Goal: Task Accomplishment & Management: Manage account settings

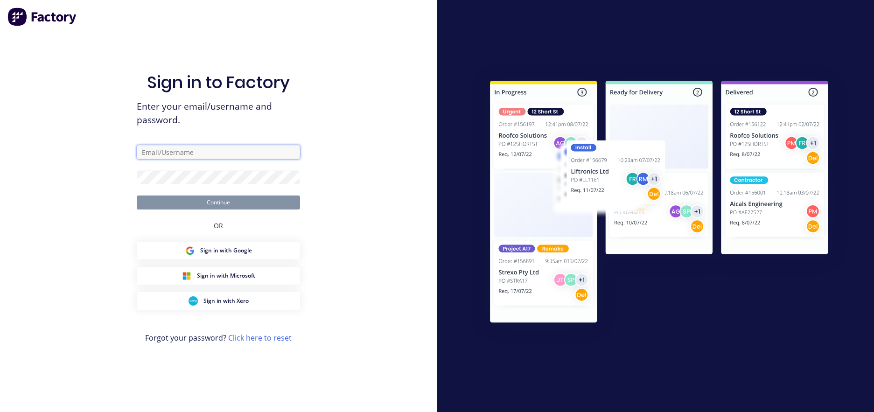
type input "[PERSON_NAME][EMAIL_ADDRESS][DOMAIN_NAME]"
click at [206, 201] on button "Continue" at bounding box center [218, 202] width 163 height 14
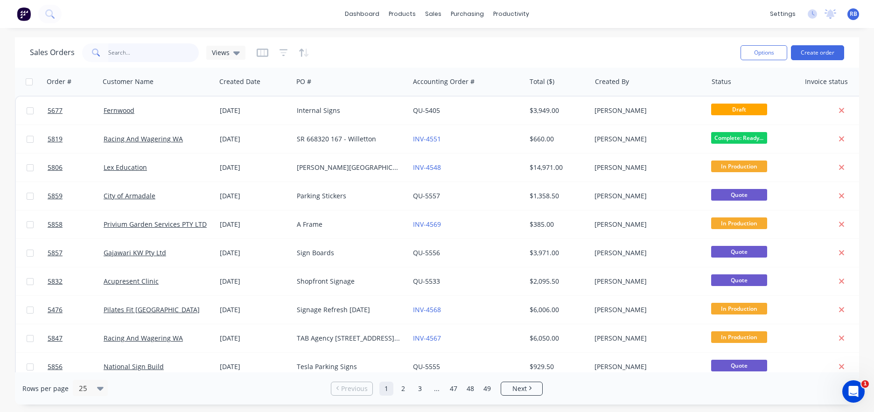
click at [138, 56] on input "text" at bounding box center [153, 52] width 91 height 19
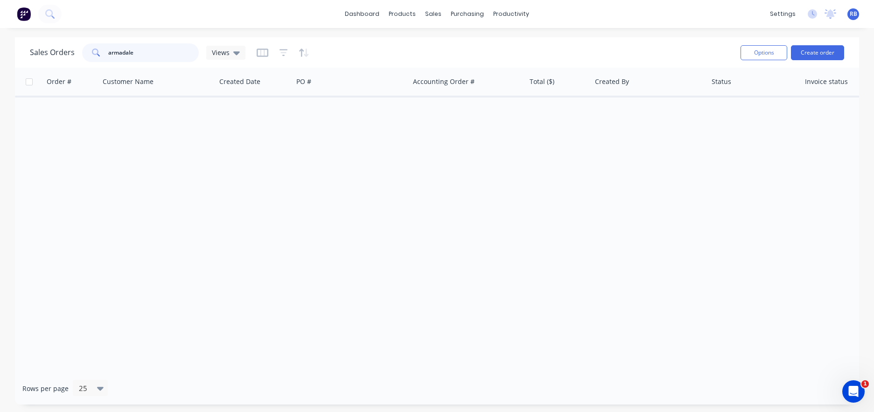
type input "armadale"
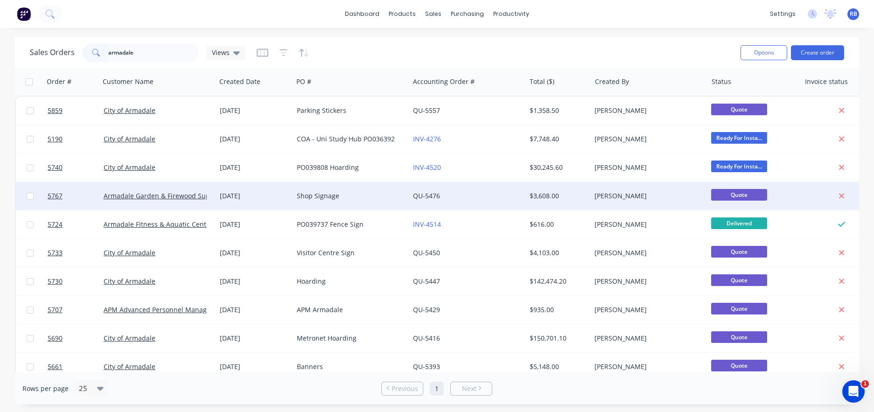
click at [356, 198] on div "Shop Signage" at bounding box center [349, 195] width 104 height 9
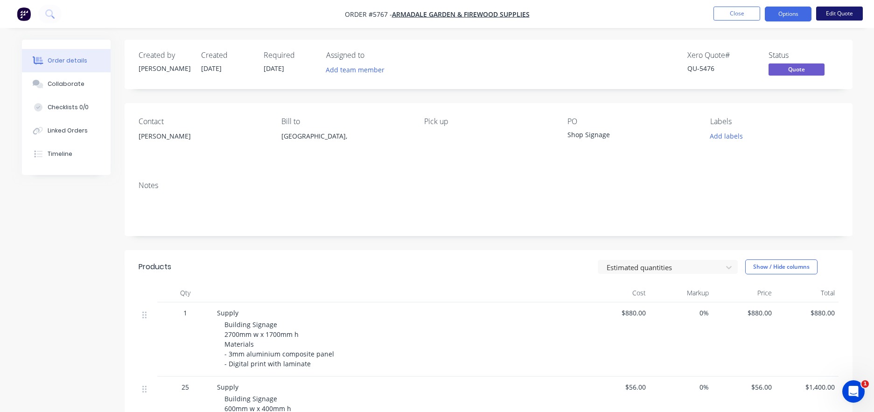
click at [841, 14] on button "Edit Quote" at bounding box center [839, 14] width 47 height 14
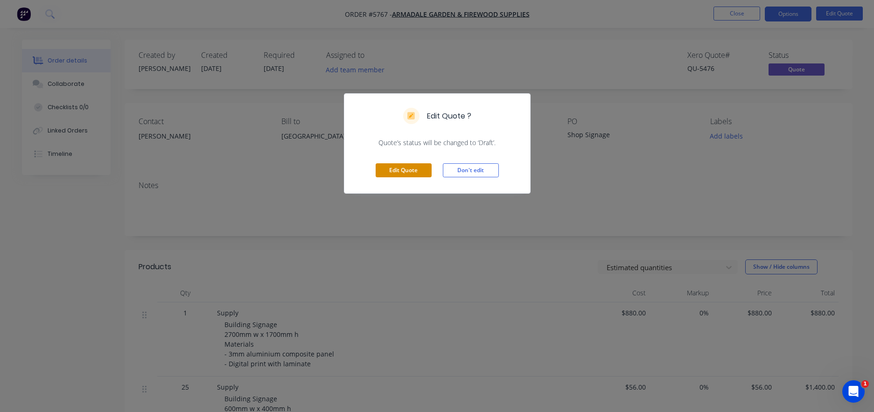
click at [396, 169] on button "Edit Quote" at bounding box center [404, 170] width 56 height 14
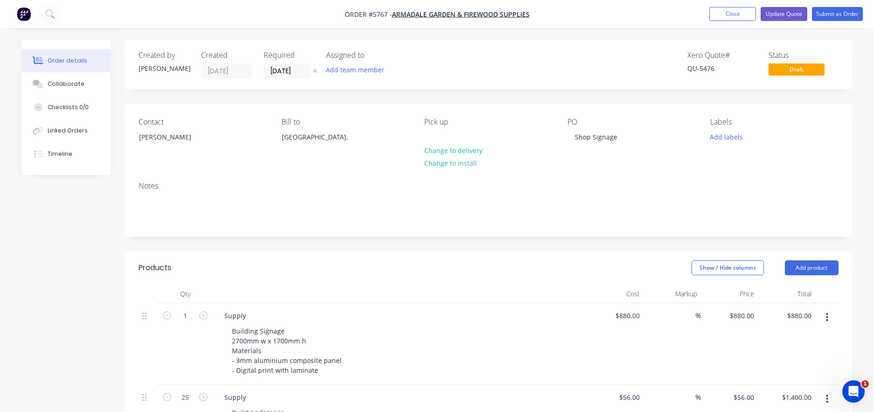
click at [150, 128] on div "Contact [PERSON_NAME]" at bounding box center [203, 139] width 128 height 42
click at [150, 135] on div "[PERSON_NAME]" at bounding box center [177, 137] width 77 height 13
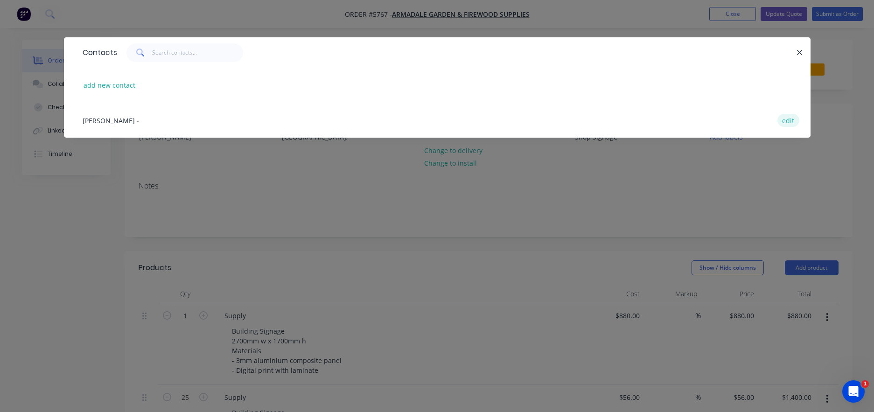
click at [786, 120] on button "edit" at bounding box center [788, 120] width 22 height 13
select select "AU"
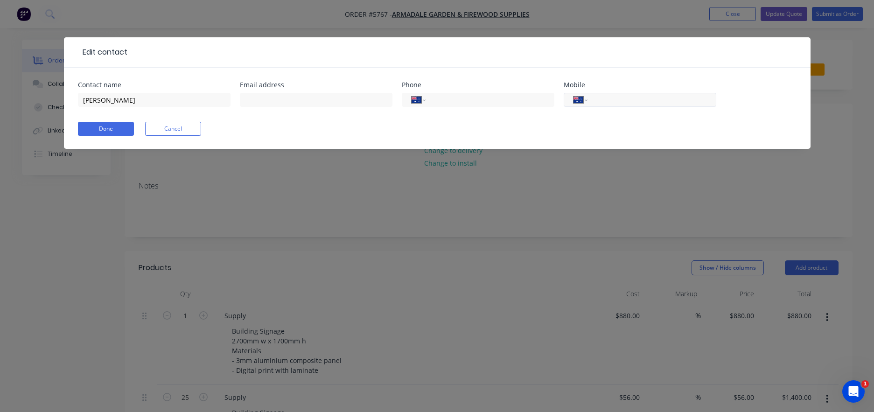
click at [617, 101] on input "tel" at bounding box center [650, 100] width 112 height 11
type input "0449 652 011"
click at [484, 94] on div "International [GEOGRAPHIC_DATA] [GEOGRAPHIC_DATA] [GEOGRAPHIC_DATA] [GEOGRAPHIC…" at bounding box center [478, 100] width 153 height 14
click at [470, 99] on input "tel" at bounding box center [488, 100] width 112 height 11
type input "[PHONE_NUMBER]"
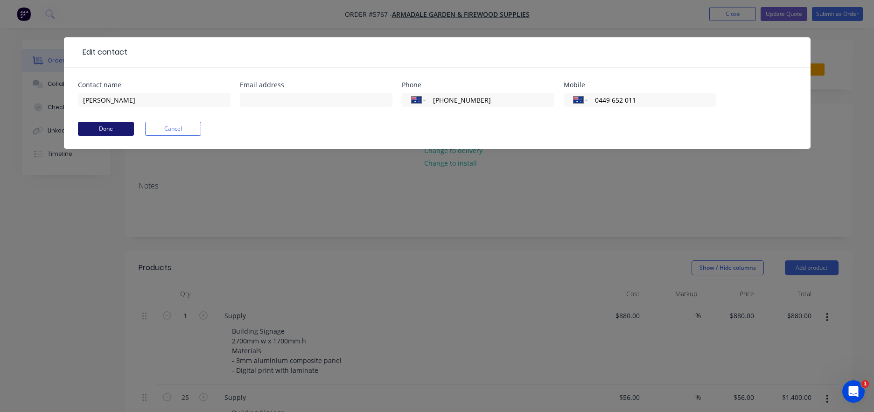
click at [100, 129] on button "Done" at bounding box center [106, 129] width 56 height 14
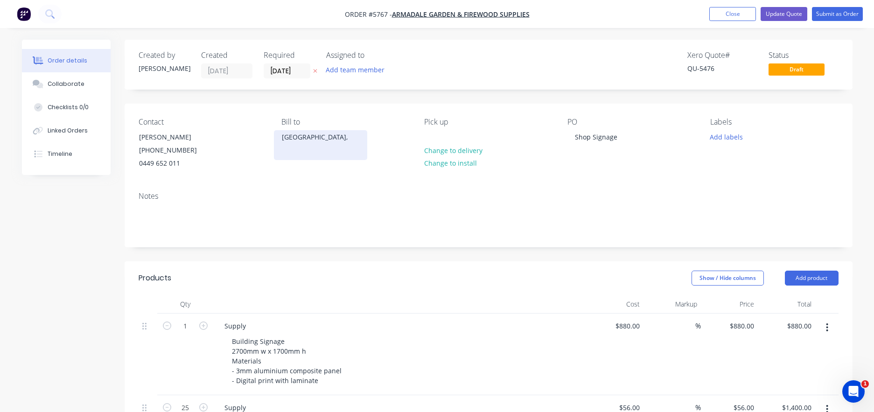
click at [292, 137] on div "[GEOGRAPHIC_DATA]," at bounding box center [320, 137] width 77 height 13
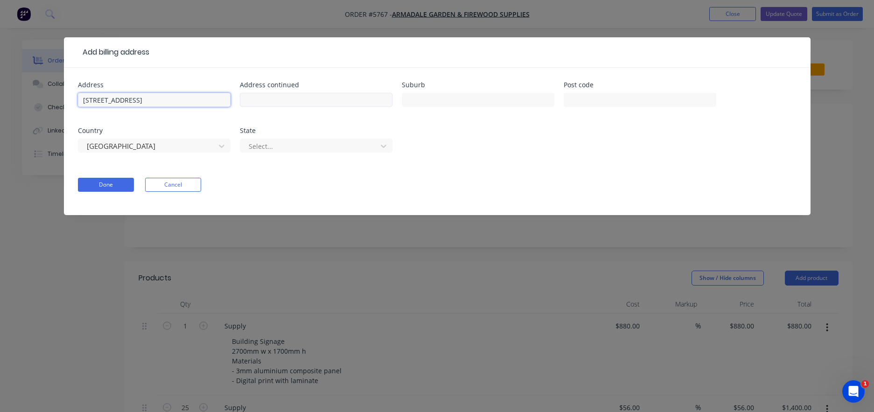
type input "[STREET_ADDRESS]"
type input "S"
type input "[GEOGRAPHIC_DATA]"
type input "6111"
click at [264, 144] on div "Select..." at bounding box center [310, 146] width 123 height 10
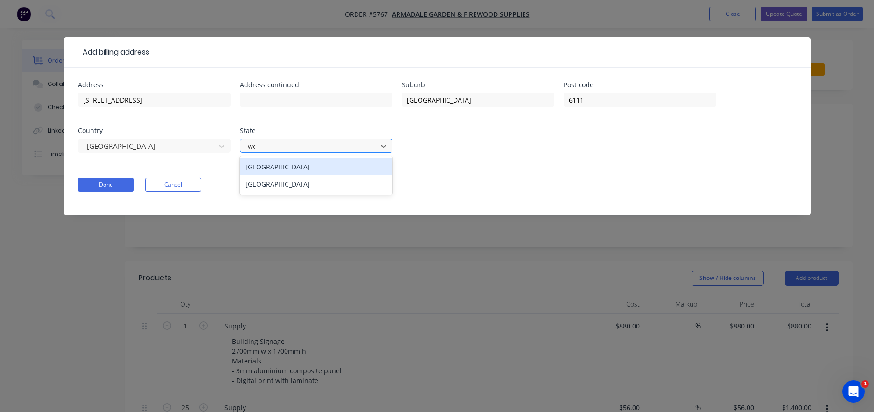
type input "[PERSON_NAME]"
click at [275, 162] on div "[GEOGRAPHIC_DATA]" at bounding box center [316, 166] width 153 height 17
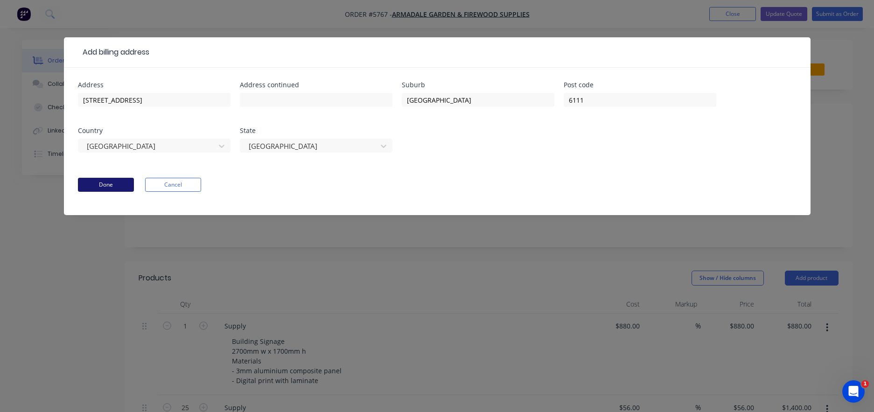
click at [114, 185] on button "Done" at bounding box center [106, 185] width 56 height 14
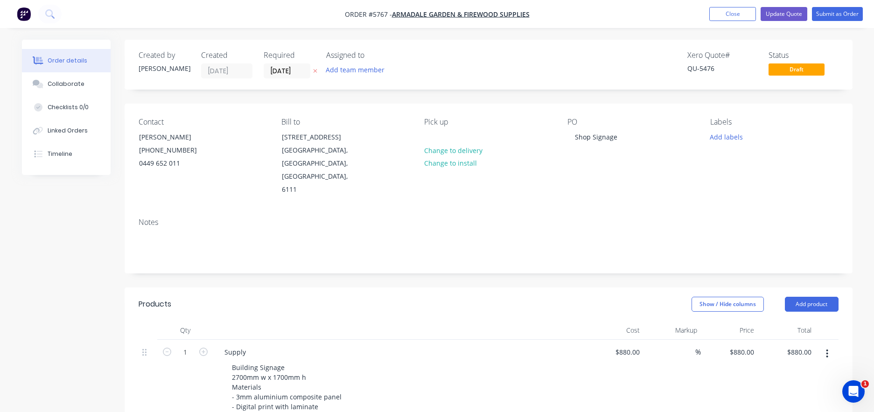
click at [447, 135] on div "Pick up Change to delivery Change to install" at bounding box center [488, 157] width 128 height 79
click at [435, 135] on div at bounding box center [431, 137] width 15 height 14
click at [786, 17] on button "Update Quote" at bounding box center [783, 14] width 47 height 14
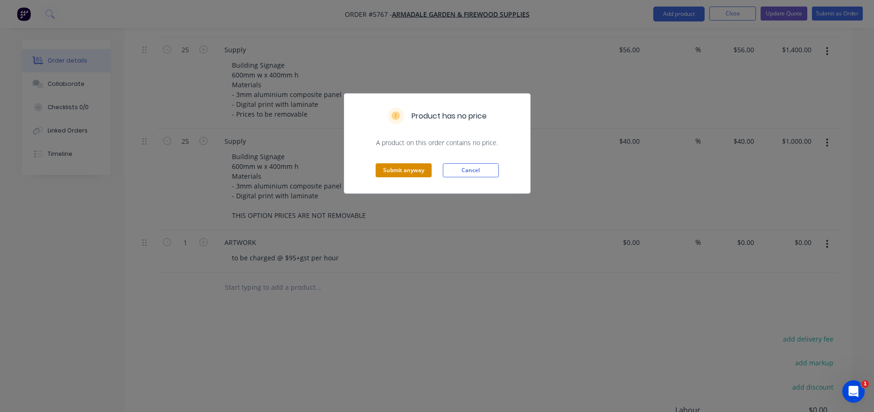
click at [408, 168] on button "Submit anyway" at bounding box center [404, 170] width 56 height 14
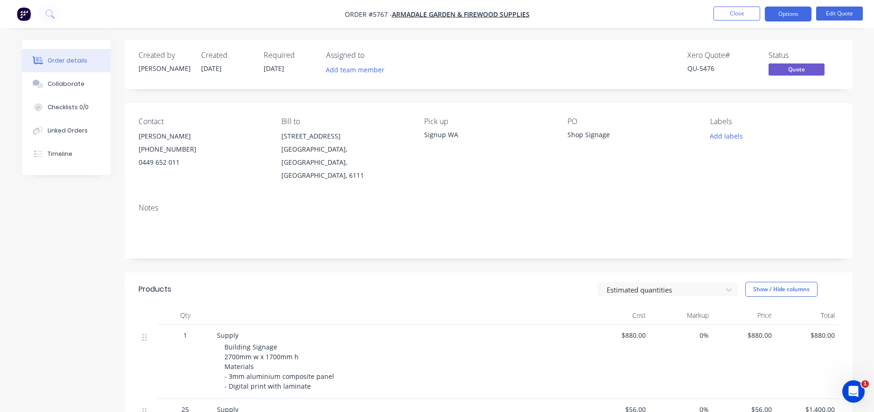
click at [149, 135] on div "[PERSON_NAME]" at bounding box center [203, 136] width 128 height 13
click at [161, 137] on div "[PERSON_NAME]" at bounding box center [203, 136] width 128 height 13
click at [732, 14] on button "Close" at bounding box center [736, 14] width 47 height 14
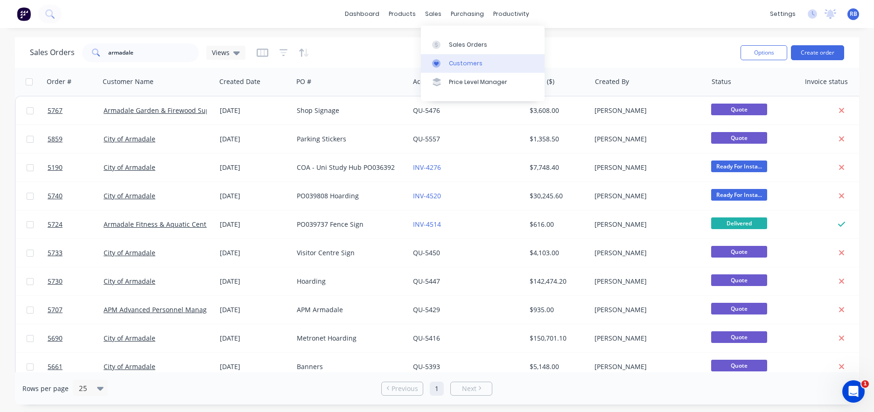
click at [475, 67] on div "Customers" at bounding box center [466, 63] width 34 height 8
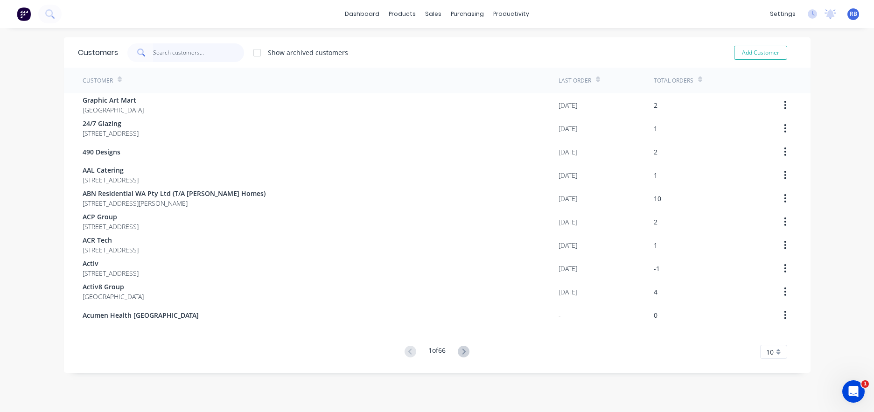
click at [181, 51] on input "text" at bounding box center [198, 52] width 91 height 19
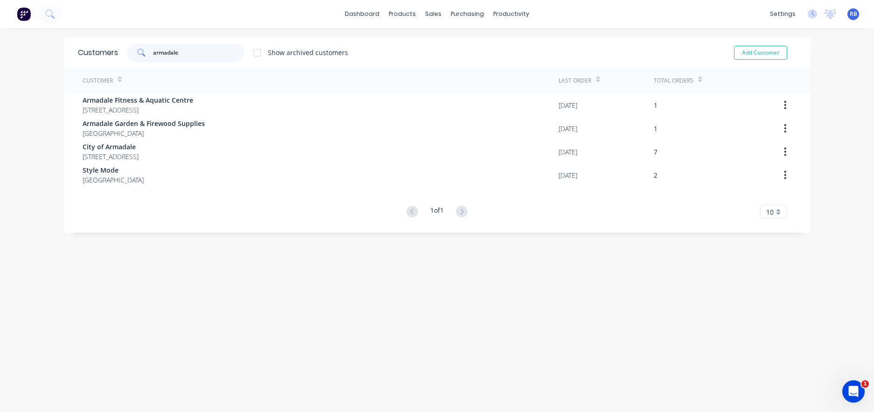
type input "armadale"
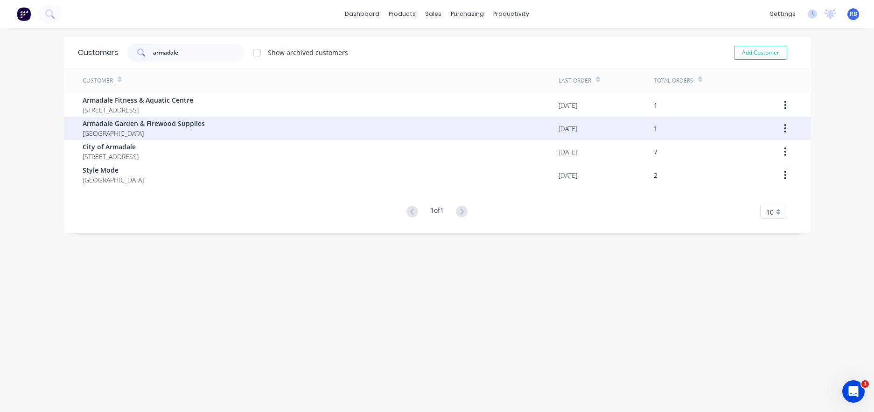
click at [267, 127] on div "Armadale Garden & Firewood Supplies [GEOGRAPHIC_DATA]" at bounding box center [321, 128] width 476 height 23
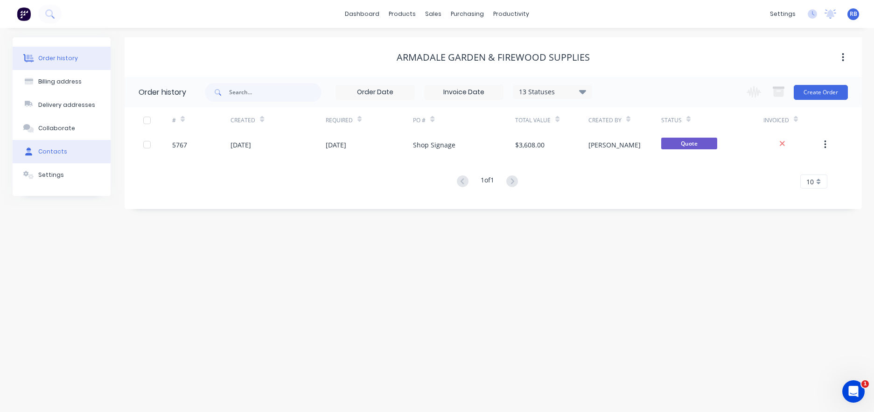
click at [44, 147] on button "Contacts" at bounding box center [62, 151] width 98 height 23
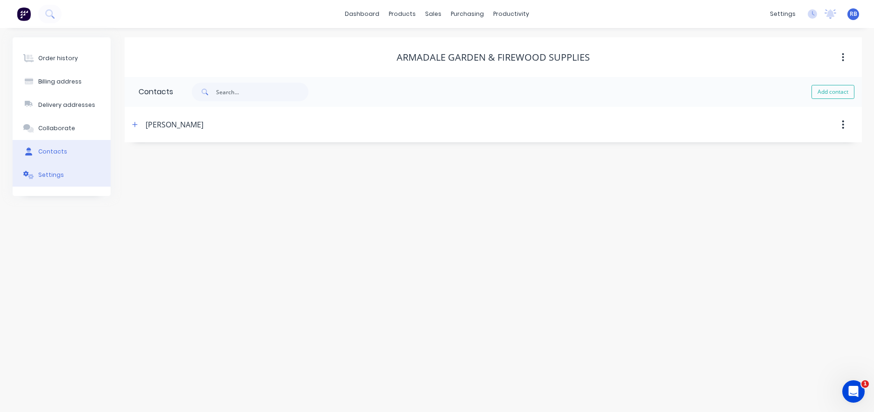
click at [42, 179] on button "Settings" at bounding box center [62, 174] width 98 height 23
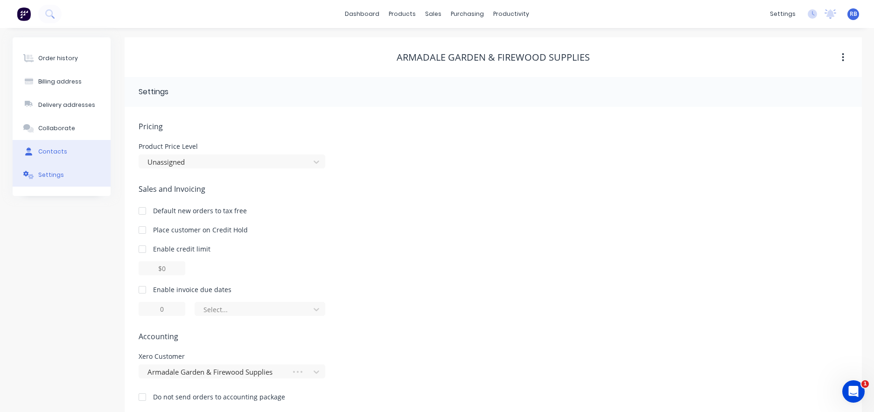
click at [46, 152] on div "Contacts" at bounding box center [52, 151] width 29 height 8
select select "AU"
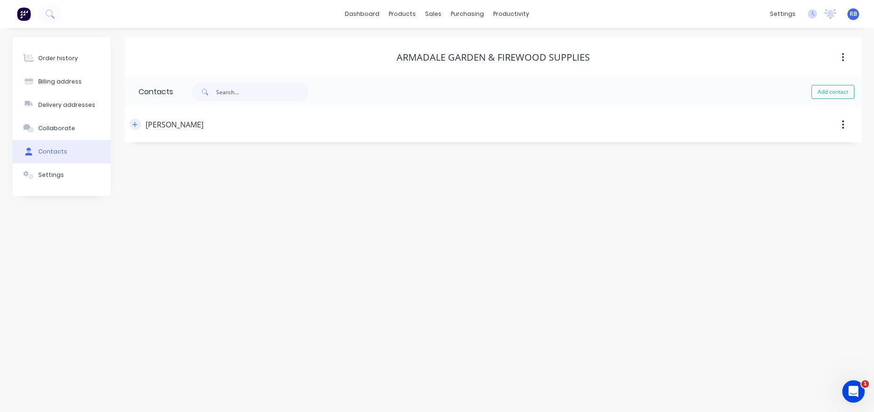
click at [134, 125] on icon "button" at bounding box center [134, 124] width 5 height 5
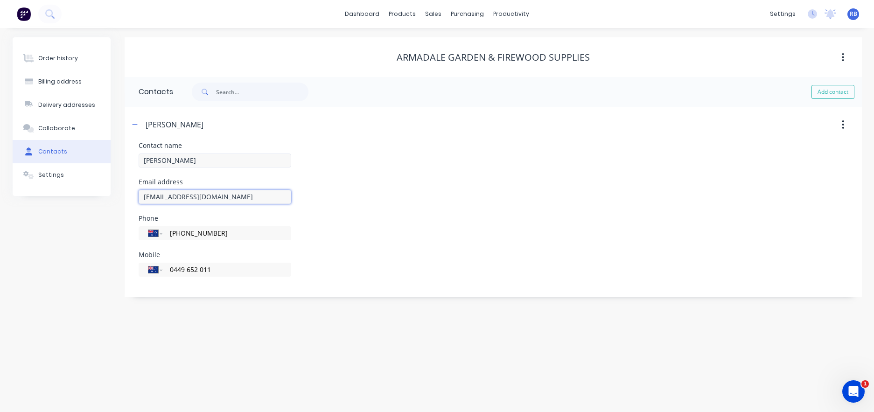
type input "[EMAIL_ADDRESS][DOMAIN_NAME]"
click at [58, 57] on div "Order history" at bounding box center [58, 58] width 40 height 8
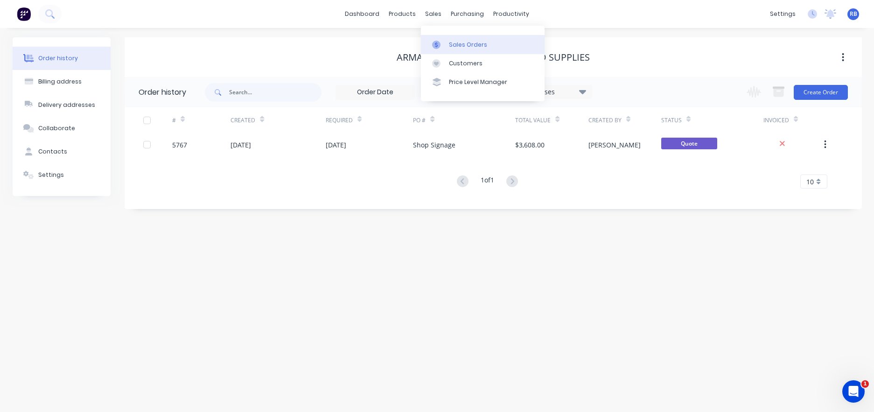
click at [465, 46] on div "Sales Orders" at bounding box center [468, 45] width 38 height 8
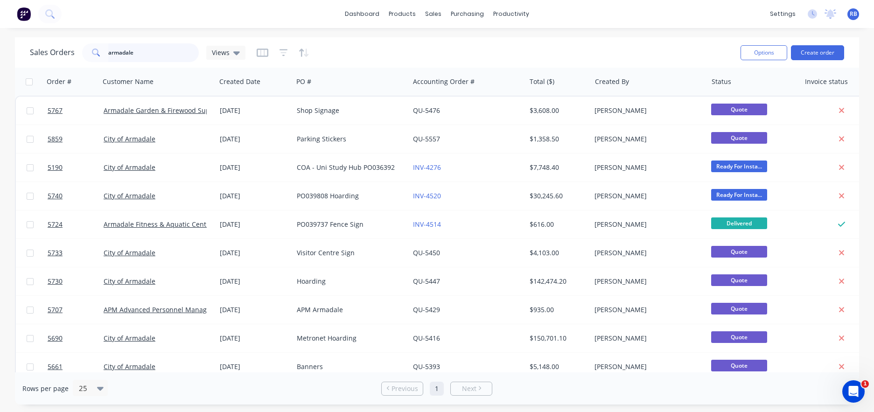
click at [153, 57] on input "armadale" at bounding box center [153, 52] width 91 height 19
drag, startPoint x: 153, startPoint y: 57, endPoint x: 103, endPoint y: 57, distance: 49.9
click at [103, 57] on div "armadale" at bounding box center [140, 52] width 117 height 19
type input "Tec"
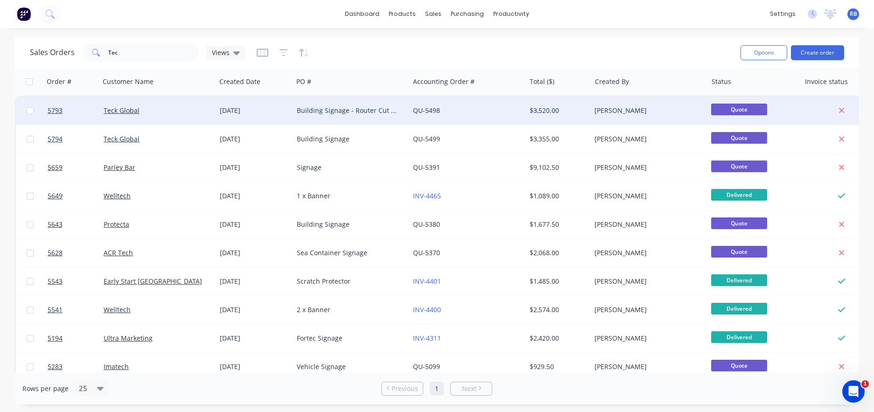
click at [308, 108] on div "Building Signage - Router Cut ACM" at bounding box center [349, 110] width 104 height 9
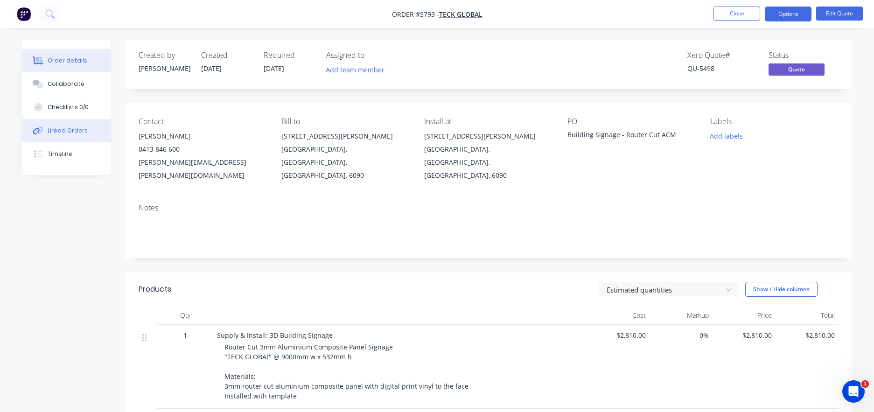
click at [732, 14] on button "Close" at bounding box center [736, 14] width 47 height 14
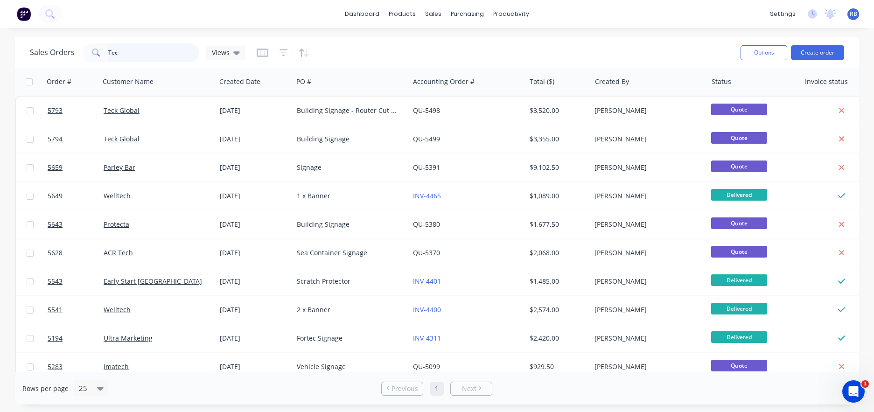
drag, startPoint x: 147, startPoint y: 55, endPoint x: 48, endPoint y: 50, distance: 99.0
click at [48, 50] on div "Sales Orders Tec Views" at bounding box center [138, 52] width 216 height 19
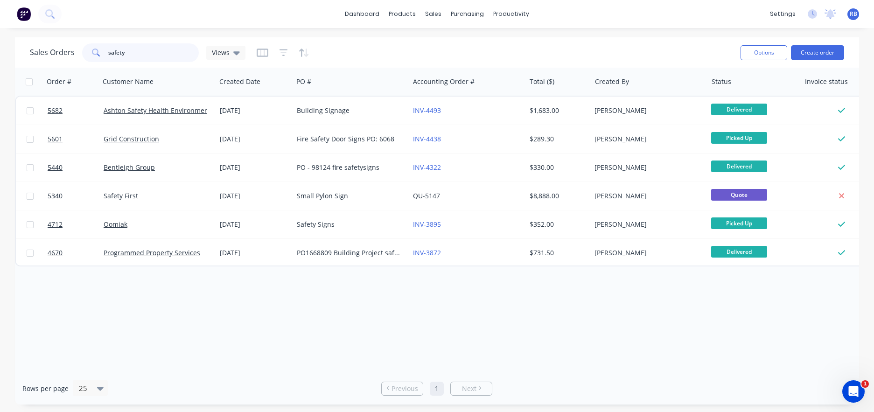
drag, startPoint x: 123, startPoint y: 54, endPoint x: 44, endPoint y: 50, distance: 78.9
click at [44, 50] on div "Sales Orders safety Views" at bounding box center [138, 52] width 216 height 19
type input "boho"
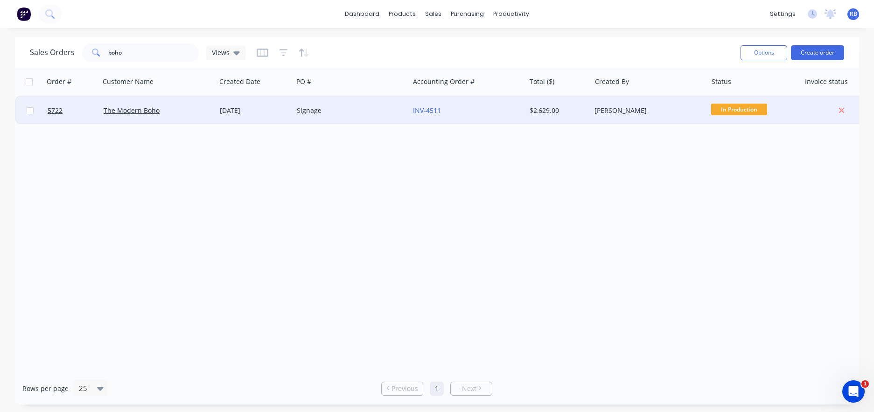
click at [187, 113] on div "The Modern Boho" at bounding box center [156, 110] width 104 height 9
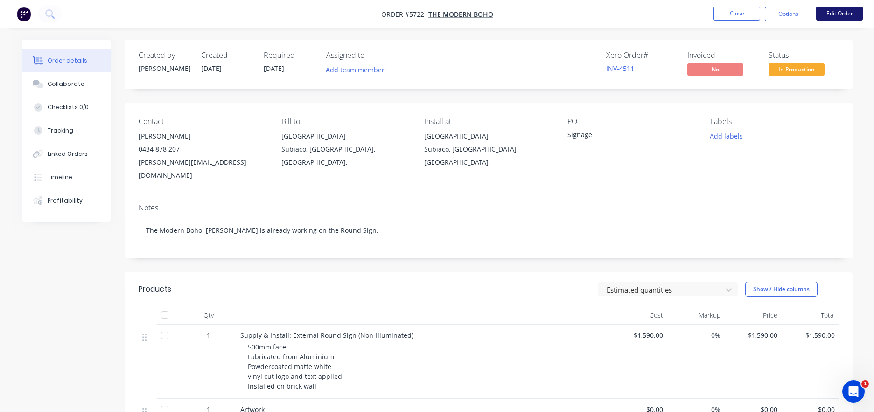
click at [838, 13] on button "Edit Order" at bounding box center [839, 14] width 47 height 14
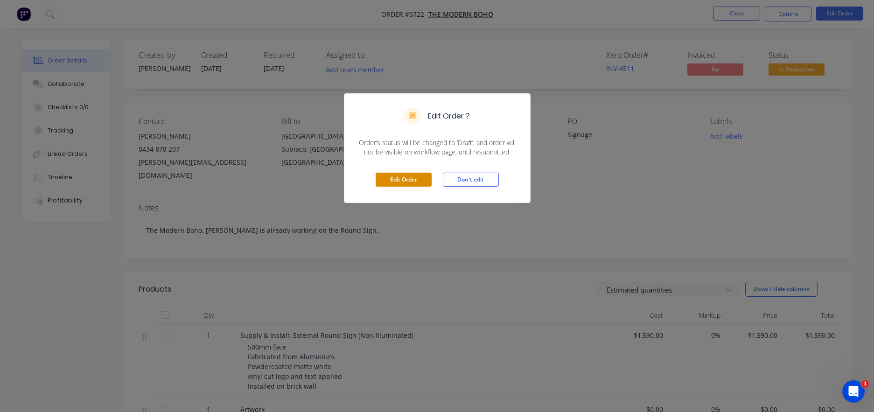
click at [394, 181] on button "Edit Order" at bounding box center [404, 180] width 56 height 14
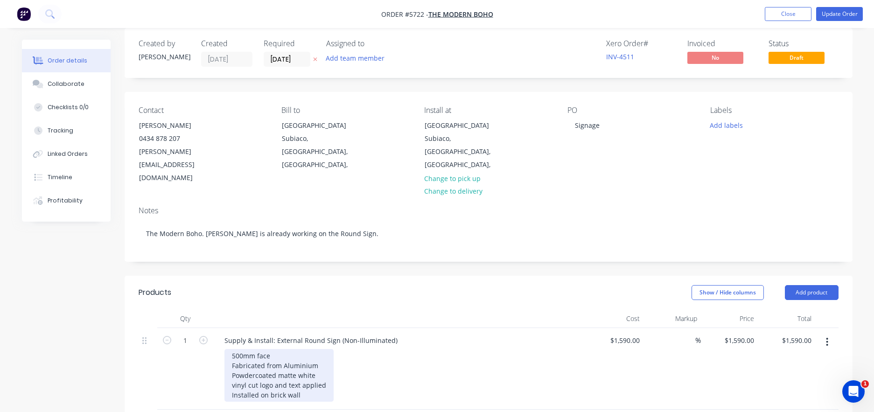
scroll to position [14, 0]
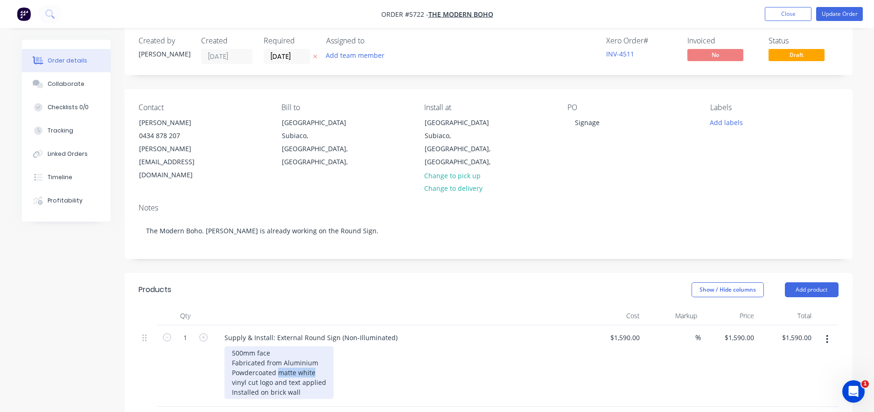
drag, startPoint x: 320, startPoint y: 348, endPoint x: 280, endPoint y: 346, distance: 40.6
click at [280, 346] on div "500mm face Fabricated from Aluminium Powdercoated matte white vinyl cut logo an…" at bounding box center [278, 372] width 109 height 53
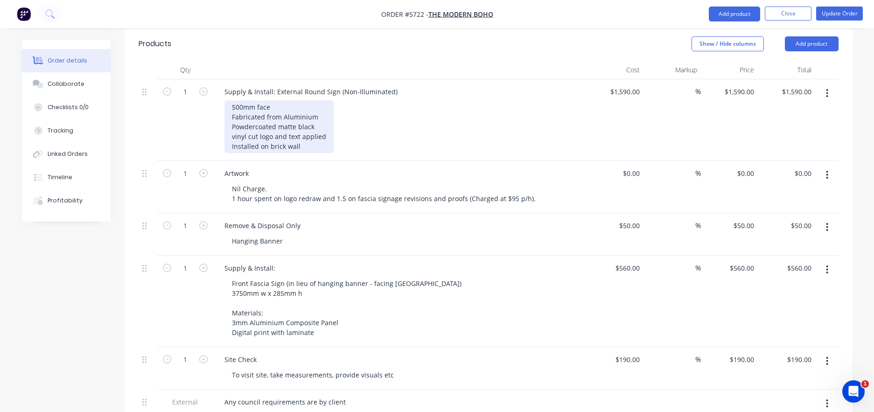
scroll to position [258, 0]
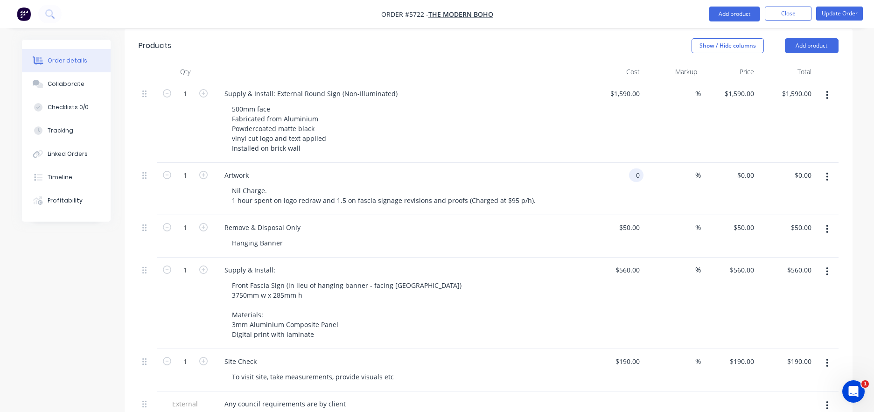
click at [633, 168] on input "0" at bounding box center [638, 175] width 11 height 14
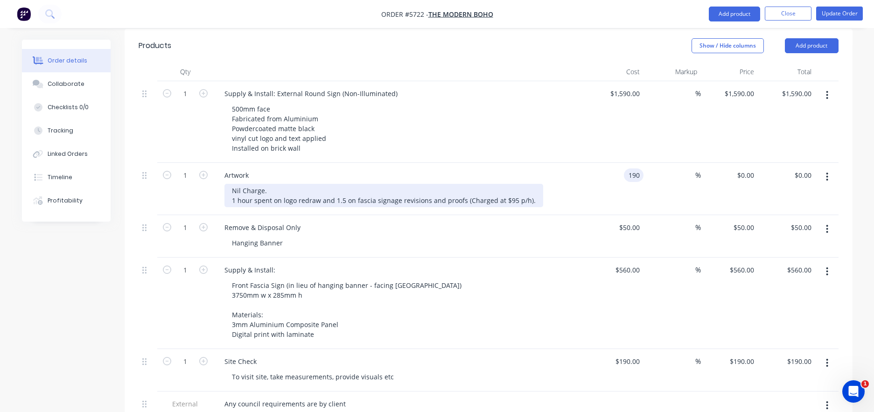
type input "$190.00"
click at [408, 184] on div "Nil Charge. 1 hour spent on logo redraw and 1.5 on fascia signage revisions and…" at bounding box center [383, 195] width 319 height 23
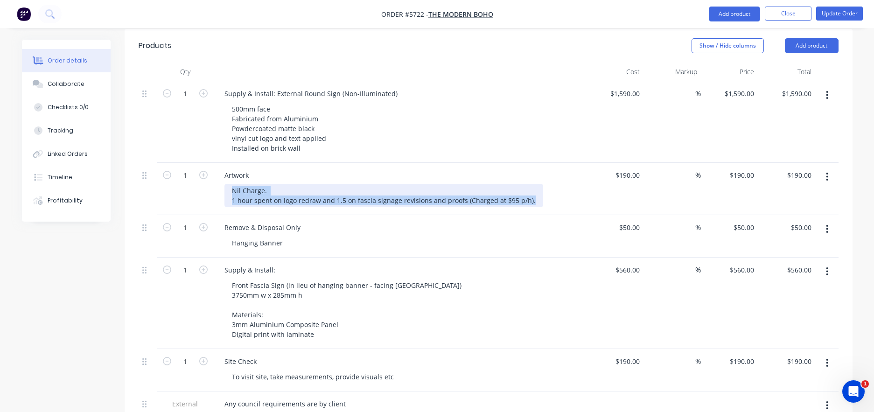
drag, startPoint x: 526, startPoint y: 174, endPoint x: 223, endPoint y: 165, distance: 302.4
click at [223, 165] on div "Artwork Nil Charge. 1 hour spent on logo redraw and 1.5 on fascia signage revis…" at bounding box center [399, 189] width 373 height 52
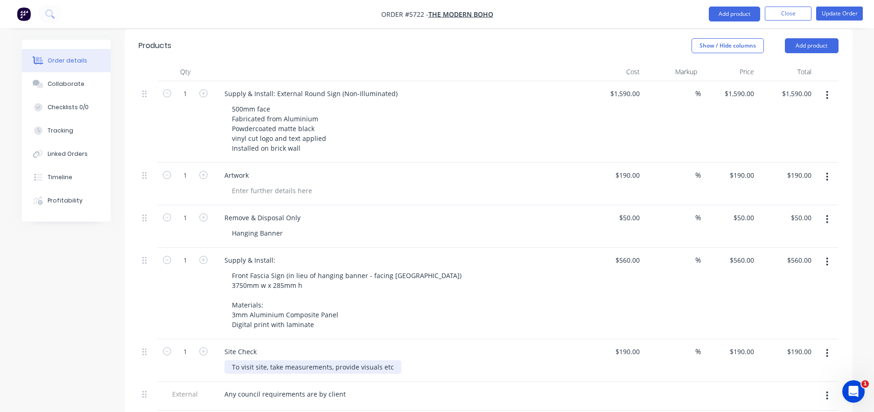
click at [392, 360] on div "To visit site, take measurements, provide visuals etc" at bounding box center [312, 367] width 177 height 14
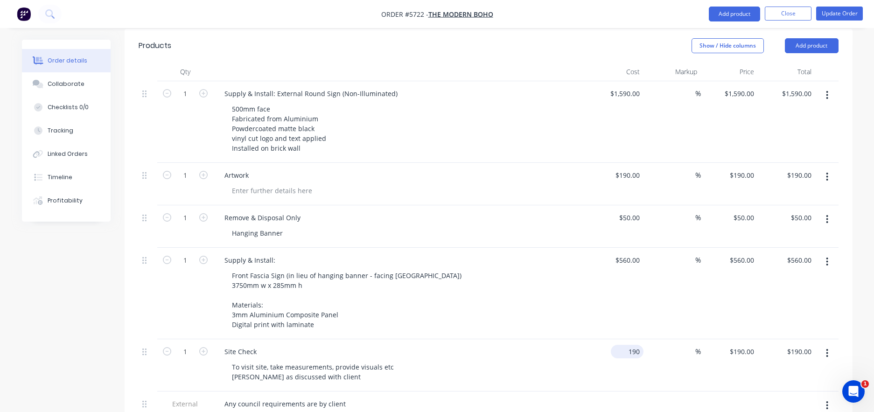
click at [630, 345] on input "190" at bounding box center [628, 352] width 29 height 14
type input "$0.00"
click at [524, 345] on div "Site Check" at bounding box center [400, 352] width 366 height 14
type input "$0.00"
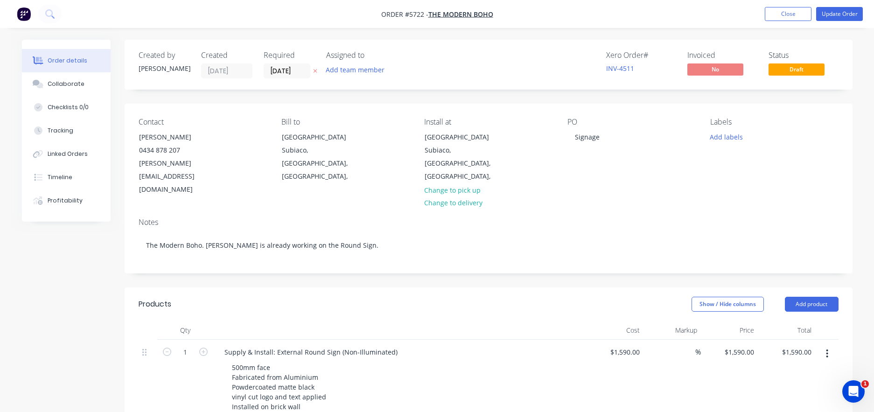
scroll to position [0, 0]
click at [836, 14] on button "Update Order" at bounding box center [839, 14] width 47 height 14
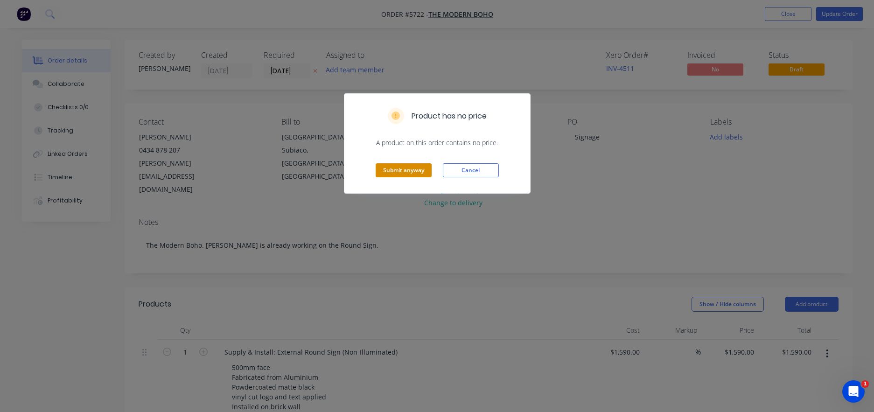
click at [404, 173] on button "Submit anyway" at bounding box center [404, 170] width 56 height 14
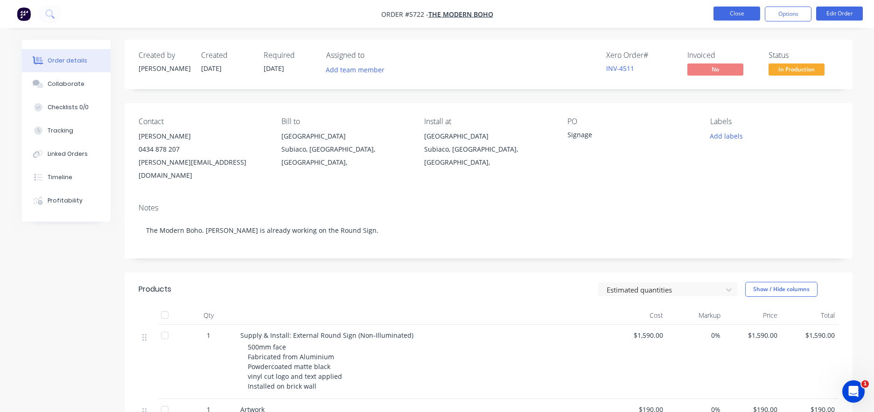
click at [731, 11] on button "Close" at bounding box center [736, 14] width 47 height 14
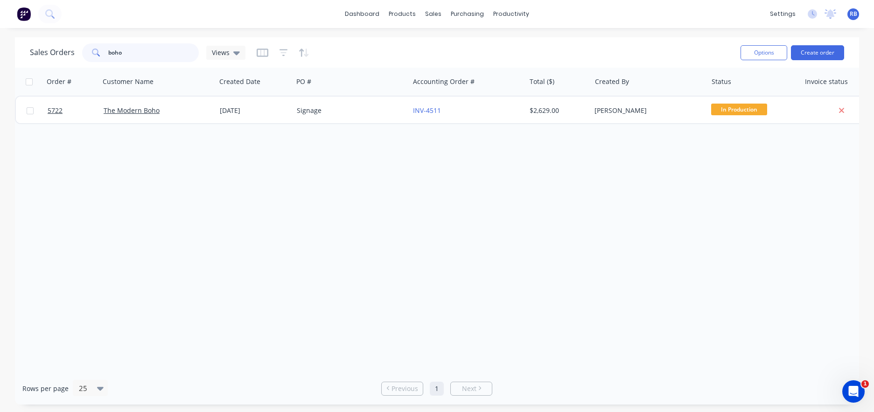
drag, startPoint x: 142, startPoint y: 56, endPoint x: 70, endPoint y: 48, distance: 72.7
click at [70, 48] on div "Sales Orders boho Views" at bounding box center [138, 52] width 216 height 19
type input "Baldivis conven"
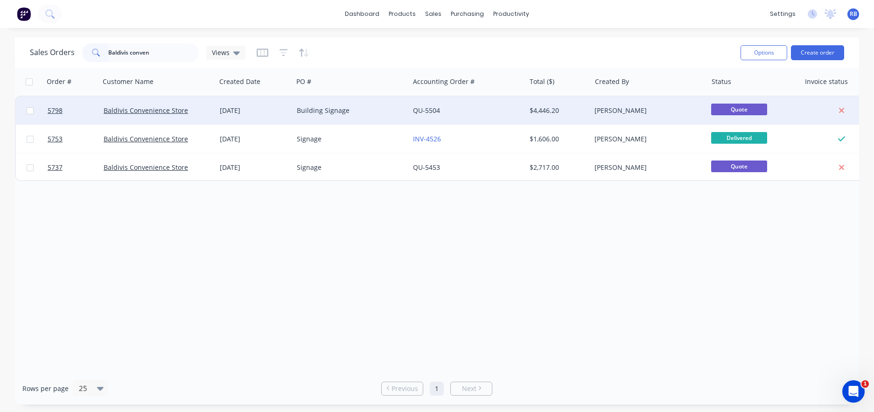
click at [365, 109] on div "Building Signage" at bounding box center [349, 110] width 104 height 9
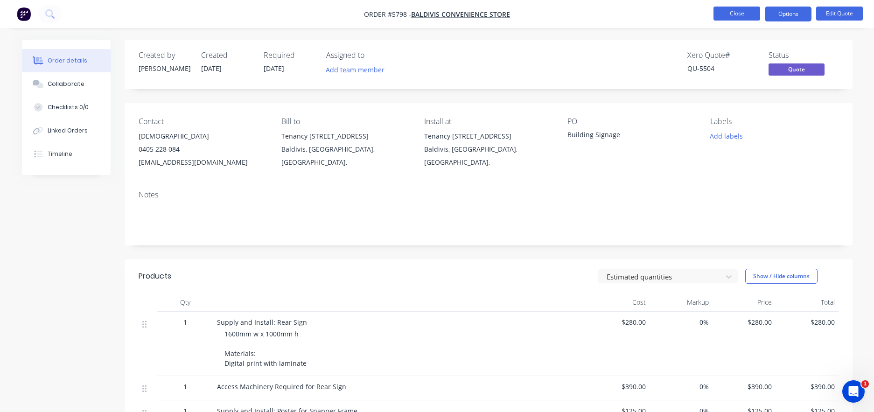
click at [726, 15] on button "Close" at bounding box center [736, 14] width 47 height 14
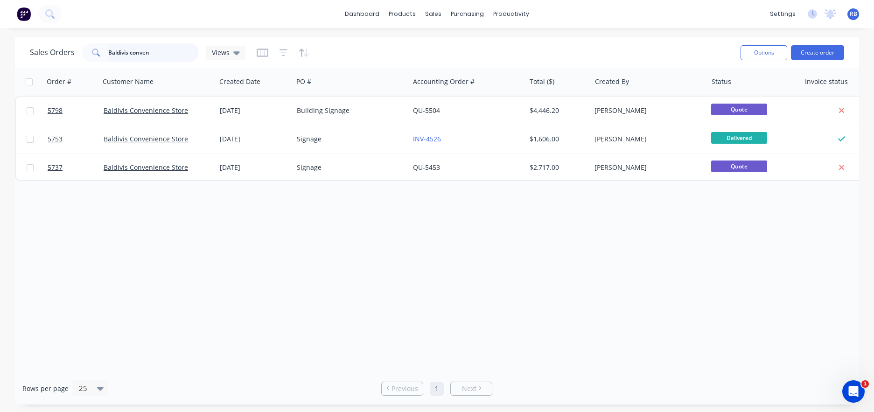
drag, startPoint x: 143, startPoint y: 54, endPoint x: 72, endPoint y: 53, distance: 71.4
click at [72, 53] on div "Sales Orders Baldivis conven Views" at bounding box center [138, 52] width 216 height 19
type input "gray"
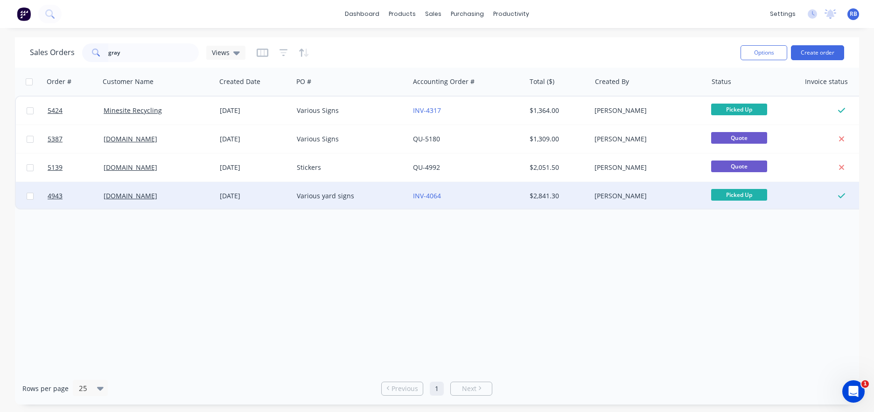
click at [374, 201] on div "Various yard signs" at bounding box center [351, 196] width 116 height 28
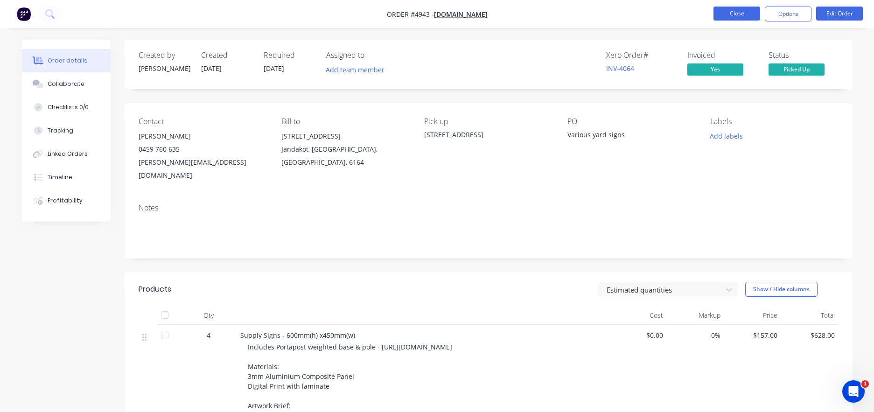
click at [734, 14] on button "Close" at bounding box center [736, 14] width 47 height 14
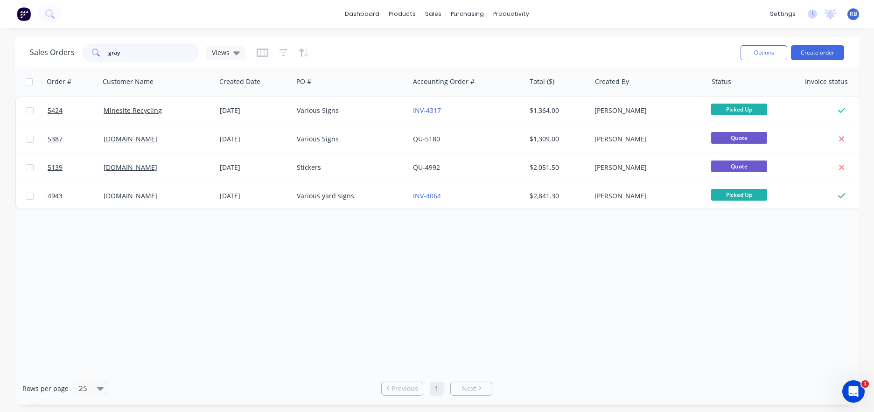
drag, startPoint x: 149, startPoint y: 57, endPoint x: 77, endPoint y: 54, distance: 71.9
click at [77, 54] on div "Sales Orders gray Views" at bounding box center [138, 52] width 216 height 19
drag, startPoint x: 2, startPoint y: 52, endPoint x: 135, endPoint y: 58, distance: 133.1
click at [135, 58] on input "gray" at bounding box center [153, 52] width 91 height 19
drag, startPoint x: 141, startPoint y: 53, endPoint x: 89, endPoint y: 51, distance: 52.7
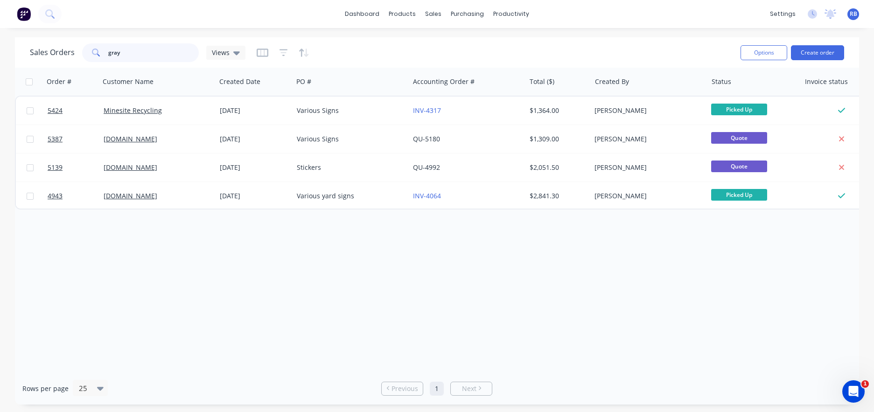
click at [89, 51] on div "gray" at bounding box center [140, 52] width 117 height 19
type input "baldivis"
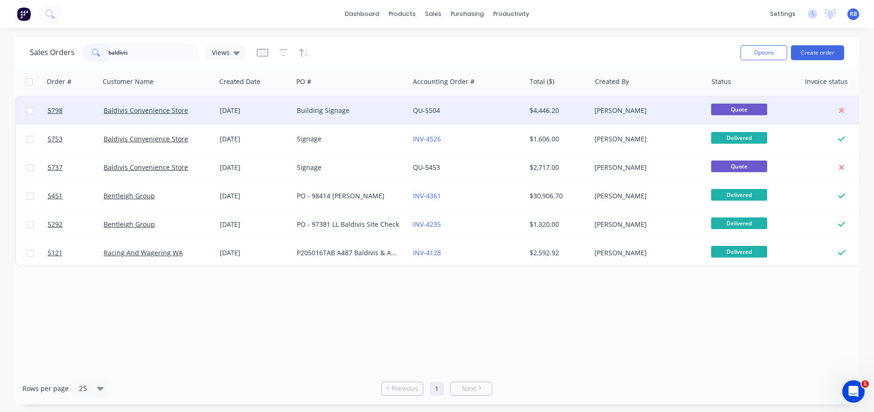
click at [362, 117] on div "Building Signage" at bounding box center [351, 111] width 116 height 28
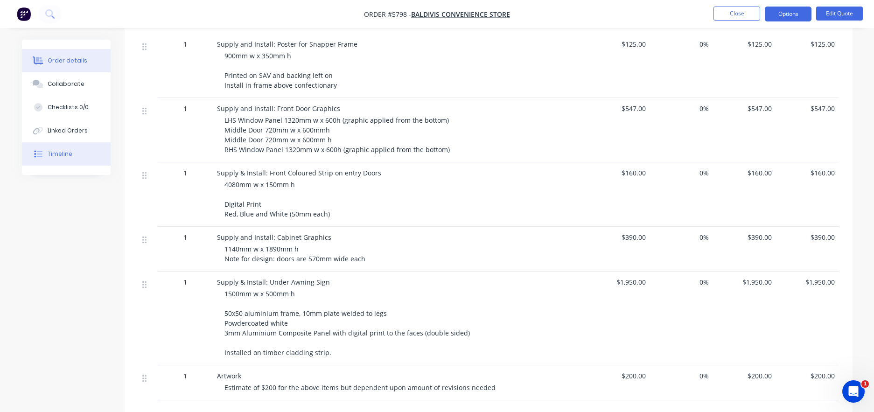
scroll to position [367, 0]
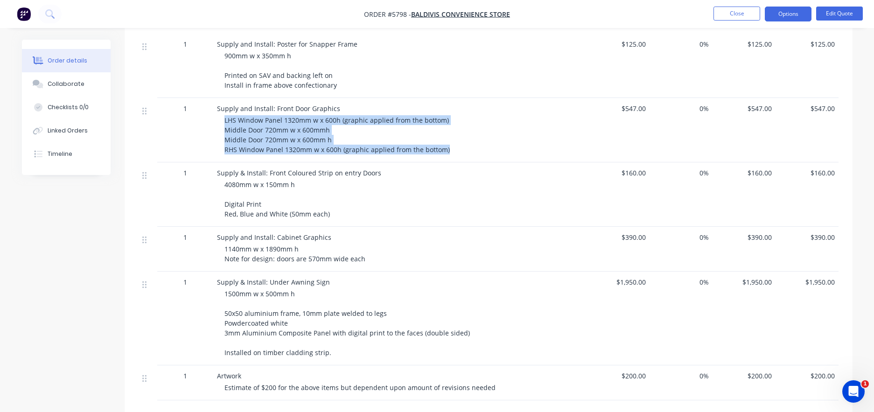
drag, startPoint x: 223, startPoint y: 118, endPoint x: 448, endPoint y: 151, distance: 226.7
click at [448, 151] on div "Supply and Install: Front Door Graphics LHS Window Panel 1320mm w x 600h (graph…" at bounding box center [399, 130] width 373 height 64
copy span "LHS Window Panel 1320mm w x 600h (graphic applied from the bottom) Middle Door …"
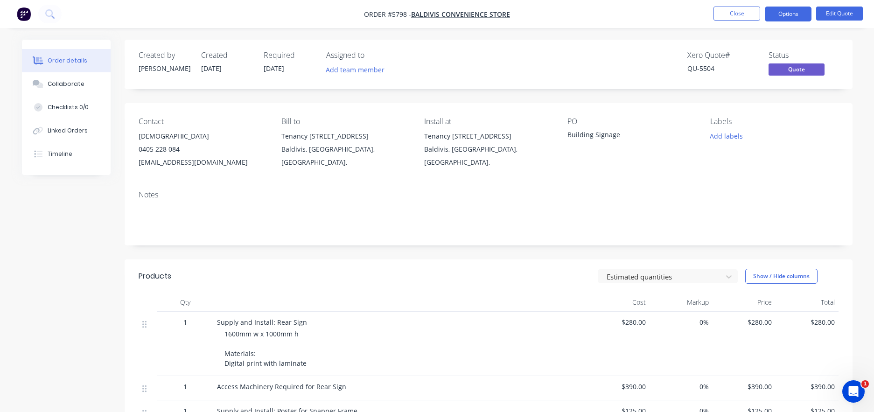
scroll to position [0, 0]
click at [736, 14] on button "Close" at bounding box center [736, 14] width 47 height 14
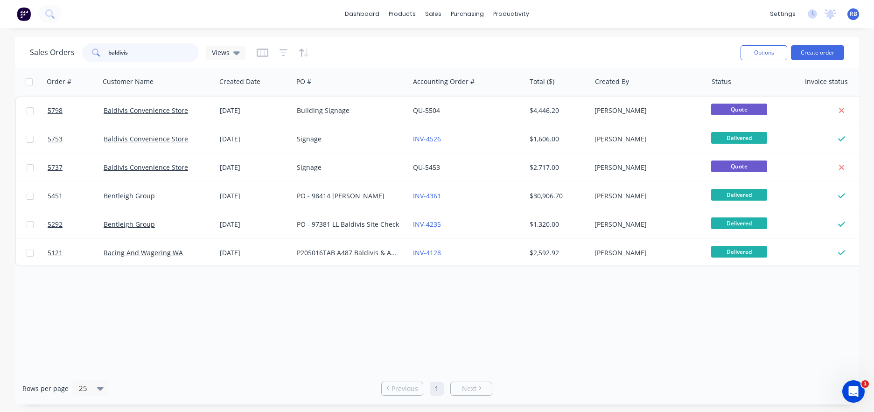
drag, startPoint x: 149, startPoint y: 48, endPoint x: 88, endPoint y: 51, distance: 61.2
click at [90, 51] on div "baldivis" at bounding box center [140, 52] width 117 height 19
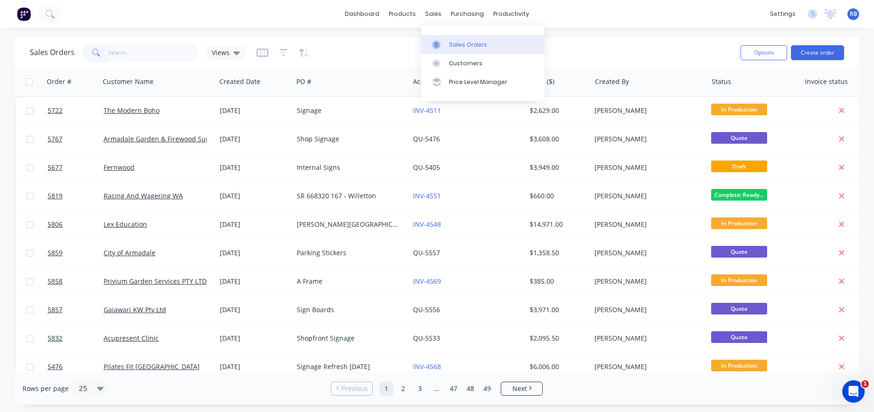
click at [455, 41] on div "Sales Orders" at bounding box center [468, 45] width 38 height 8
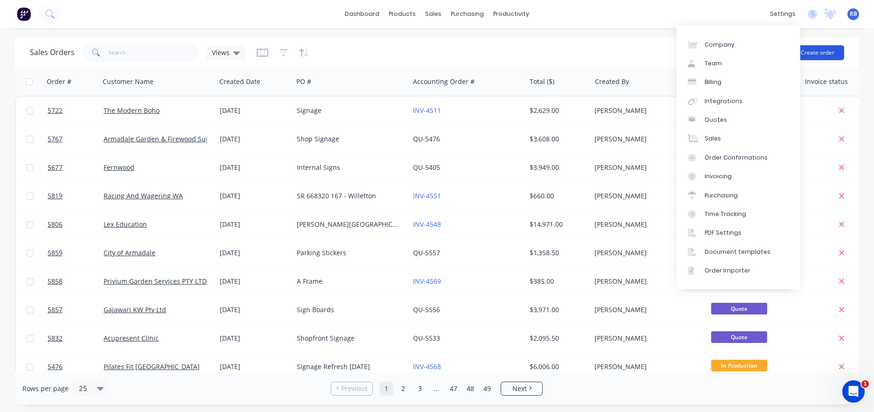
click at [819, 53] on button "Create order" at bounding box center [817, 52] width 53 height 15
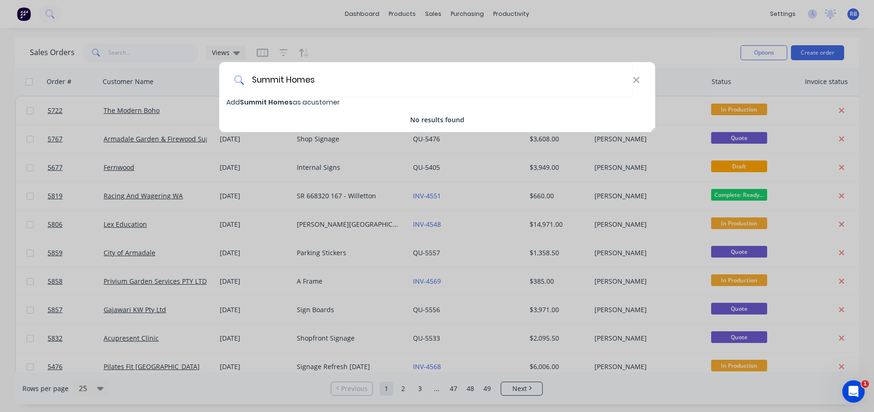
type input "Summit Homes"
click at [256, 102] on span "Summit Homes" at bounding box center [266, 101] width 53 height 9
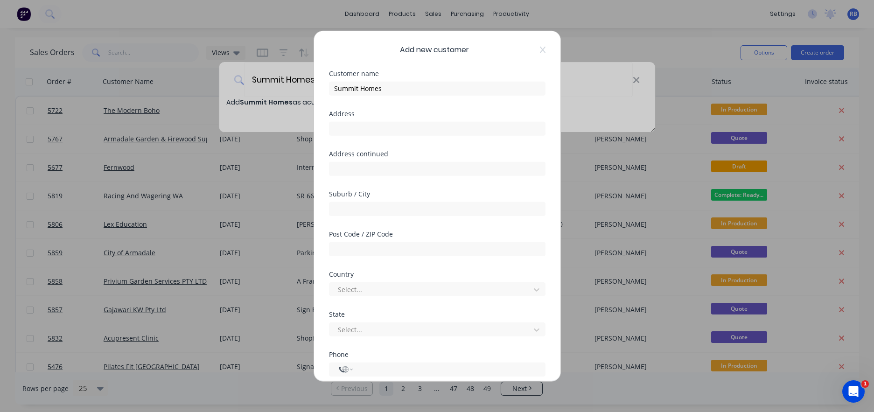
select select "AU"
drag, startPoint x: 414, startPoint y: 130, endPoint x: 297, endPoint y: 128, distance: 117.6
click at [297, 128] on div "Add new customer Customer name Summit Homes Address [STREET_ADDRESS][PERSON_NAM…" at bounding box center [437, 206] width 874 height 412
type input "[PERSON_NAME][GEOGRAPHIC_DATA]"
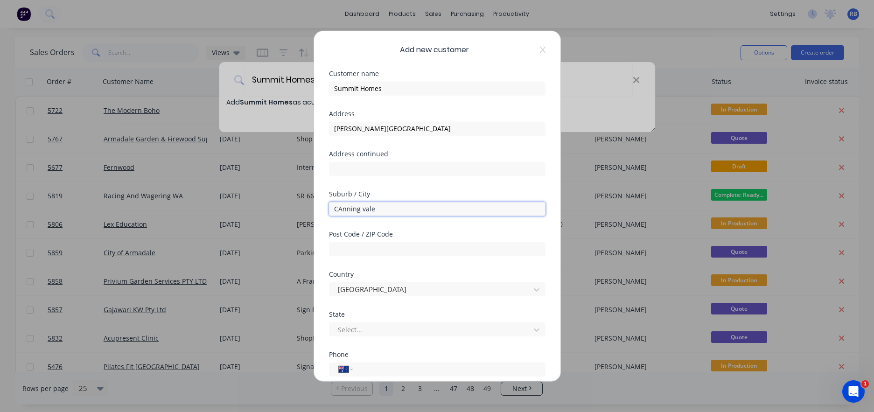
drag, startPoint x: 389, startPoint y: 209, endPoint x: 269, endPoint y: 199, distance: 120.7
click at [269, 199] on div "Add new customer Customer name Summit Homes Address [PERSON_NAME][GEOGRAPHIC_DA…" at bounding box center [437, 206] width 874 height 412
type input "Canning Vale"
type input "6155"
click at [346, 329] on div "Select..." at bounding box center [431, 330] width 187 height 10
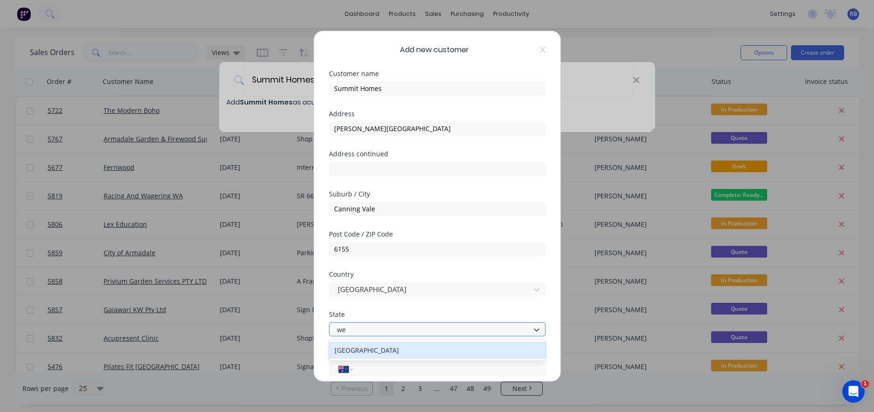
type input "[PERSON_NAME]"
click at [362, 353] on div "[GEOGRAPHIC_DATA]" at bounding box center [437, 349] width 216 height 17
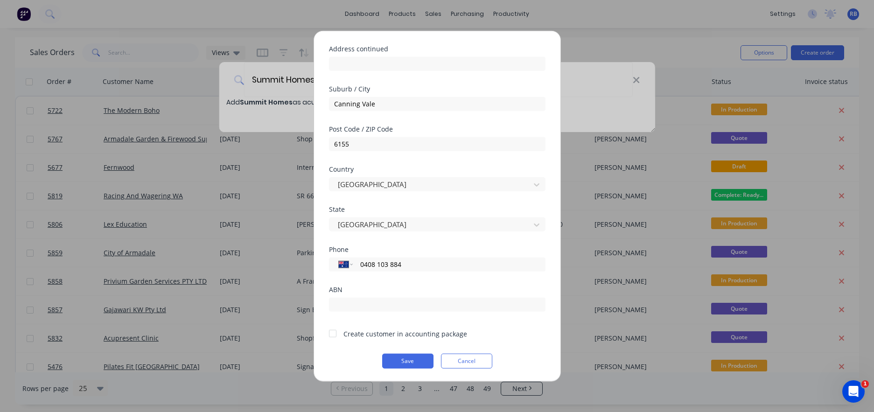
scroll to position [105, 0]
type input "0408 103 884"
click at [334, 333] on div at bounding box center [332, 333] width 19 height 19
type input "Summit Homes Group"
click at [404, 361] on button "Save" at bounding box center [407, 360] width 51 height 15
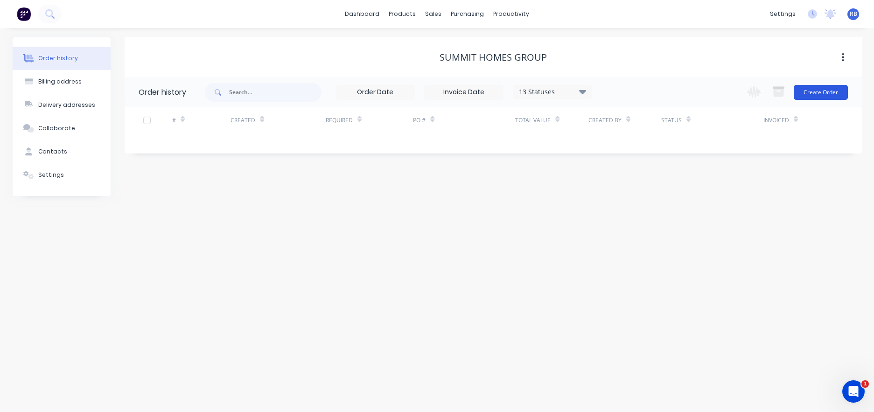
click at [823, 91] on button "Create Order" at bounding box center [820, 92] width 54 height 15
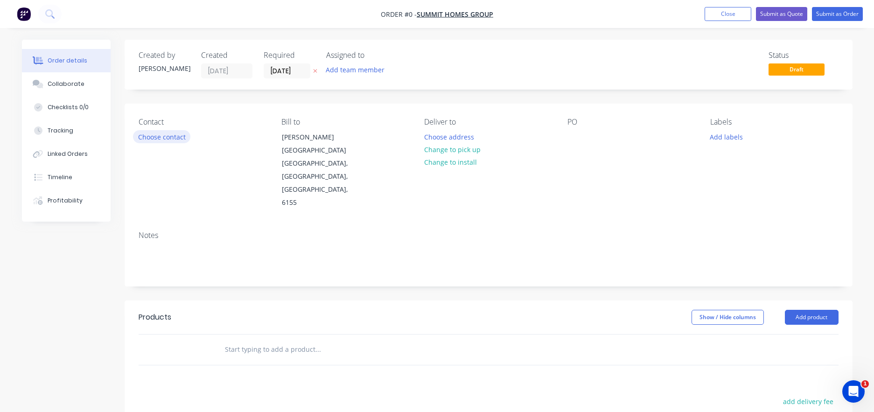
click at [160, 136] on button "Choose contact" at bounding box center [161, 136] width 57 height 13
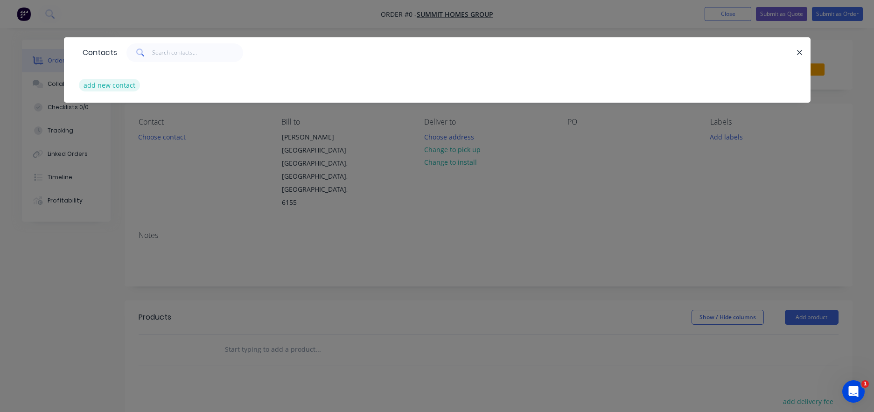
click at [101, 87] on button "add new contact" at bounding box center [110, 85] width 62 height 13
select select "AU"
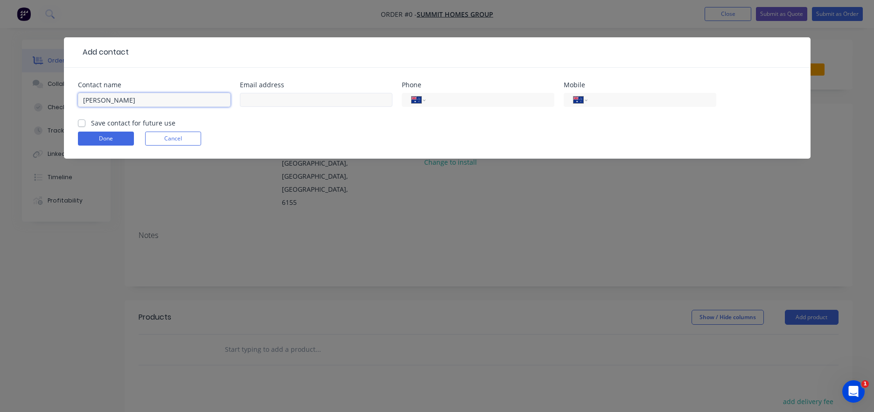
type input "[PERSON_NAME]"
click at [265, 98] on input "text" at bounding box center [316, 100] width 153 height 14
paste input "[EMAIL_ADDRESS][DOMAIN_NAME]"
type input "[EMAIL_ADDRESS][DOMAIN_NAME]"
click at [668, 101] on input "tel" at bounding box center [650, 100] width 112 height 11
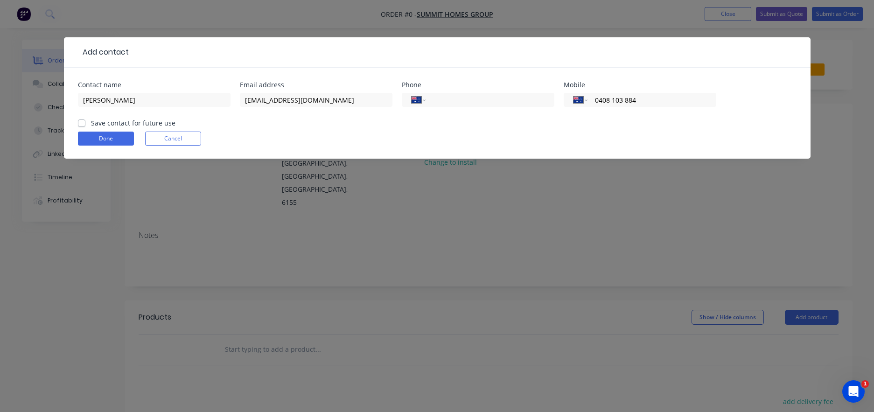
type input "0408 103 884"
click at [114, 124] on label "Save contact for future use" at bounding box center [133, 123] width 84 height 10
click at [85, 124] on input "Save contact for future use" at bounding box center [81, 122] width 7 height 9
checkbox input "true"
click at [102, 138] on button "Done" at bounding box center [106, 139] width 56 height 14
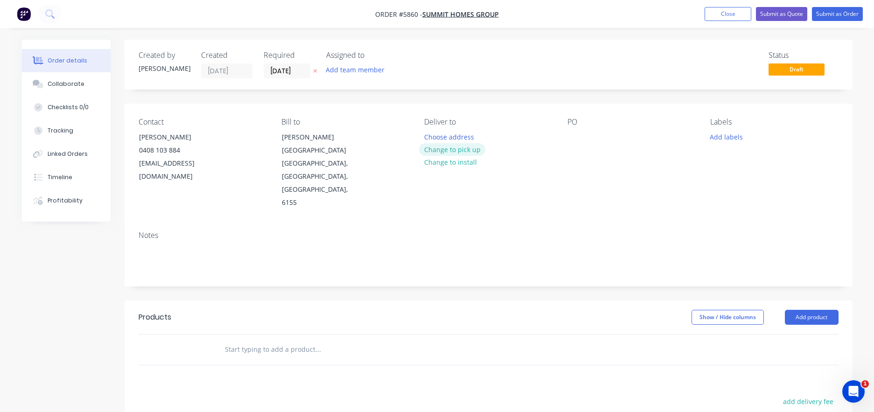
click at [433, 148] on button "Change to pick up" at bounding box center [452, 149] width 66 height 13
click at [429, 136] on div at bounding box center [431, 137] width 15 height 14
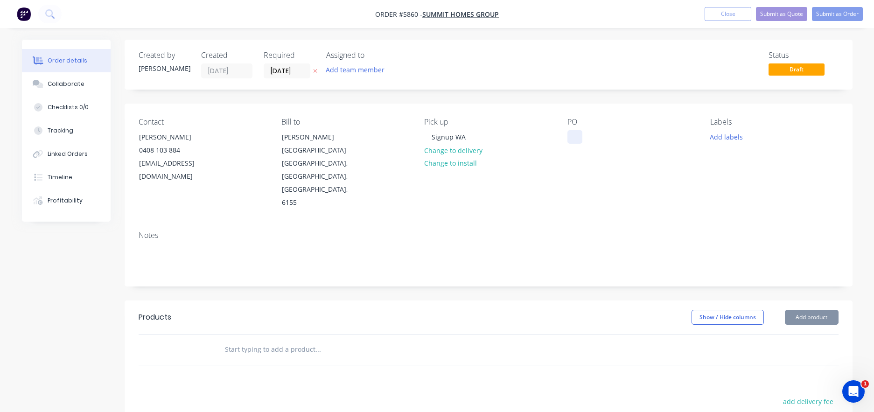
click at [571, 136] on div at bounding box center [574, 137] width 15 height 14
click at [230, 340] on input "text" at bounding box center [317, 349] width 187 height 19
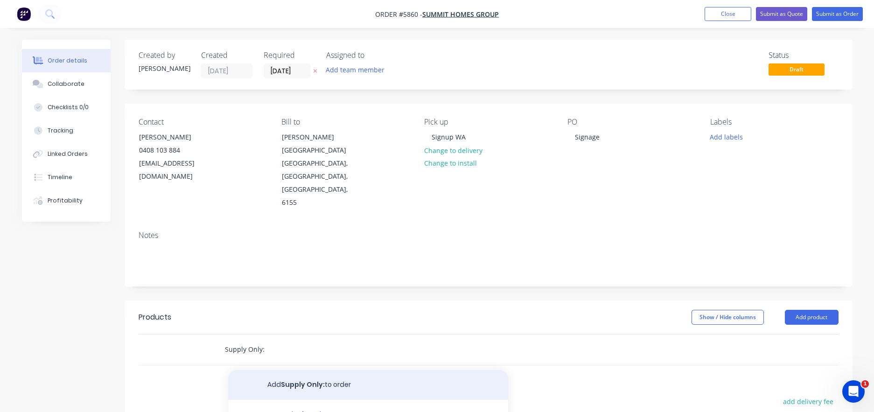
type input "Supply Only:"
click at [289, 370] on button "Add Supply Only: to order" at bounding box center [368, 385] width 280 height 30
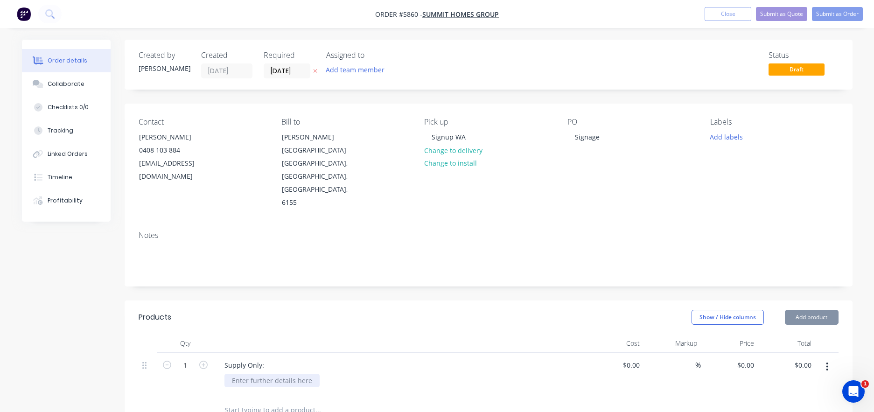
click at [254, 374] on div at bounding box center [271, 381] width 95 height 14
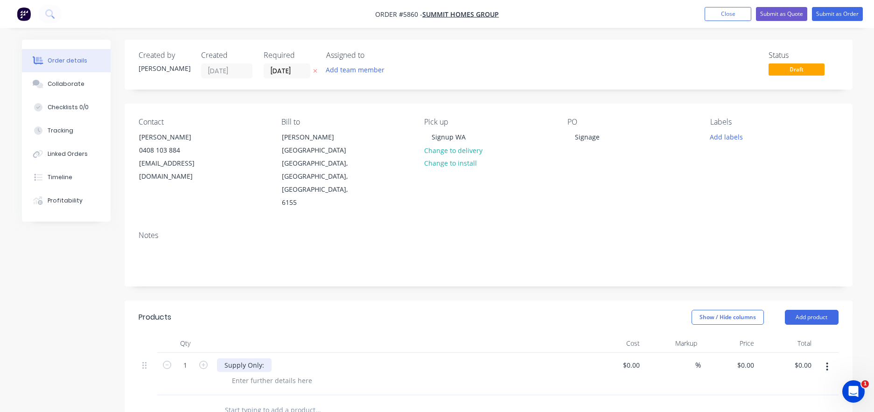
click at [266, 358] on div "Supply Only:" at bounding box center [244, 365] width 55 height 14
drag, startPoint x: 297, startPoint y: 325, endPoint x: 215, endPoint y: 321, distance: 82.7
click at [215, 353] on div "Supply Only: Pink Signs" at bounding box center [399, 374] width 373 height 42
copy div "Supply Only: Pink Signs"
click at [296, 358] on div "Supply Only: Pink Signs" at bounding box center [261, 365] width 88 height 14
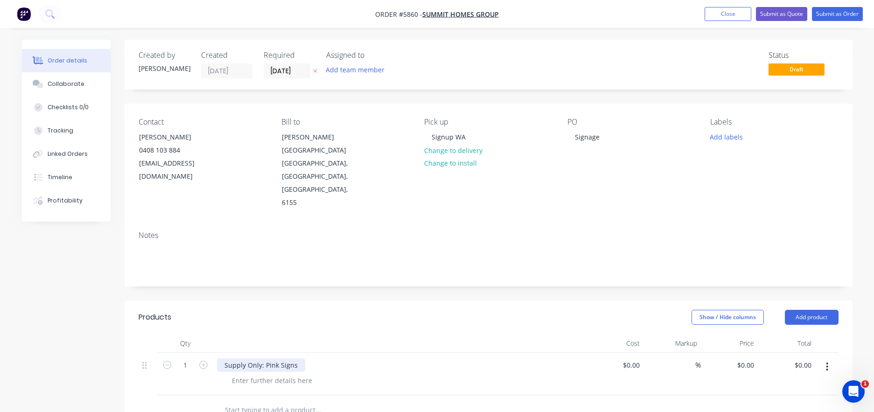
drag, startPoint x: 296, startPoint y: 328, endPoint x: 267, endPoint y: 327, distance: 29.4
click at [267, 358] on div "Supply Only: Pink Signs" at bounding box center [261, 365] width 88 height 14
drag, startPoint x: 194, startPoint y: 327, endPoint x: 148, endPoint y: 320, distance: 46.3
click at [148, 353] on div "1 Supply Only: Directional Signs $0.00 $0.00 % $0.00 $0.00 $0.00 $0.00" at bounding box center [489, 374] width 700 height 42
type input "15"
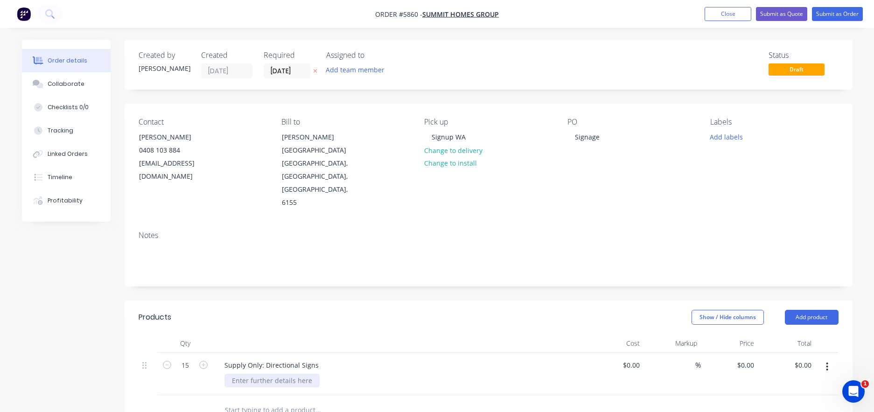
click at [286, 374] on div at bounding box center [271, 381] width 95 height 14
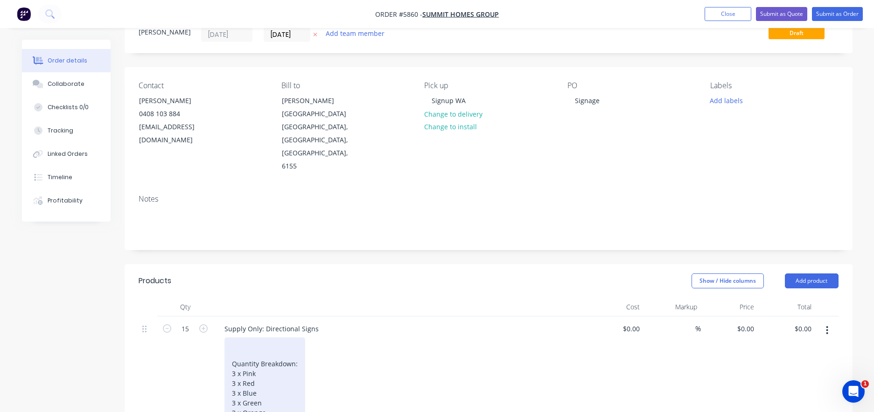
scroll to position [42, 0]
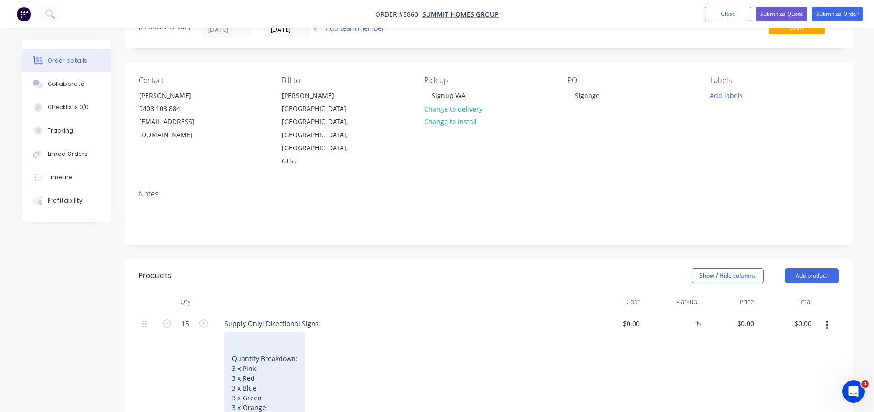
click at [246, 334] on div at bounding box center [265, 339] width 66 height 10
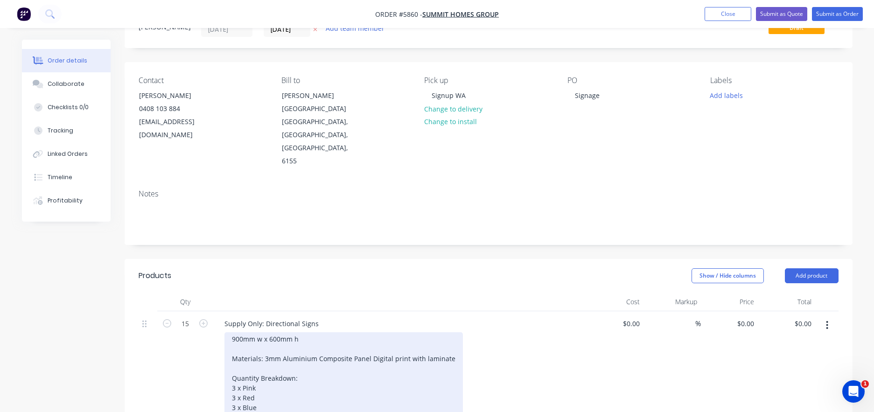
click at [264, 334] on div "900mm w x 600mm h Materials: 3mm Aluminium Composite Panel Digital print with l…" at bounding box center [343, 348] width 223 height 29
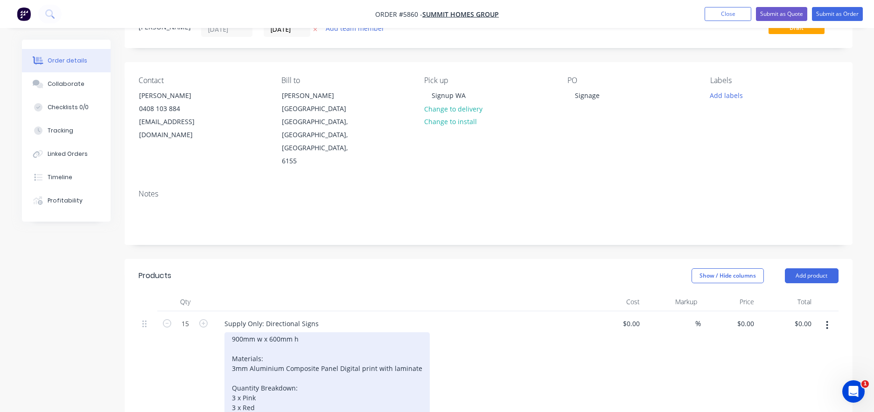
click at [340, 334] on div "900mm w x 600mm h Materials: 3mm Aluminium Composite Panel Digital print with l…" at bounding box center [327, 353] width 190 height 39
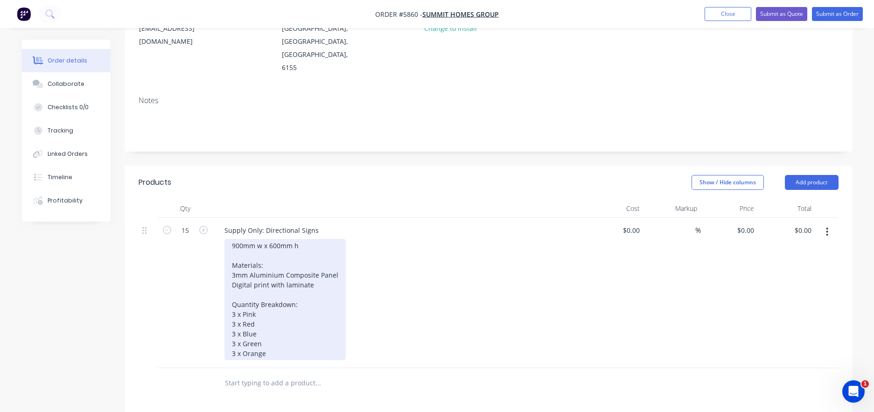
scroll to position [137, 0]
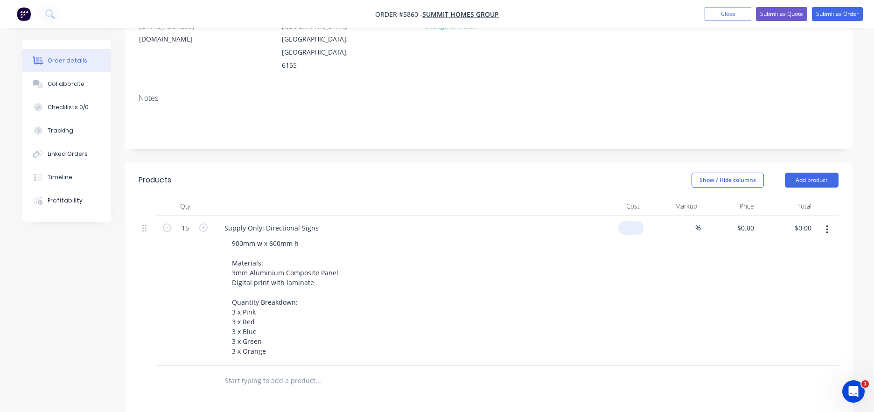
click at [633, 221] on input at bounding box center [632, 228] width 21 height 14
type input "$81.00"
type input "$1,215.00"
click at [513, 237] on div "900mm w x 600mm h Materials: 3mm Aluminium Composite Panel Digital print with l…" at bounding box center [403, 297] width 358 height 121
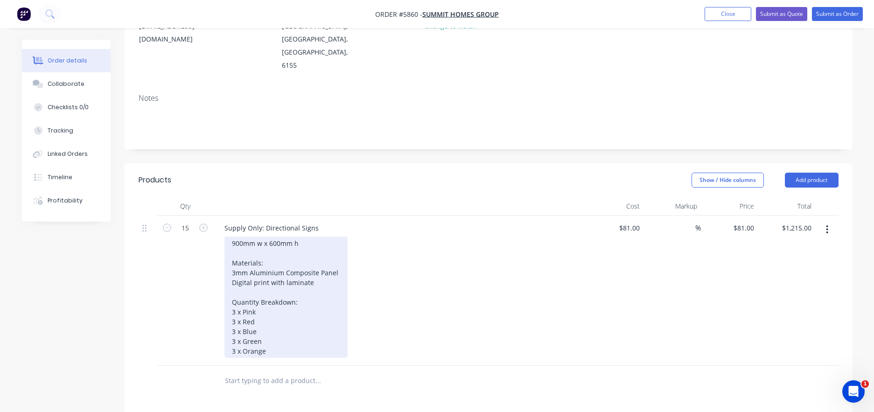
click at [273, 310] on div "900mm w x 600mm h Materials: 3mm Aluminium Composite Panel Digital print with l…" at bounding box center [285, 297] width 123 height 121
click at [303, 237] on div "900mm w x 600mm h Materials: 3mm Aluminium Composite Panel Digital print with l…" at bounding box center [285, 297] width 123 height 121
click at [320, 243] on div "900mm w x 600mm h Materials: 3mm Aluminium Composite Panel Digital print with l…" at bounding box center [285, 297] width 123 height 121
click at [313, 237] on div "900mm w x 600mm h Materials: 3mm Aluminium Composite Panel Digital print with l…" at bounding box center [285, 297] width 123 height 121
click at [288, 309] on div "900mm w x 600mm h (radius edge) Materials: 3mm Aluminium Composite Panel Digita…" at bounding box center [286, 297] width 125 height 121
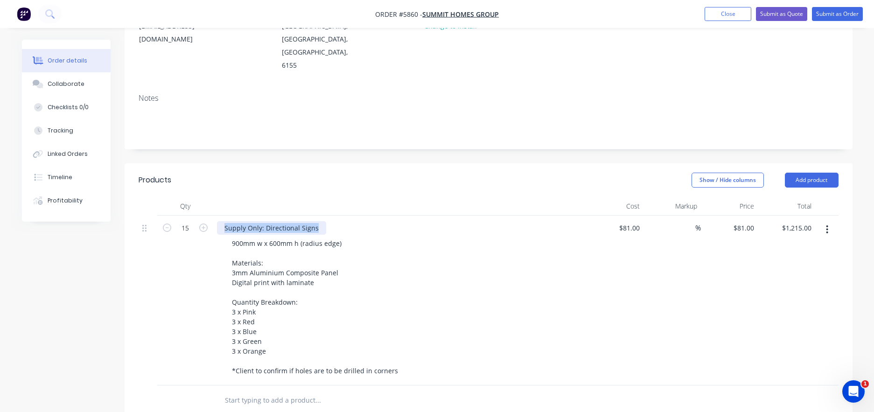
drag, startPoint x: 321, startPoint y: 190, endPoint x: 220, endPoint y: 177, distance: 102.0
click at [220, 216] on div "Supply Only: Directional Signs 900mm w x 600mm h (radius edge) Materials: 3mm A…" at bounding box center [399, 301] width 373 height 170
copy div "Supply Only: Directional Signs"
click at [241, 391] on input "text" at bounding box center [317, 400] width 187 height 19
paste input "Supply Only: Directional Signs"
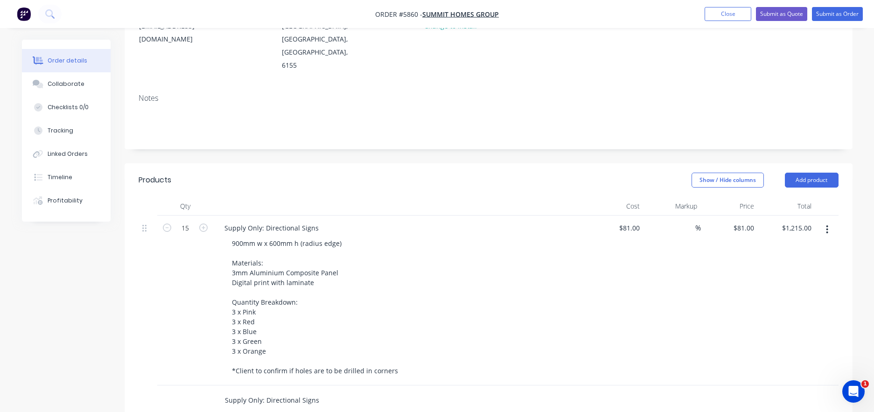
type input "Supply Only: Directional Signs"
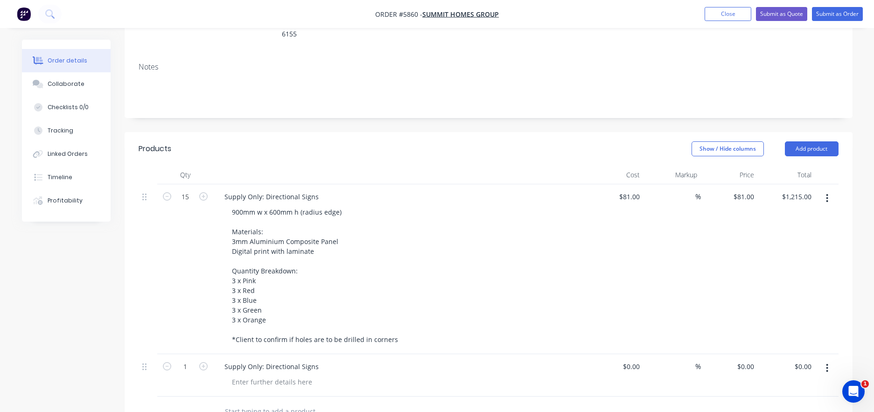
scroll to position [175, 0]
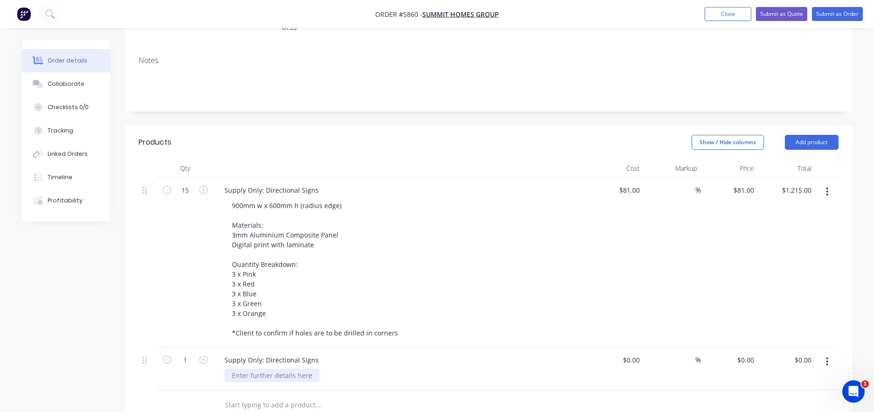
click at [258, 369] on div at bounding box center [271, 376] width 95 height 14
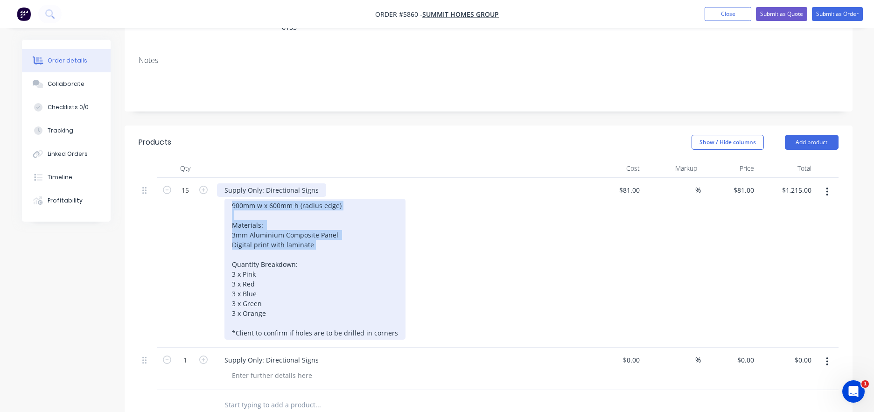
drag, startPoint x: 326, startPoint y: 207, endPoint x: 222, endPoint y: 153, distance: 117.7
click at [222, 178] on div "Supply Only: Directional Signs 900mm w x 600mm h (radius edge) Materials: 3mm A…" at bounding box center [399, 263] width 373 height 170
copy div "900mm w x 600mm h (radius edge) Materials: 3mm Aluminium Composite Panel Digita…"
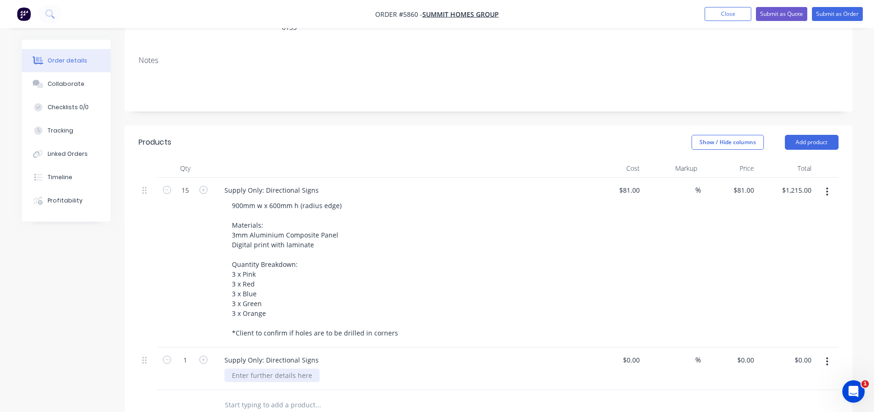
click at [250, 369] on div at bounding box center [271, 376] width 95 height 14
paste div
drag, startPoint x: 255, startPoint y: 338, endPoint x: 206, endPoint y: 338, distance: 49.0
click at [206, 348] on div "1 Supply Only: Directional Signs 900mm w x 600mm h (radius edge) Materials: 3mm…" at bounding box center [489, 389] width 700 height 82
click at [279, 369] on div "1200mm w x 600mm h (radius edge) Materials: 3mm Aluminium Composite Panel Digit…" at bounding box center [288, 395] width 128 height 53
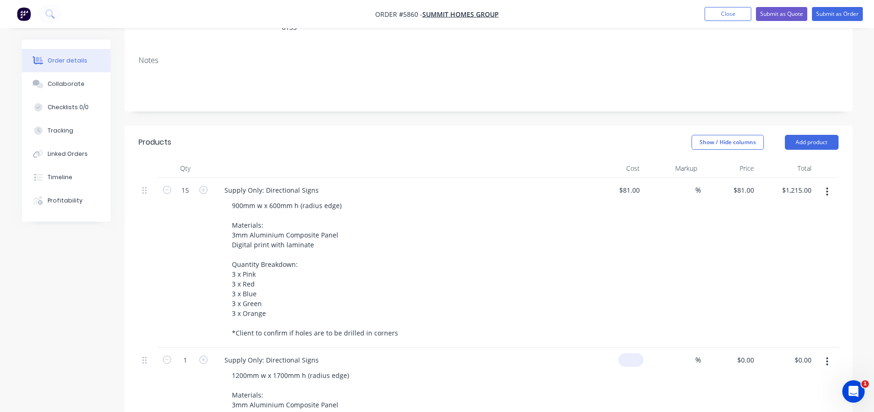
click at [631, 353] on div "$0.00" at bounding box center [630, 360] width 25 height 14
type input "6"
type input "$306.00"
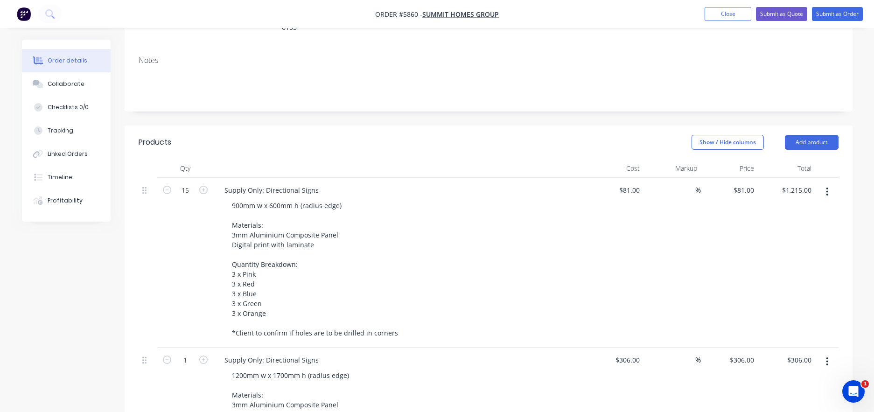
click at [557, 353] on div "Supply Only: Directional Signs" at bounding box center [400, 360] width 366 height 14
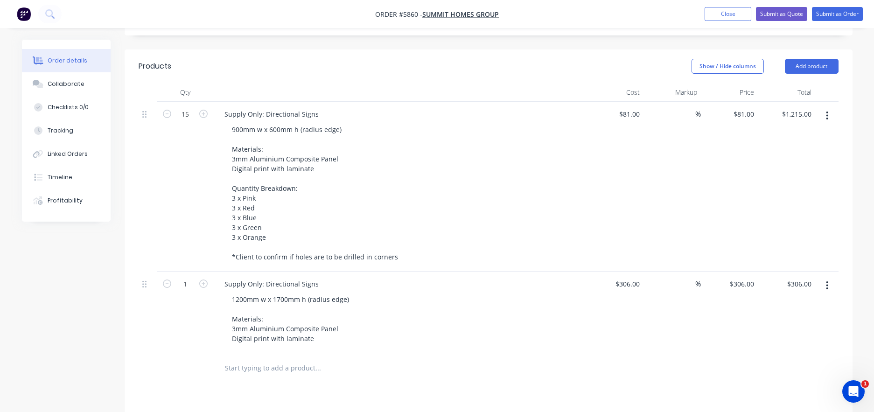
scroll to position [250, 0]
click at [264, 360] on input "text" at bounding box center [317, 369] width 187 height 19
drag, startPoint x: 317, startPoint y: 249, endPoint x: 188, endPoint y: 242, distance: 128.9
click at [188, 273] on div "1 Supply Only: Directional Signs 1200mm w x 1700mm h (radius edge) Materials: 3…" at bounding box center [489, 314] width 700 height 82
copy div "Supply Only: Directional Signs"
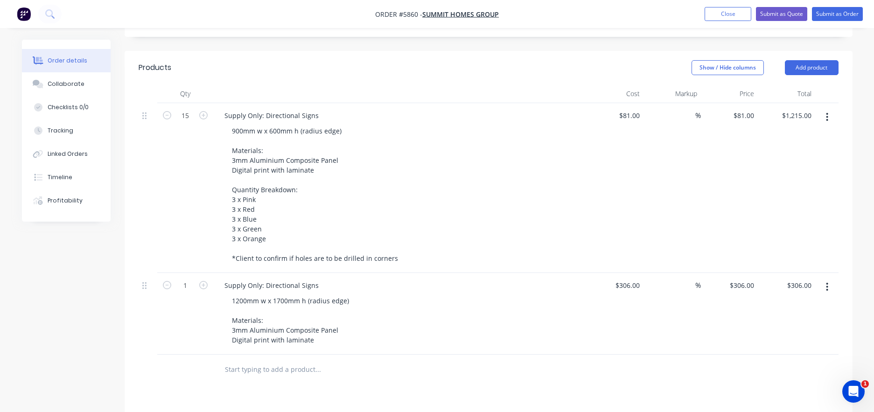
click at [229, 360] on input "text" at bounding box center [317, 369] width 187 height 19
paste input "Supply Only: Directional Signs"
drag, startPoint x: 296, startPoint y: 331, endPoint x: 265, endPoint y: 331, distance: 30.3
click at [265, 360] on input "Supply Only: Directional Signs" at bounding box center [317, 369] width 187 height 19
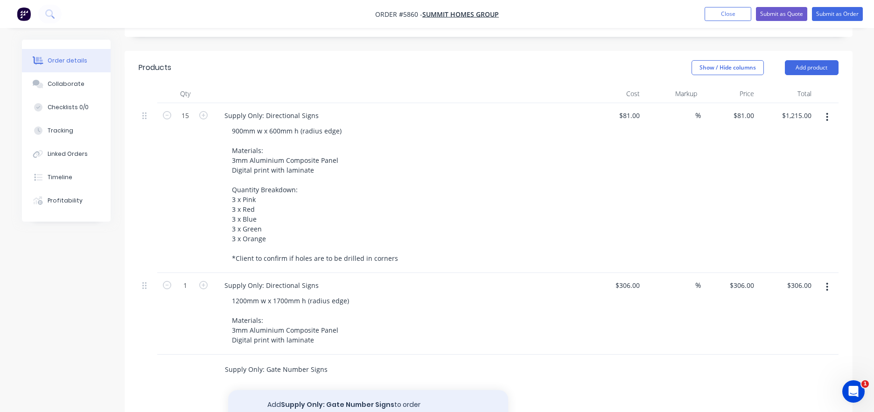
type input "Supply Only: Gate Number Signs"
click at [308, 390] on button "Add Supply Only: Gate Number Signs to order" at bounding box center [368, 405] width 280 height 30
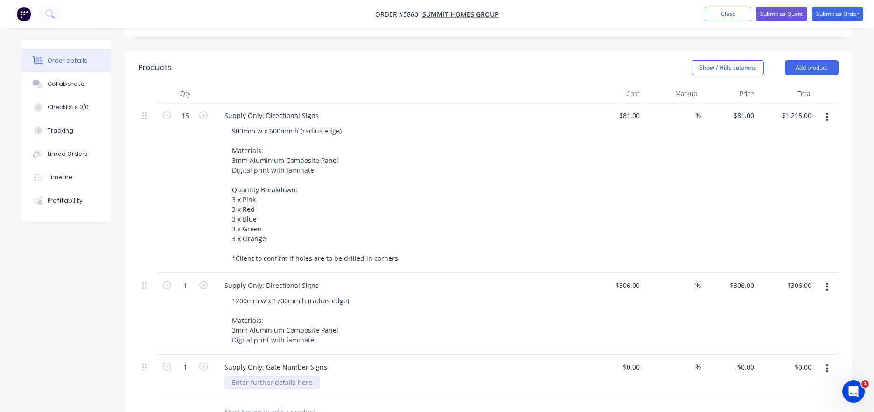
click at [269, 376] on div at bounding box center [271, 383] width 95 height 14
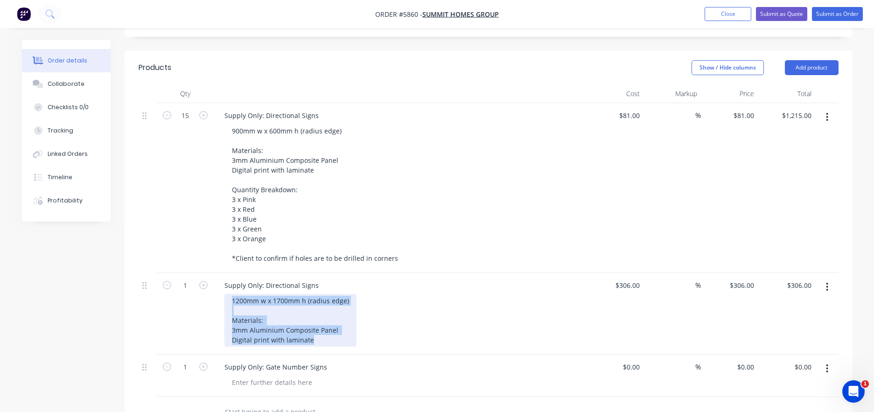
drag, startPoint x: 321, startPoint y: 304, endPoint x: 221, endPoint y: 257, distance: 110.4
click at [221, 273] on div "Supply Only: Directional Signs 1200mm w x 1700mm h (radius edge) Materials: 3mm…" at bounding box center [399, 314] width 373 height 82
copy div "1200mm w x 1700mm h (radius edge) Materials: 3mm Aluminium Composite Panel Digi…"
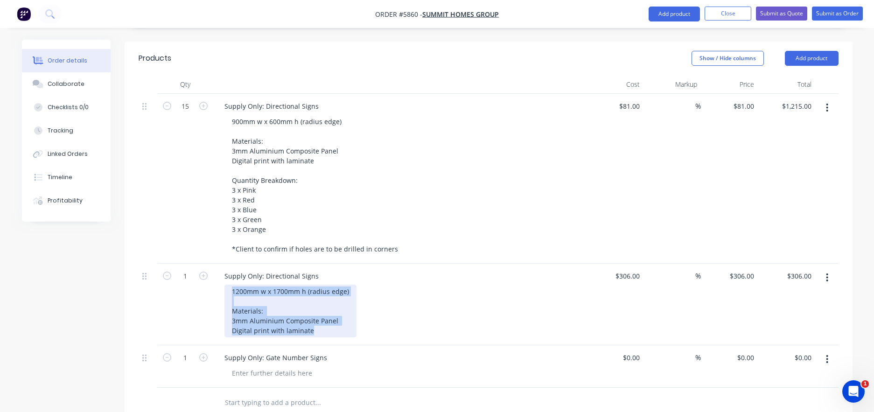
scroll to position [268, 0]
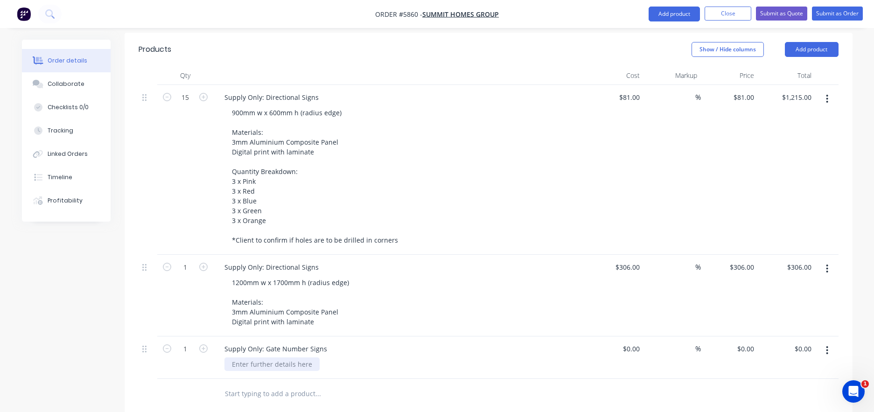
click at [244, 357] on div at bounding box center [271, 364] width 95 height 14
paste div
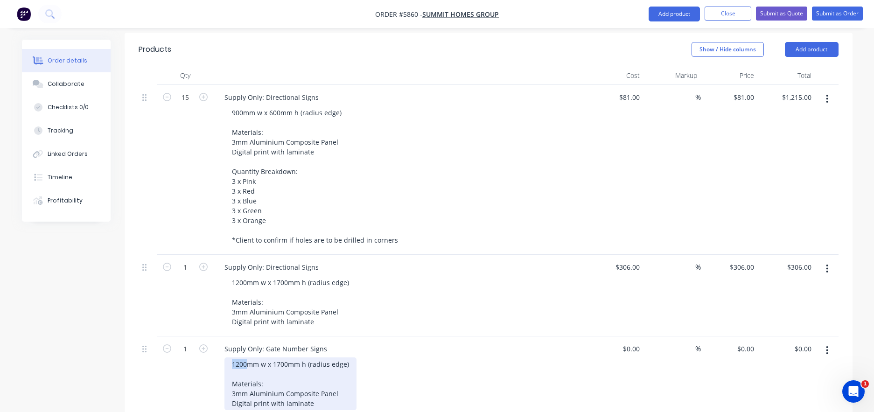
drag, startPoint x: 247, startPoint y: 326, endPoint x: 202, endPoint y: 322, distance: 44.5
click at [202, 336] on div "1 Supply Only: Gate Number Signs 1200mm w x 1700mm h (radius edge) Materials: 3…" at bounding box center [489, 377] width 700 height 82
click at [285, 357] on div "600mm w x 1700mm h (radius edge) Materials: 3mm Aluminium Composite Panel Digit…" at bounding box center [288, 383] width 128 height 53
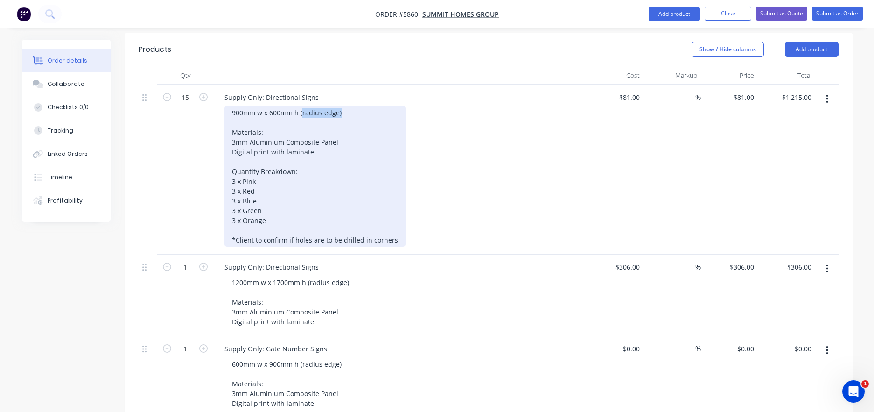
drag, startPoint x: 345, startPoint y: 74, endPoint x: 300, endPoint y: 73, distance: 44.8
click at [300, 106] on div "900mm w x 600mm h (radius edge) Materials: 3mm Aluminium Composite Panel Digita…" at bounding box center [314, 176] width 181 height 141
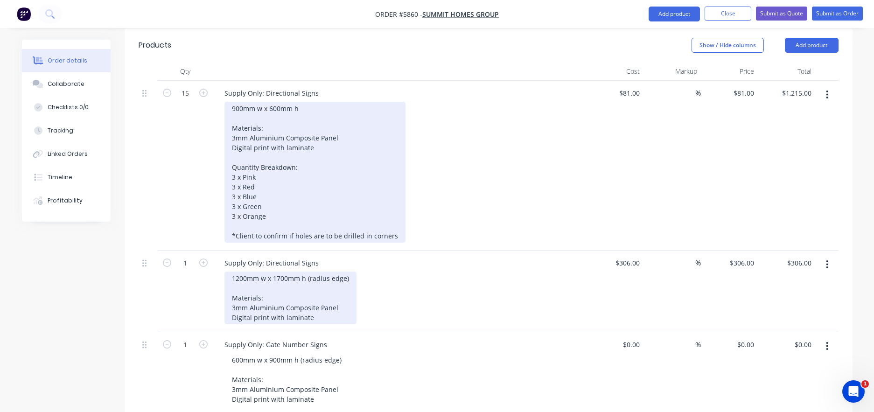
scroll to position [272, 0]
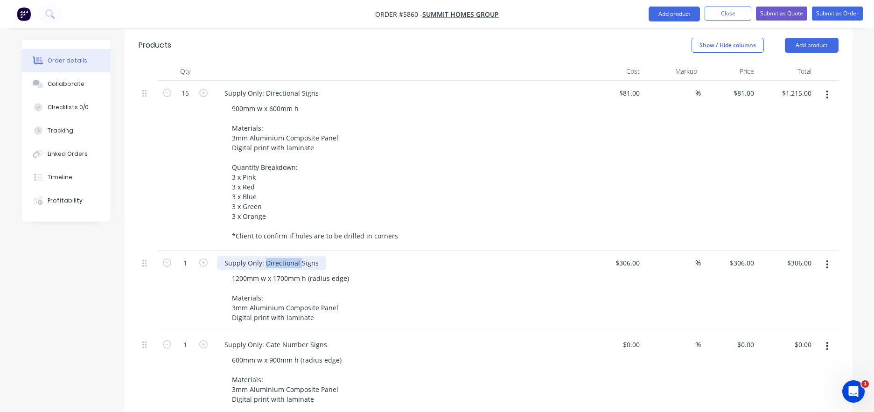
drag, startPoint x: 299, startPoint y: 223, endPoint x: 264, endPoint y: 222, distance: 35.9
click at [264, 256] on div "Supply Only: Directional Signs" at bounding box center [271, 263] width 109 height 14
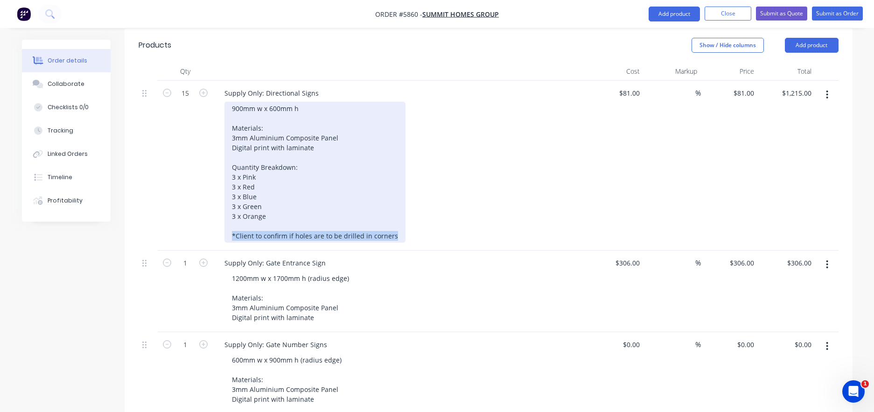
drag, startPoint x: 232, startPoint y: 195, endPoint x: 407, endPoint y: 201, distance: 175.0
click at [407, 201] on div "900mm w x 600mm h Materials: 3mm Aluminium Composite Panel Digital print with l…" at bounding box center [403, 172] width 358 height 141
copy div "*Client to confirm if holes are to be drilled in corners"
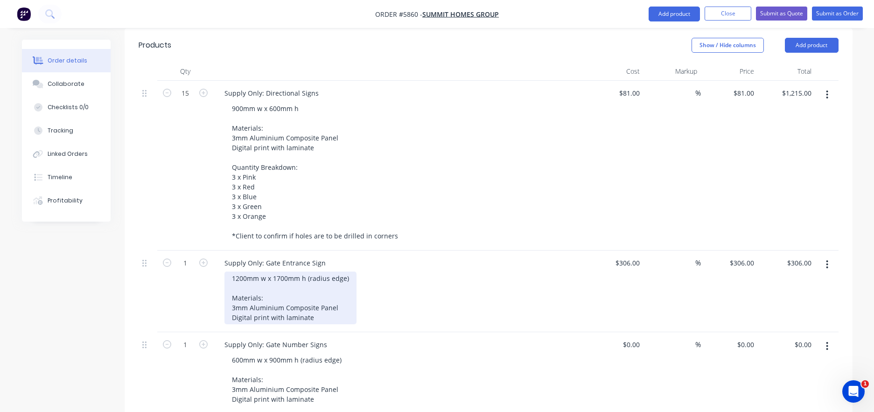
click at [313, 280] on div "1200mm w x 1700mm h (radius edge) Materials: 3mm Aluminium Composite Panel Digi…" at bounding box center [290, 297] width 132 height 53
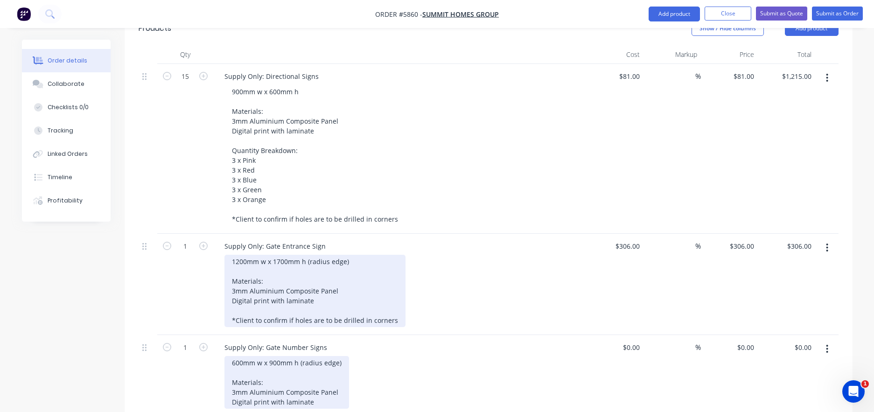
scroll to position [295, 0]
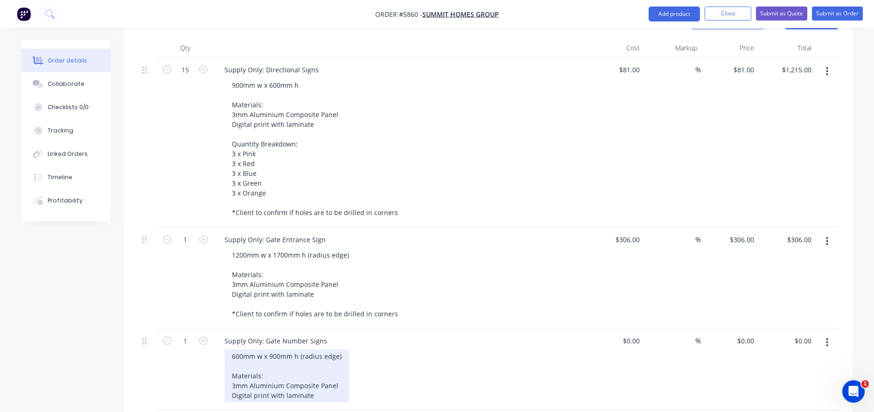
click at [316, 357] on div "600mm w x 900mm h (radius edge) Materials: 3mm Aluminium Composite Panel Digita…" at bounding box center [286, 375] width 125 height 53
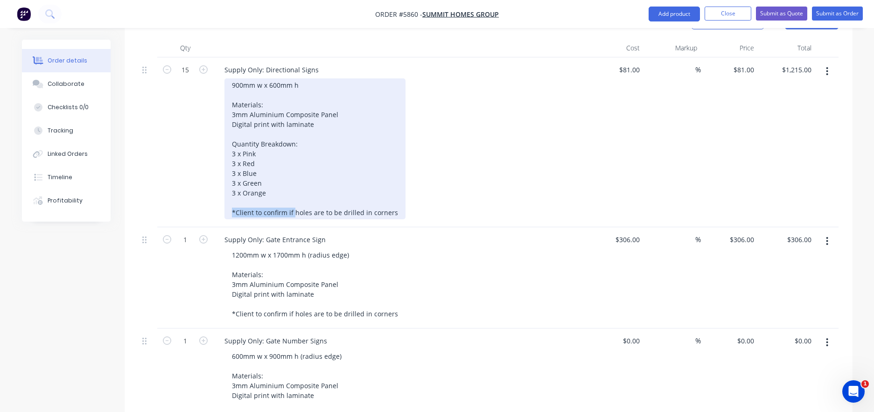
drag, startPoint x: 293, startPoint y: 173, endPoint x: 183, endPoint y: 170, distance: 110.6
click at [183, 170] on div "15 Supply Only: Directional Signs 900mm w x 600mm h Materials: 3mm Aluminium Co…" at bounding box center [489, 142] width 700 height 170
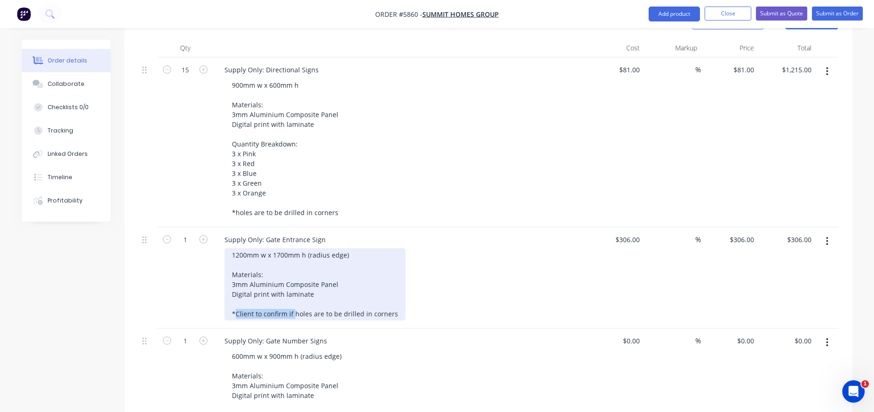
drag, startPoint x: 293, startPoint y: 275, endPoint x: 237, endPoint y: 274, distance: 56.9
click at [237, 274] on div "1200mm w x 1700mm h (radius edge) Materials: 3mm Aluminium Composite Panel Digi…" at bounding box center [314, 284] width 181 height 72
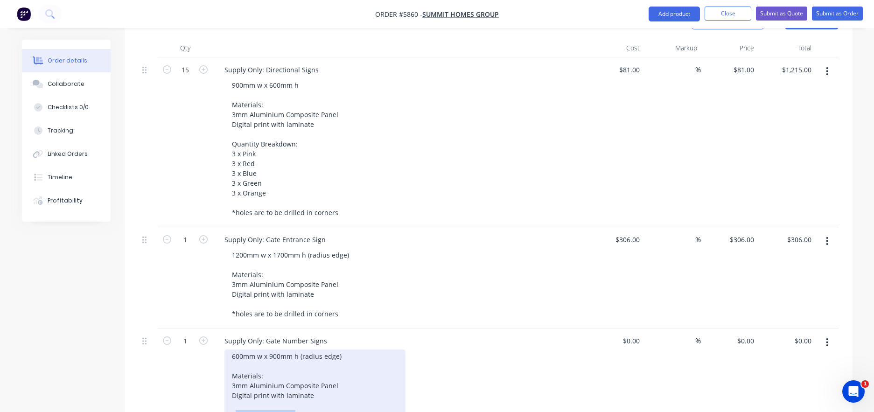
drag, startPoint x: 292, startPoint y: 376, endPoint x: 236, endPoint y: 376, distance: 55.5
click at [236, 376] on div "600mm w x 900mm h (radius edge) Materials: 3mm Aluminium Composite Panel Digita…" at bounding box center [314, 385] width 181 height 72
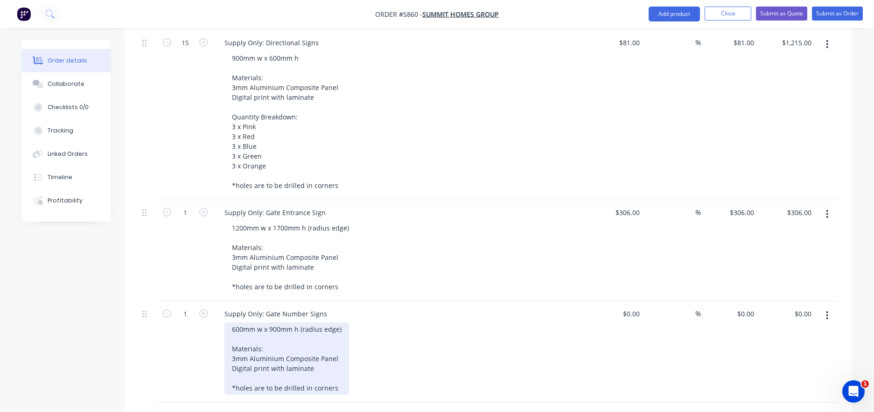
scroll to position [325, 0]
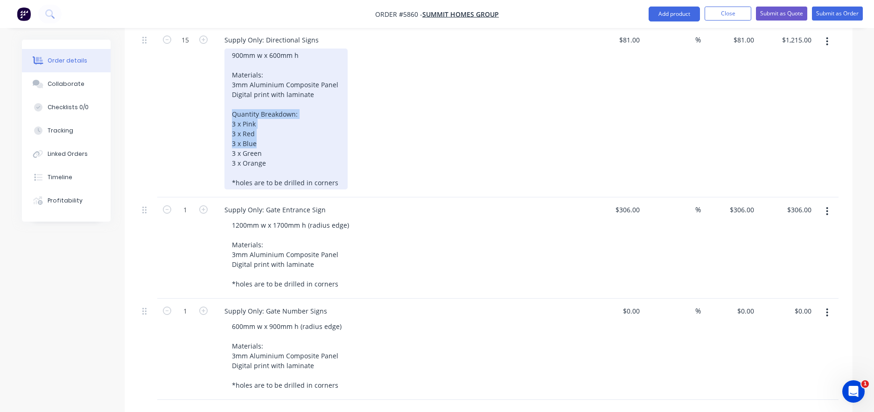
drag, startPoint x: 230, startPoint y: 74, endPoint x: 290, endPoint y: 103, distance: 67.0
click at [290, 103] on div "900mm w x 600mm h Materials: 3mm Aluminium Composite Panel Digital print with l…" at bounding box center [285, 119] width 123 height 141
copy div "Quantity Breakdown: 3 x Pink 3 x Red 3 x Blue"
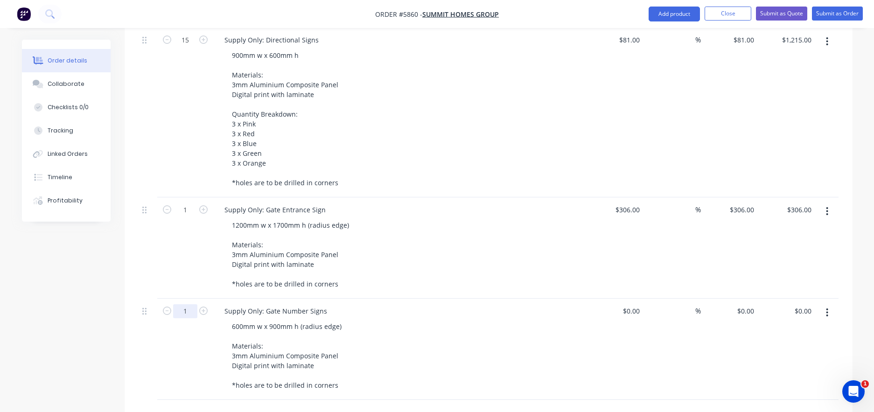
drag, startPoint x: 193, startPoint y: 272, endPoint x: 159, endPoint y: 272, distance: 34.1
click at [162, 303] on form "1" at bounding box center [185, 310] width 49 height 14
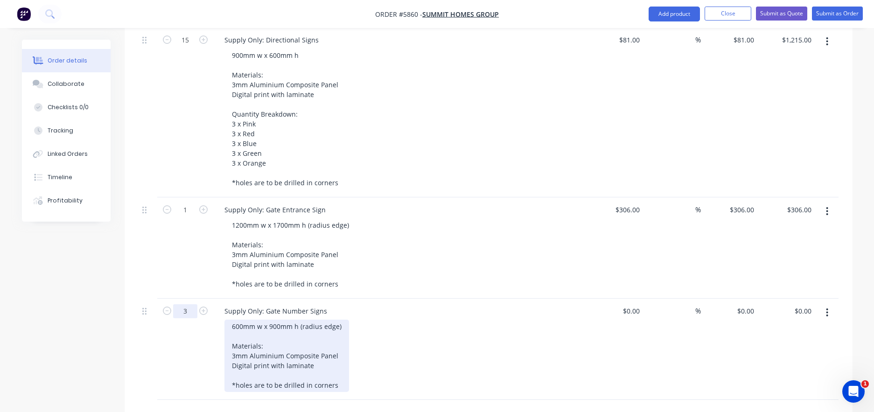
type input "3"
click at [322, 327] on div "600mm w x 900mm h (radius edge) Materials: 3mm Aluminium Composite Panel Digita…" at bounding box center [286, 356] width 125 height 72
drag, startPoint x: 264, startPoint y: 356, endPoint x: 223, endPoint y: 355, distance: 41.1
click at [223, 355] on div "Supply Only: Gate Number Signs 600mm w x 900mm h (radius edge) Materials: 3mm A…" at bounding box center [399, 374] width 373 height 150
click at [269, 370] on div "Quantity Breakdown: 1 x GATE 1 3 x Red 3 x Blue *holes are to be drilled in cor…" at bounding box center [287, 404] width 110 height 69
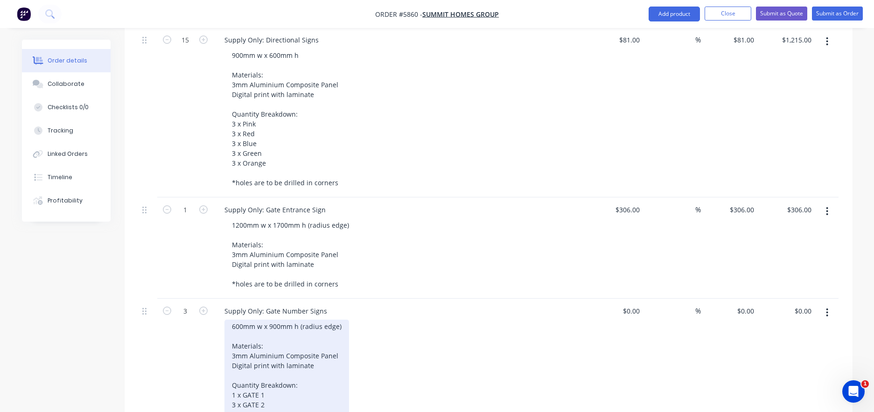
click at [271, 376] on div "Quantity Breakdown: 1 x GATE 1 3 x GATE 2 3 x Blue *holes are to be drilled in …" at bounding box center [287, 404] width 110 height 69
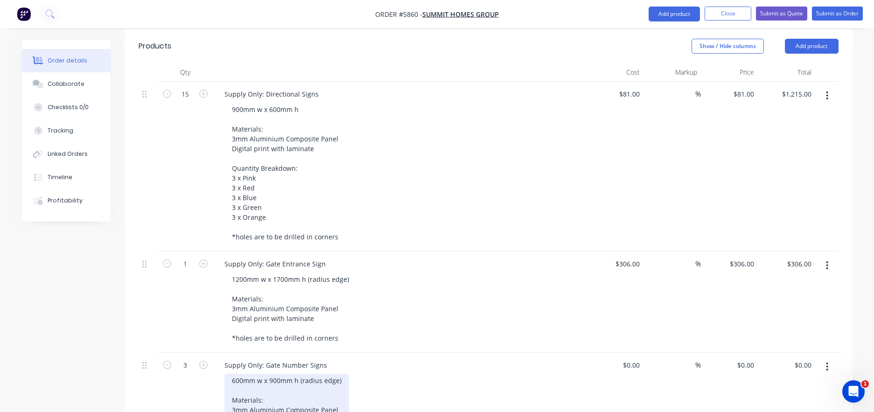
scroll to position [290, 0]
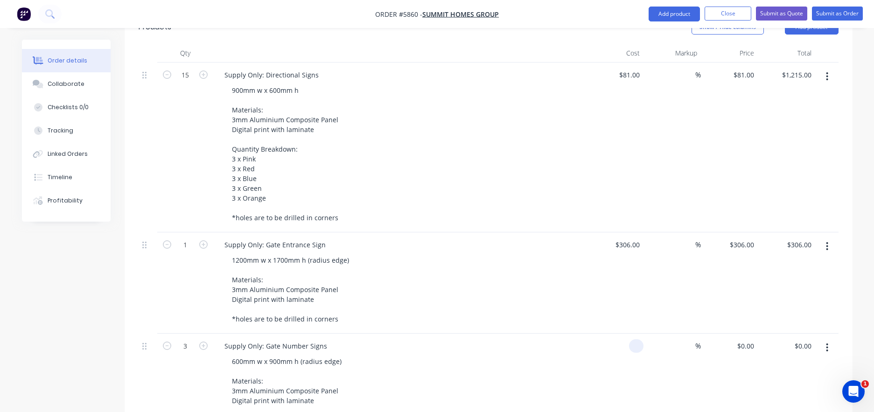
click at [633, 339] on input at bounding box center [638, 346] width 11 height 14
type input "$81.00"
type input "$243.00"
click at [535, 339] on div "Supply Only: Gate Number Signs" at bounding box center [400, 346] width 366 height 14
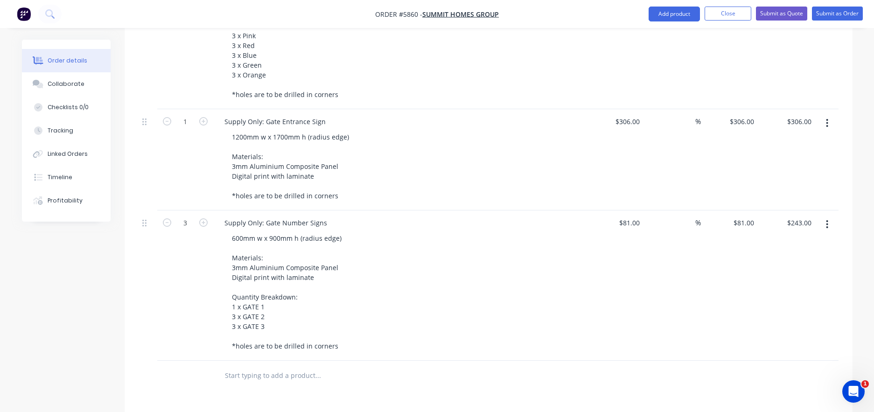
scroll to position [224, 0]
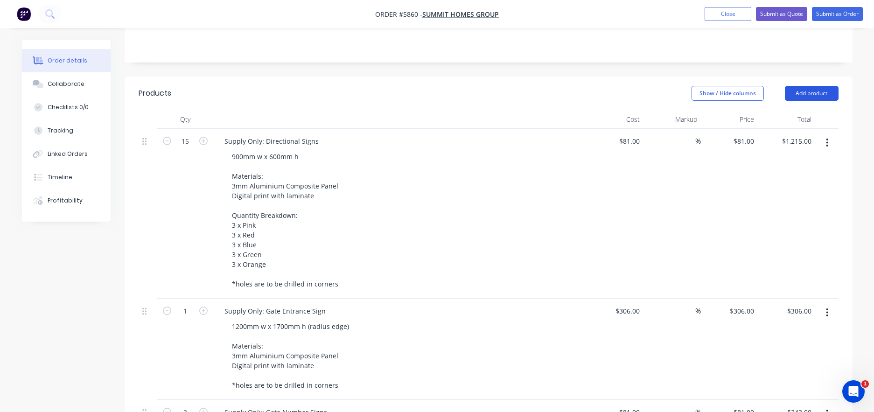
click at [809, 86] on button "Add product" at bounding box center [812, 93] width 54 height 15
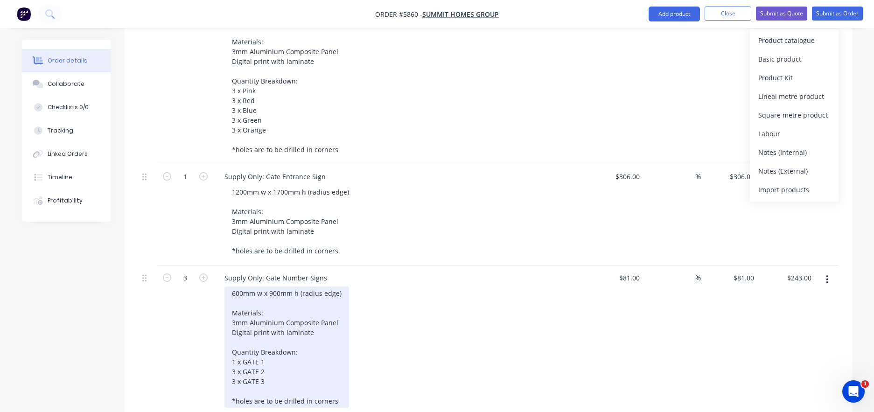
scroll to position [383, 0]
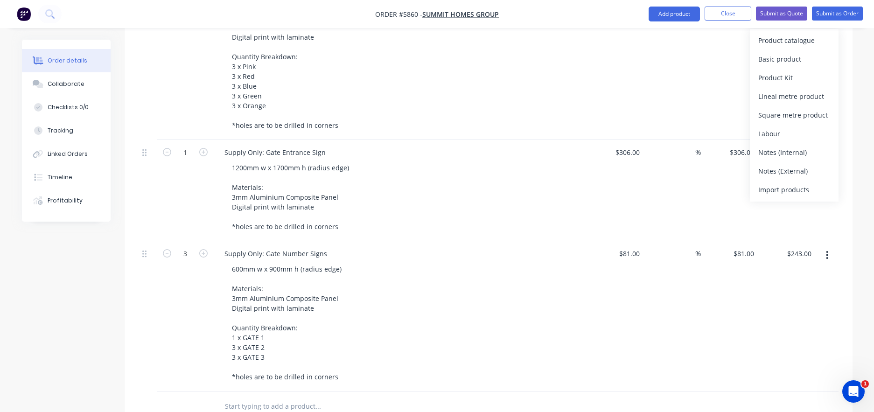
click at [237, 397] on input "text" at bounding box center [317, 406] width 187 height 19
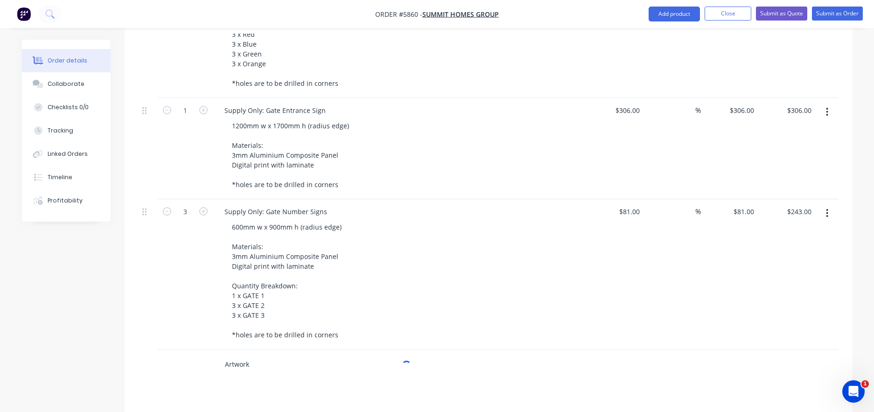
scroll to position [431, 0]
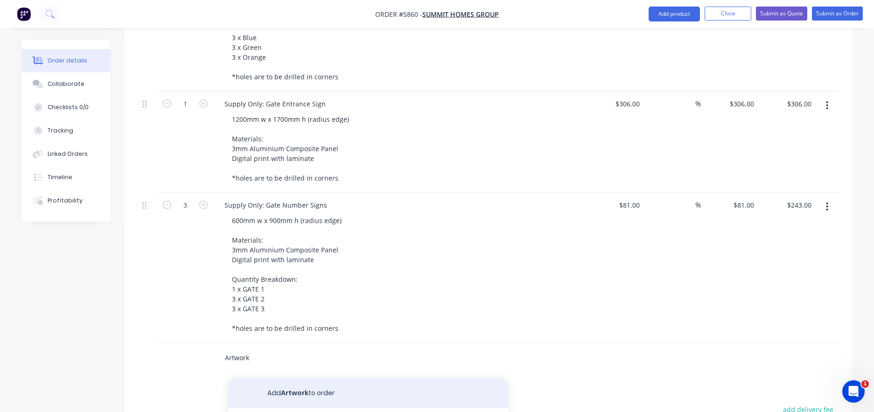
type input "Artwork"
click at [290, 378] on button "Add Artwork to order" at bounding box center [368, 393] width 280 height 30
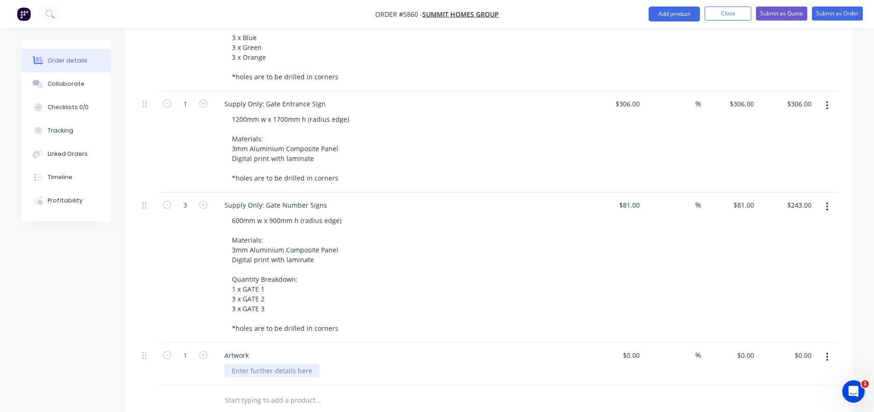
click at [258, 364] on div at bounding box center [271, 371] width 95 height 14
click at [631, 348] on div at bounding box center [636, 355] width 14 height 14
type input "$165.00"
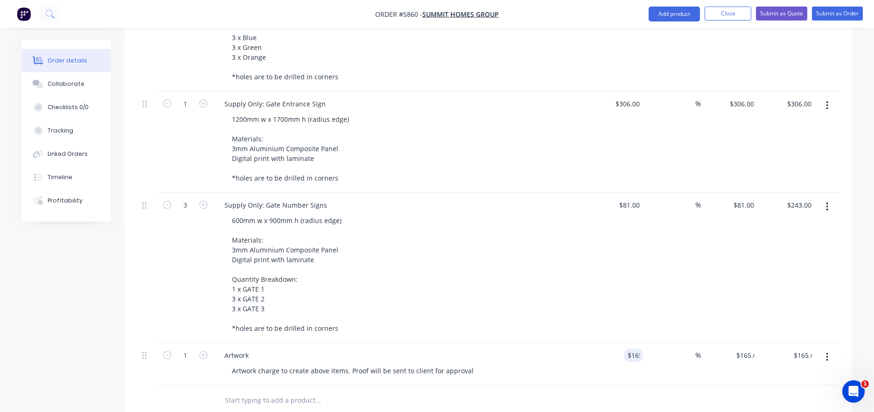
click at [583, 343] on div "Artwork Artwork charge to create above items. Proof will be sent to client for …" at bounding box center [399, 364] width 373 height 42
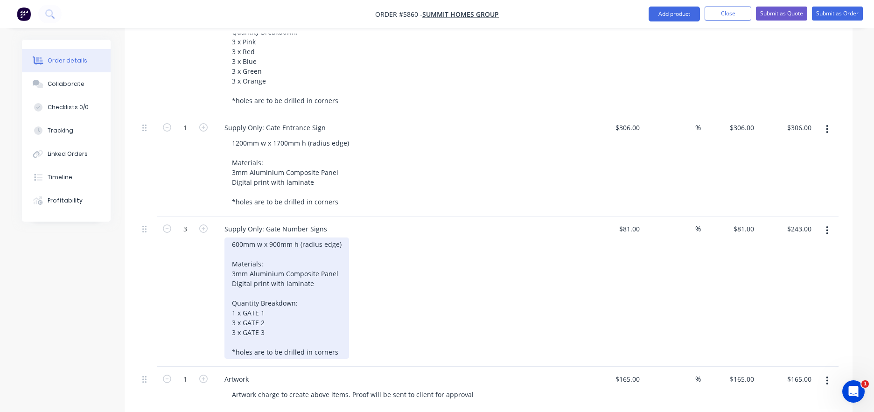
scroll to position [412, 0]
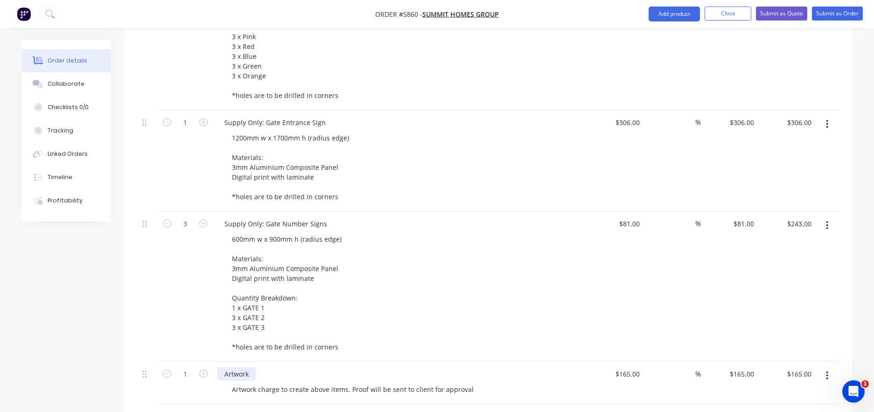
click at [253, 367] on div "Artwork" at bounding box center [236, 374] width 39 height 14
drag, startPoint x: 341, startPoint y: 334, endPoint x: 294, endPoint y: 333, distance: 47.1
click at [294, 367] on div "Artwork (estimate only, dependent io" at bounding box center [282, 374] width 130 height 14
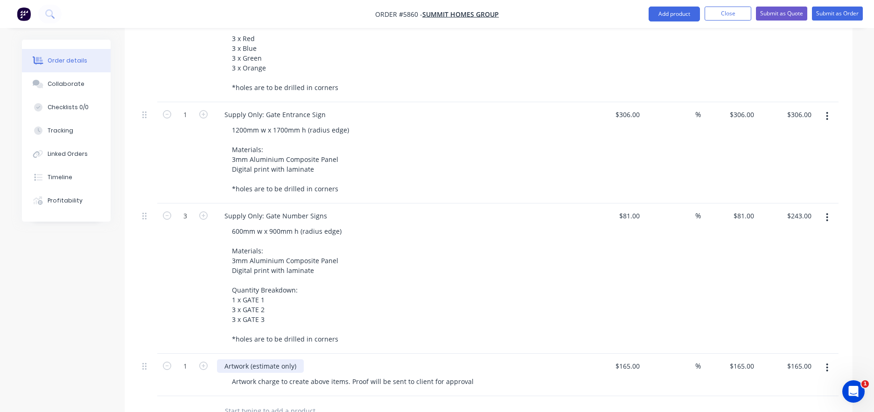
scroll to position [420, 0]
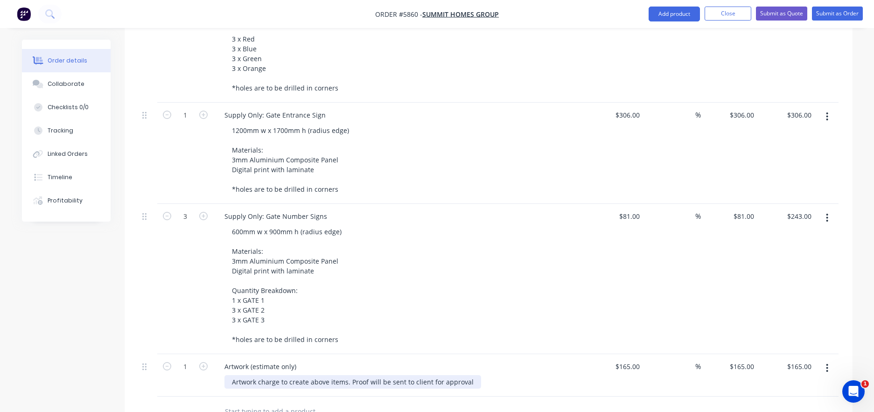
click at [319, 375] on div "Artwork charge to create above items. Proof will be sent to client for approval" at bounding box center [352, 382] width 257 height 14
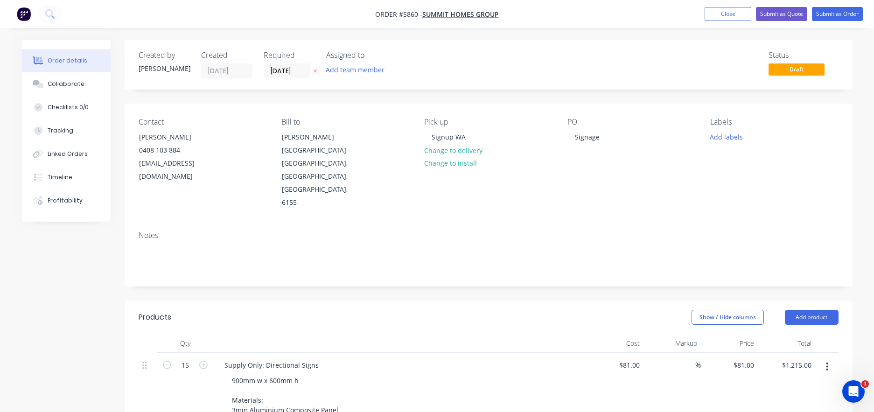
scroll to position [0, 0]
click at [778, 12] on button "Submit as Quote" at bounding box center [781, 14] width 51 height 14
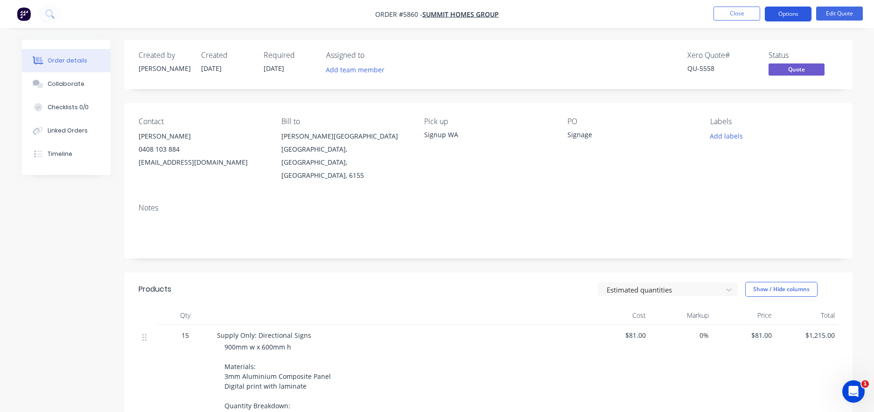
click at [788, 18] on button "Options" at bounding box center [788, 14] width 47 height 15
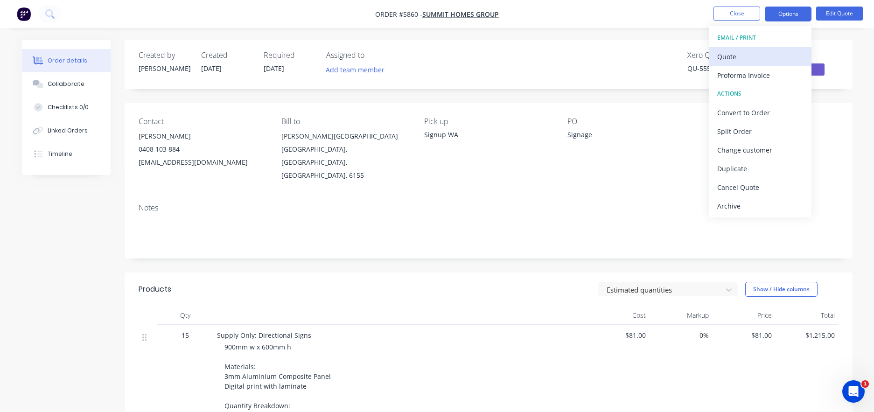
click at [745, 54] on div "Quote" at bounding box center [760, 57] width 86 height 14
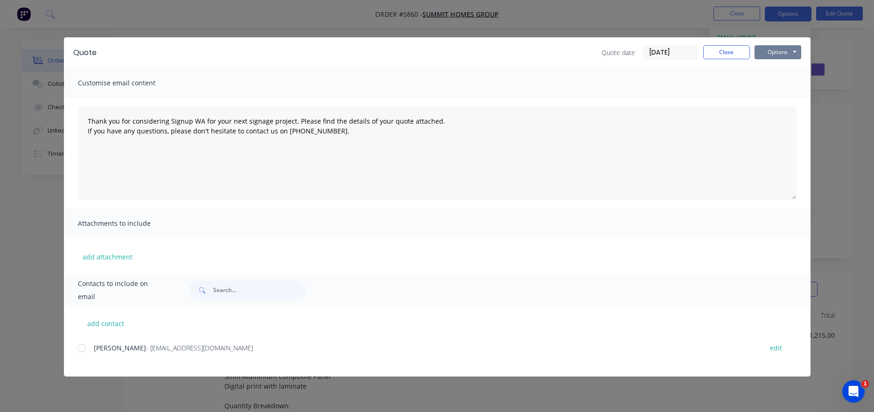
click at [787, 56] on button "Options" at bounding box center [777, 52] width 47 height 14
click at [780, 81] on button "Print" at bounding box center [784, 84] width 60 height 15
click at [735, 51] on button "Close" at bounding box center [726, 52] width 47 height 14
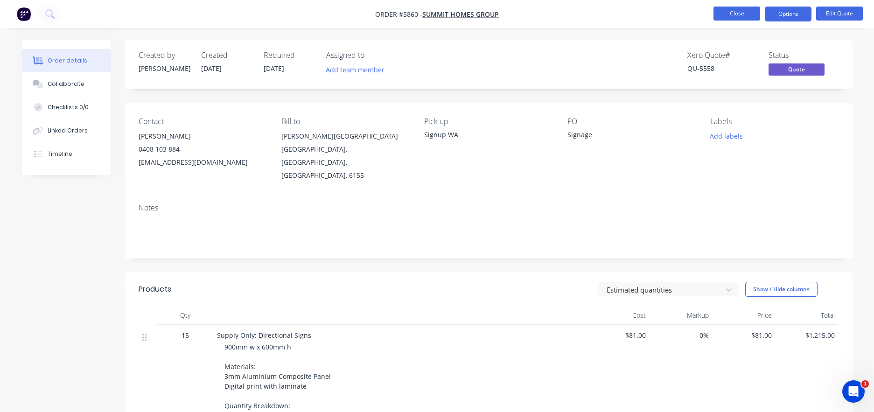
click at [732, 14] on button "Close" at bounding box center [736, 14] width 47 height 14
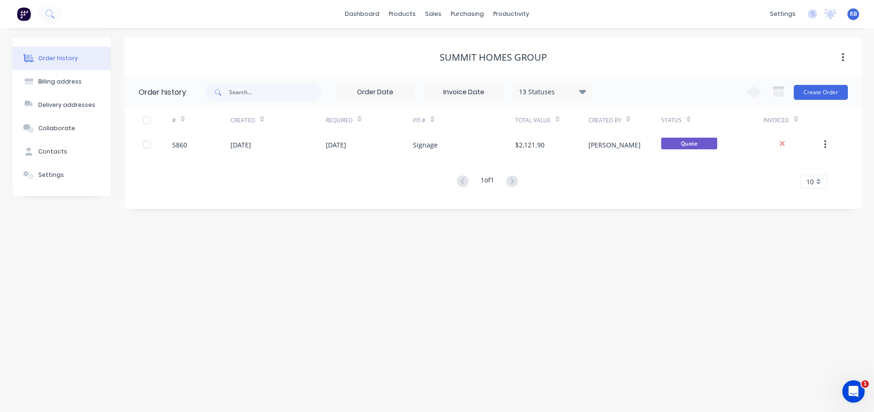
click at [52, 63] on button "Order history" at bounding box center [62, 58] width 98 height 23
click at [485, 42] on link "Sales Orders" at bounding box center [483, 44] width 124 height 19
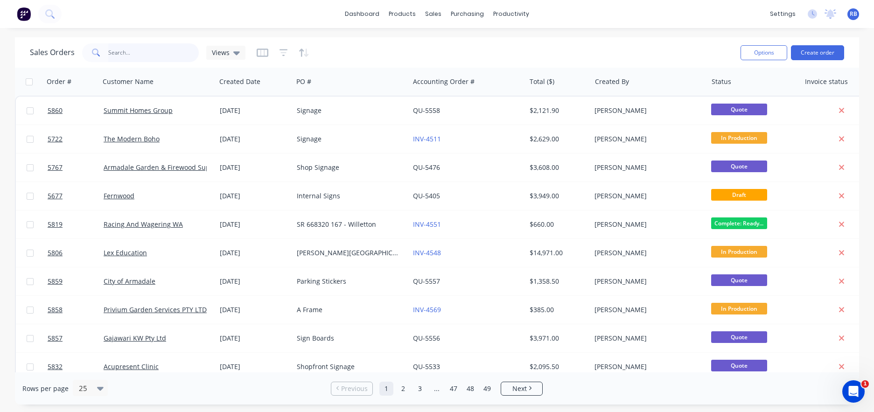
click at [138, 57] on input "text" at bounding box center [153, 52] width 91 height 19
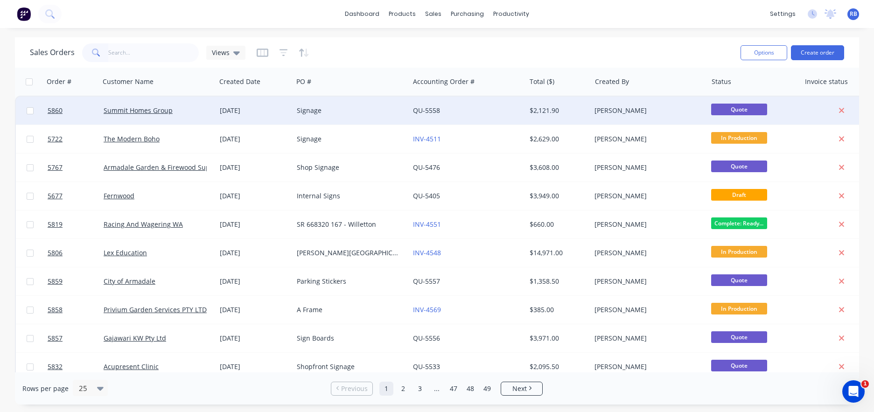
click at [195, 101] on div "Summit Homes Group" at bounding box center [158, 111] width 116 height 28
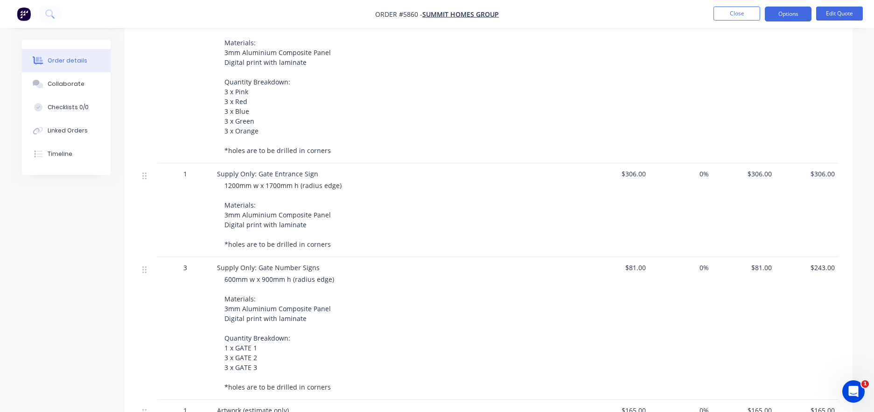
scroll to position [324, 0]
click at [843, 17] on button "Edit Quote" at bounding box center [839, 14] width 47 height 14
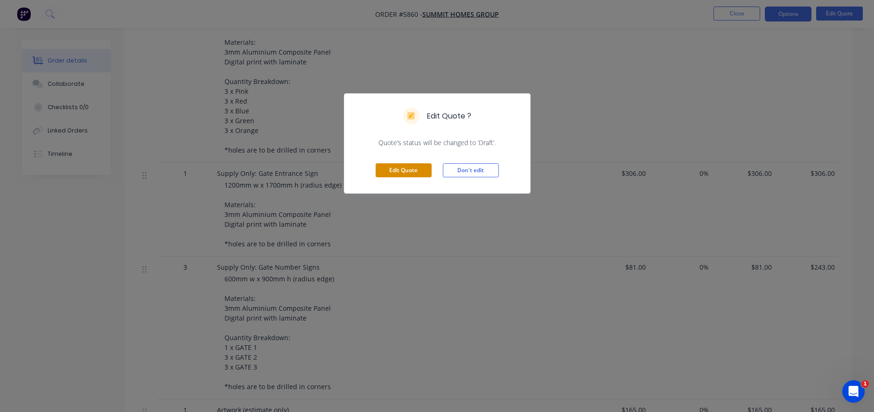
click at [389, 170] on button "Edit Quote" at bounding box center [404, 170] width 56 height 14
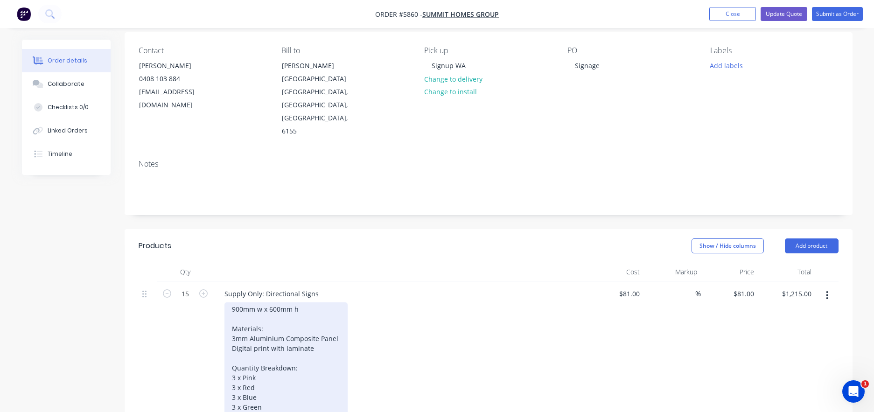
scroll to position [82, 0]
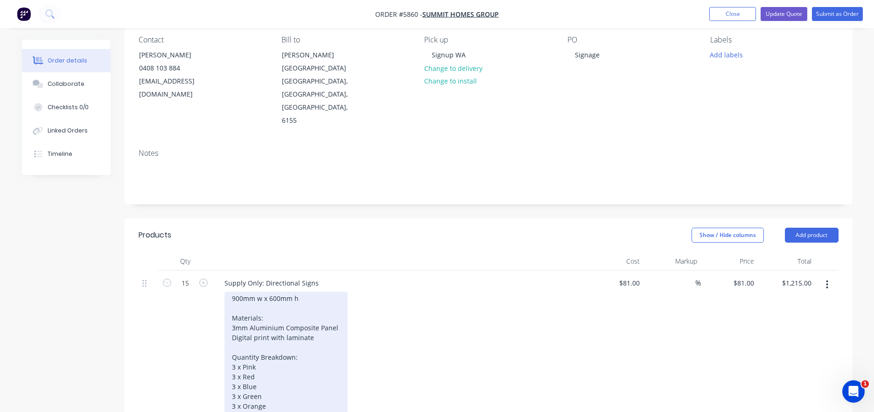
click at [322, 301] on div "900mm w x 600mm h Materials: 3mm Aluminium Composite Panel Digital print with l…" at bounding box center [285, 362] width 123 height 141
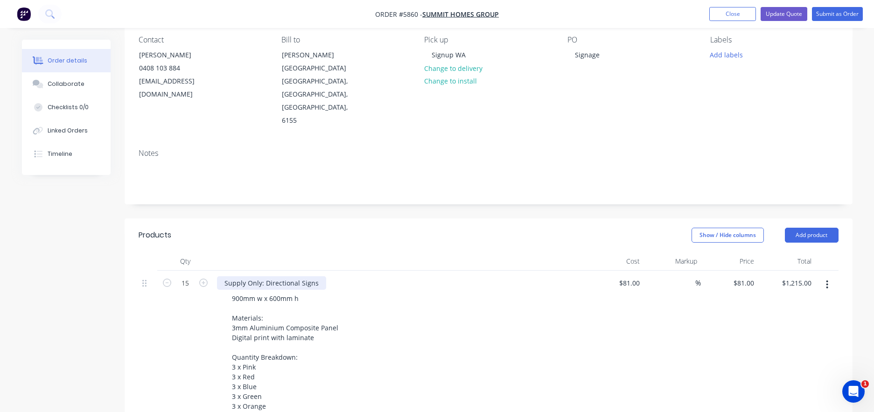
click at [317, 276] on div "Supply Only: Directional Signs" at bounding box center [271, 283] width 109 height 14
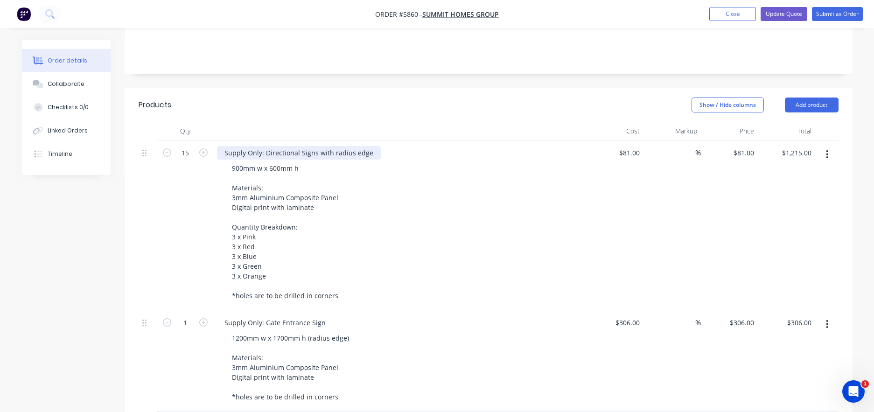
scroll to position [251, 0]
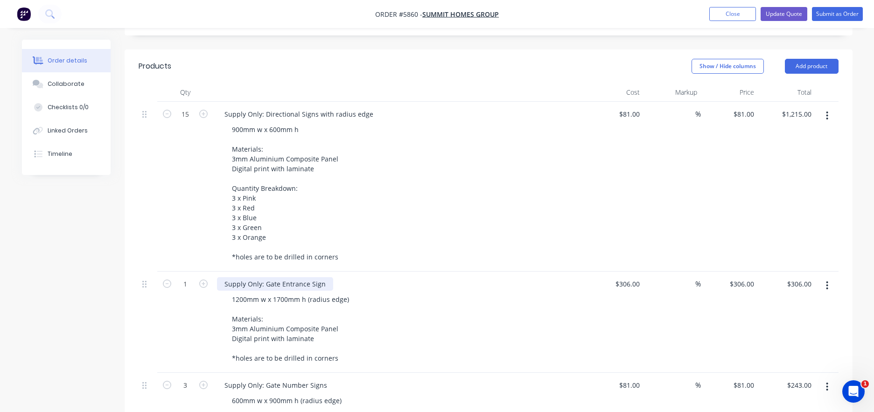
click at [322, 277] on div "Supply Only: Gate Entrance Sign" at bounding box center [275, 284] width 116 height 14
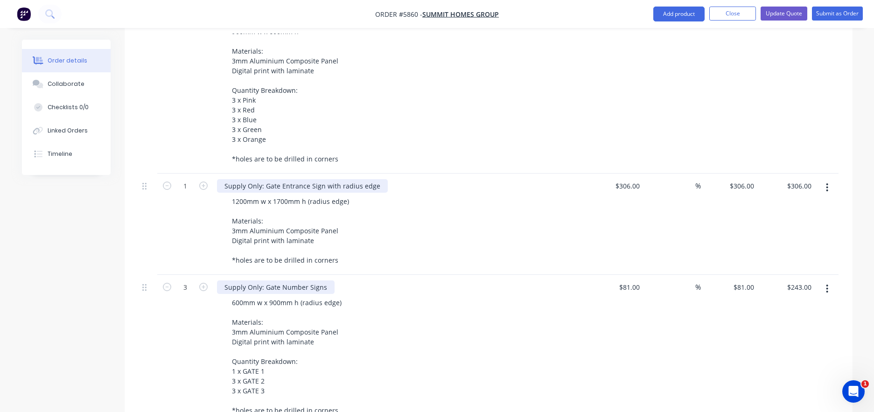
scroll to position [359, 0]
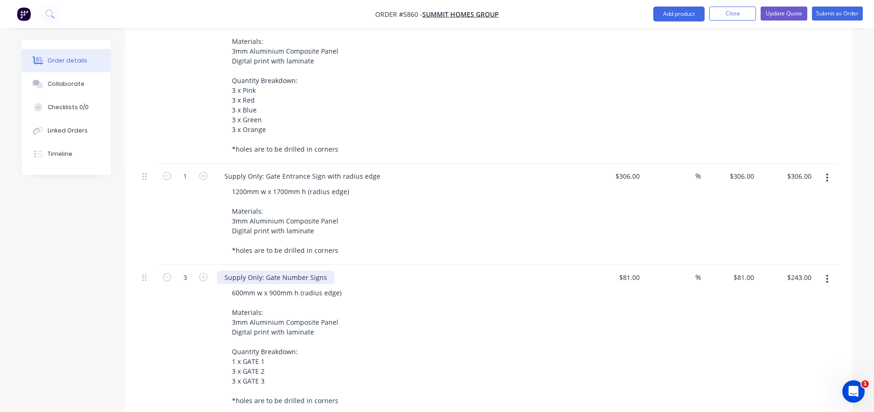
click at [326, 271] on div "Supply Only: Gate Number Signs" at bounding box center [276, 278] width 118 height 14
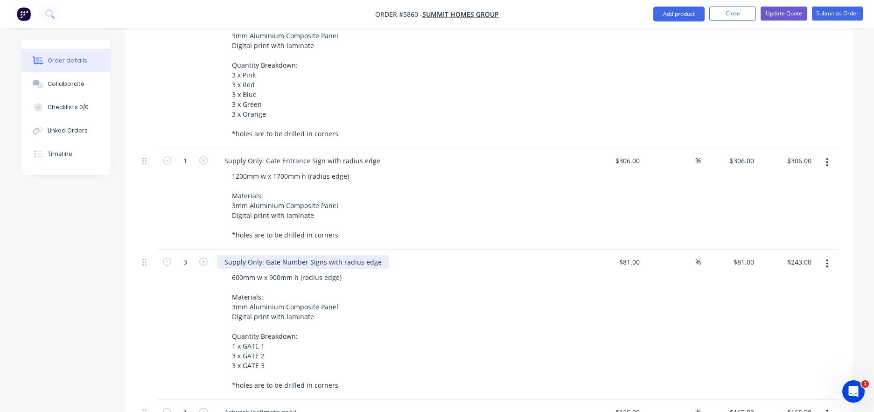
scroll to position [388, 0]
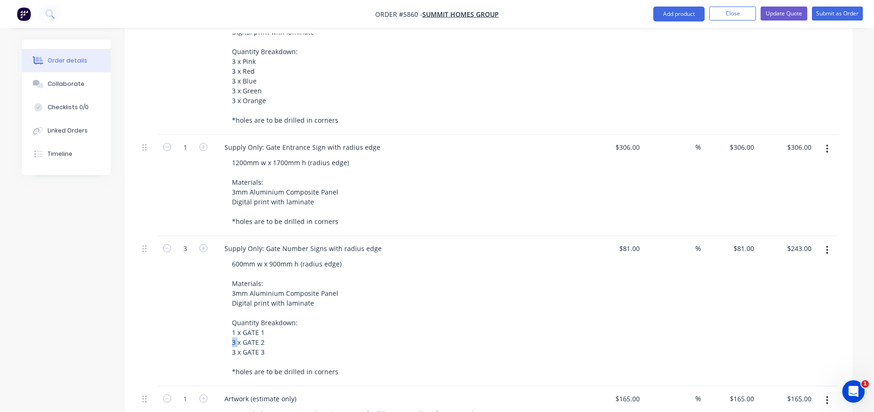
drag, startPoint x: 237, startPoint y: 303, endPoint x: 216, endPoint y: 303, distance: 21.0
click at [218, 303] on div "Supply Only: Gate Number Signs with radius edge 600mm w x 900mm h (radius edge)…" at bounding box center [399, 311] width 373 height 150
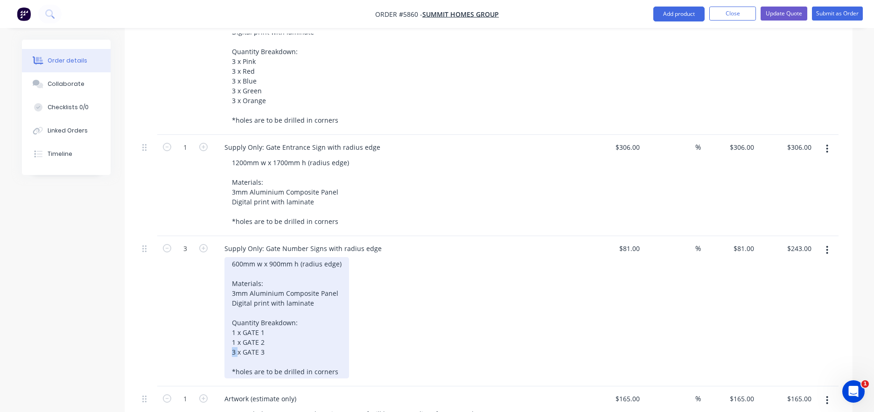
drag, startPoint x: 222, startPoint y: 312, endPoint x: 208, endPoint y: 310, distance: 14.5
click at [212, 310] on div "3 Supply Only: Gate Number Signs with radius edge 600mm w x 900mm h (radius edg…" at bounding box center [489, 311] width 700 height 150
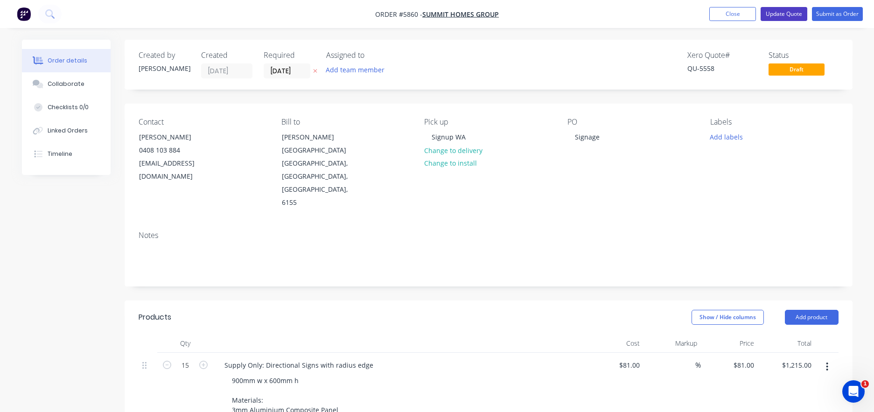
scroll to position [0, 0]
click at [789, 16] on button "Update Quote" at bounding box center [783, 14] width 47 height 14
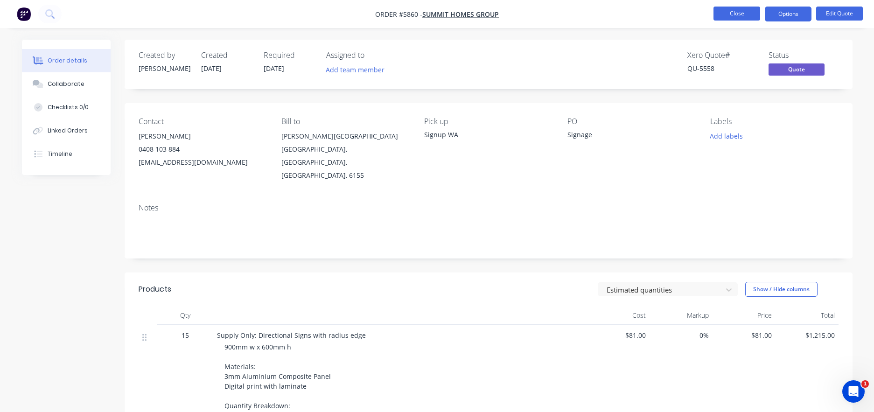
click at [726, 12] on button "Close" at bounding box center [736, 14] width 47 height 14
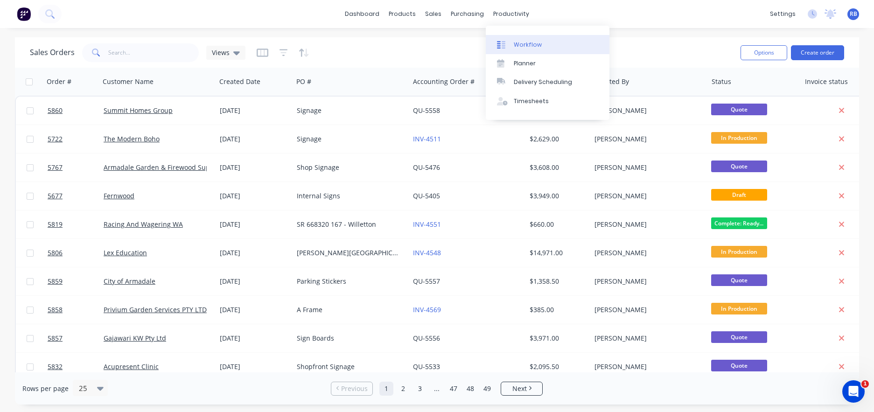
click at [541, 45] on link "Workflow" at bounding box center [548, 44] width 124 height 19
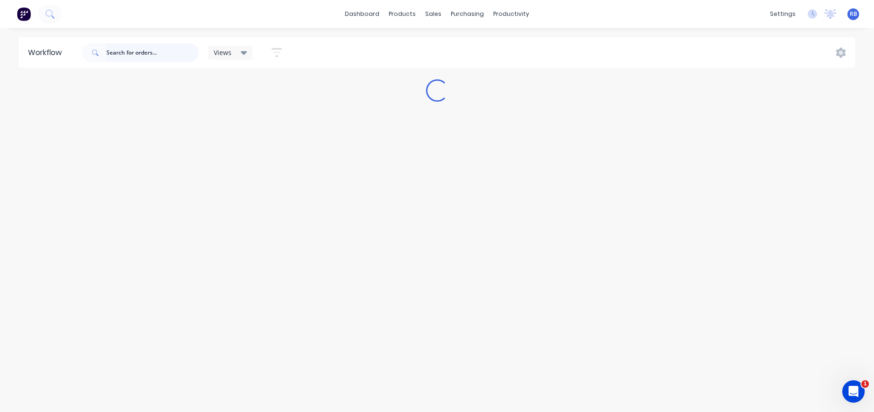
click at [143, 55] on input "text" at bounding box center [152, 52] width 92 height 19
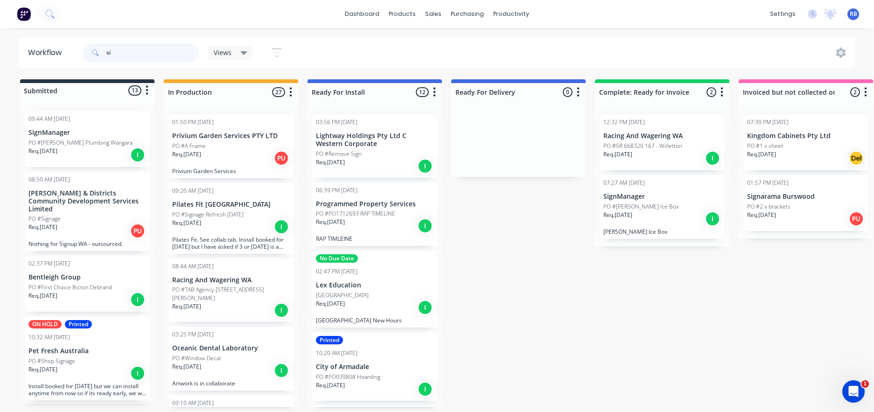
type input "s"
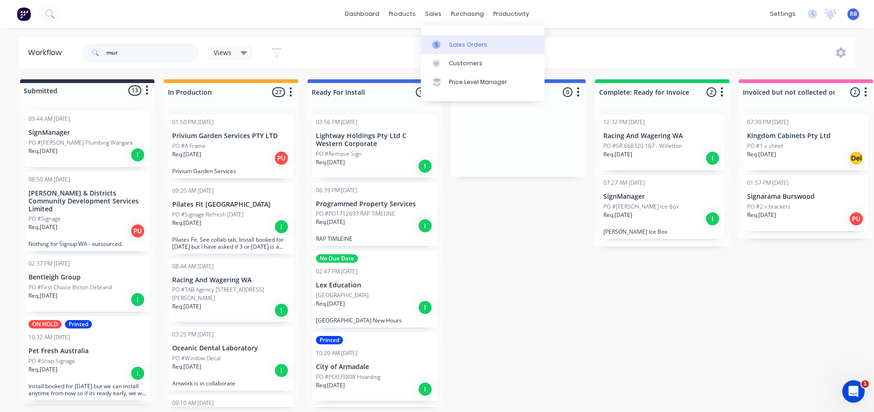
type input "mur"
click at [451, 40] on link "Sales Orders" at bounding box center [483, 44] width 124 height 19
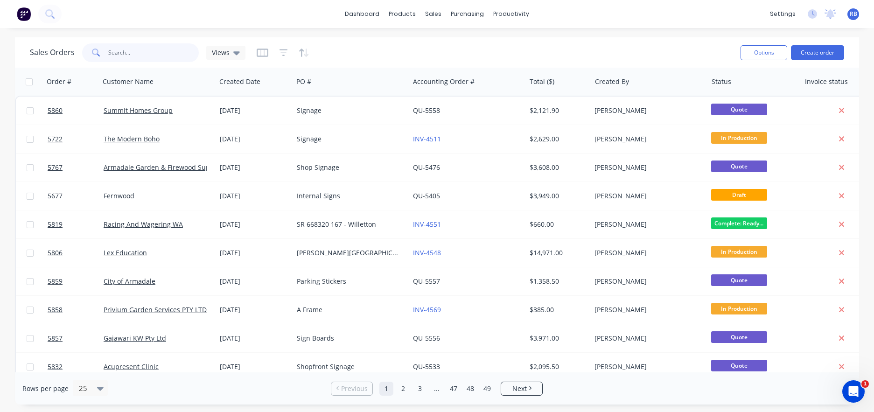
click at [177, 51] on input "text" at bounding box center [153, 52] width 91 height 19
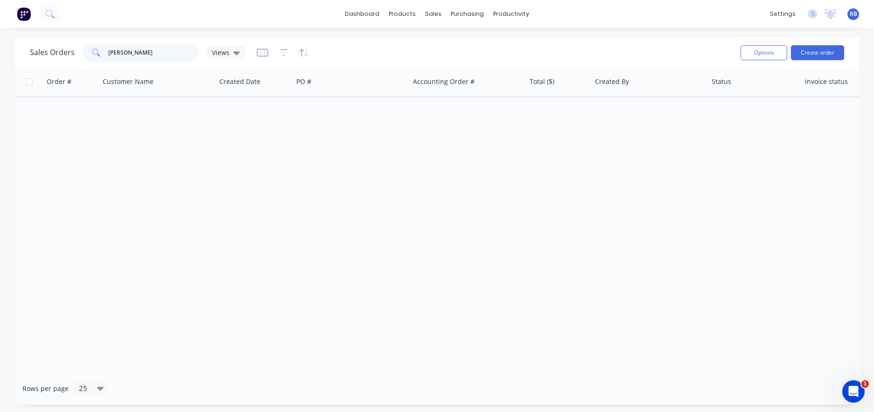
type input "[PERSON_NAME]"
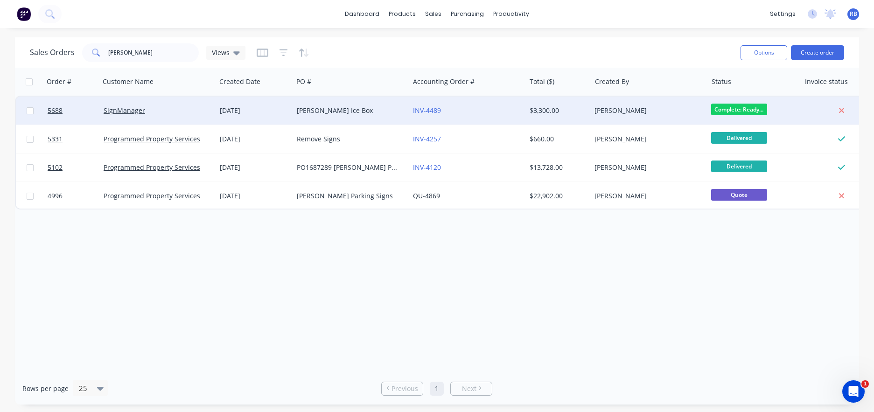
click at [373, 111] on div "[PERSON_NAME] Ice Box" at bounding box center [349, 110] width 104 height 9
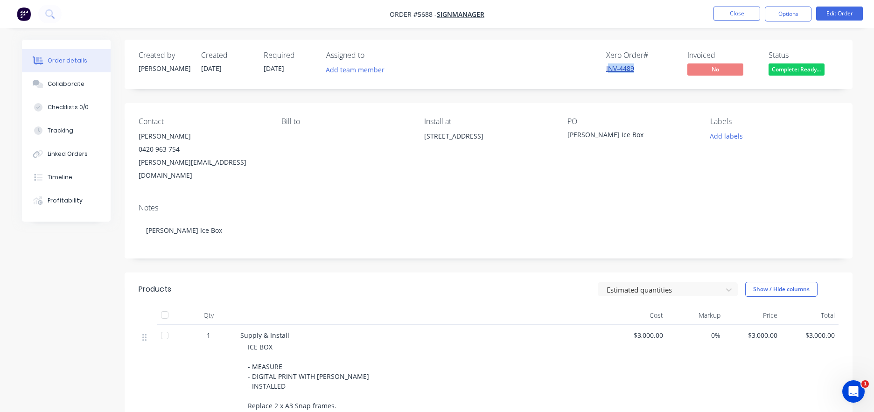
drag, startPoint x: 644, startPoint y: 72, endPoint x: 610, endPoint y: 72, distance: 34.1
click at [609, 71] on div "INV-4489" at bounding box center [641, 68] width 70 height 10
click at [798, 14] on button "Options" at bounding box center [788, 14] width 47 height 15
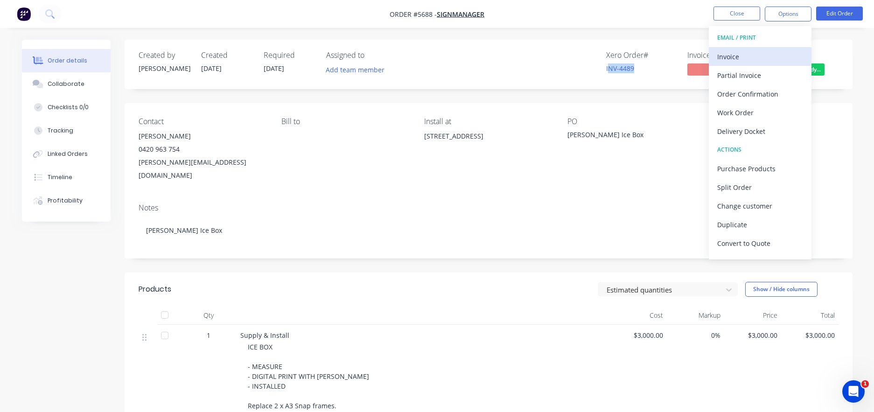
click at [747, 55] on div "Invoice" at bounding box center [760, 57] width 86 height 14
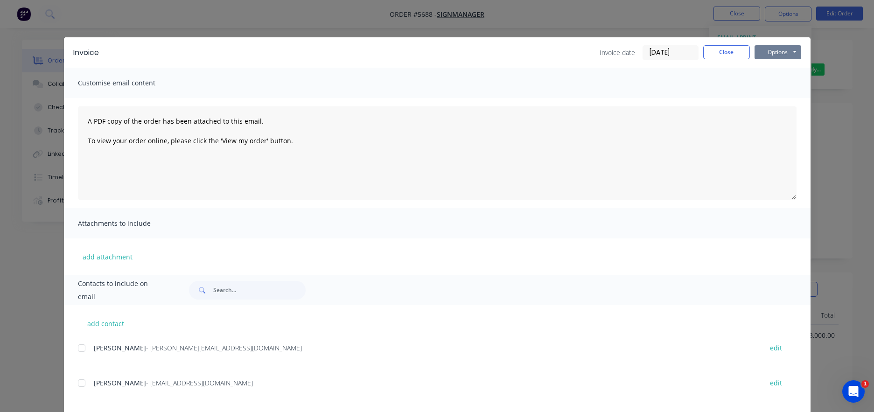
click at [780, 54] on button "Options" at bounding box center [777, 52] width 47 height 14
click at [786, 84] on button "Print" at bounding box center [784, 84] width 60 height 15
click at [725, 53] on button "Close" at bounding box center [726, 52] width 47 height 14
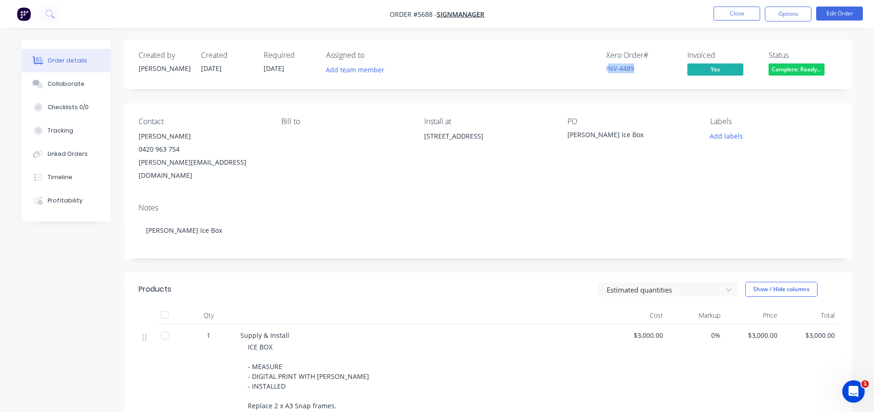
click at [798, 70] on span "Complete: Ready..." at bounding box center [796, 69] width 56 height 12
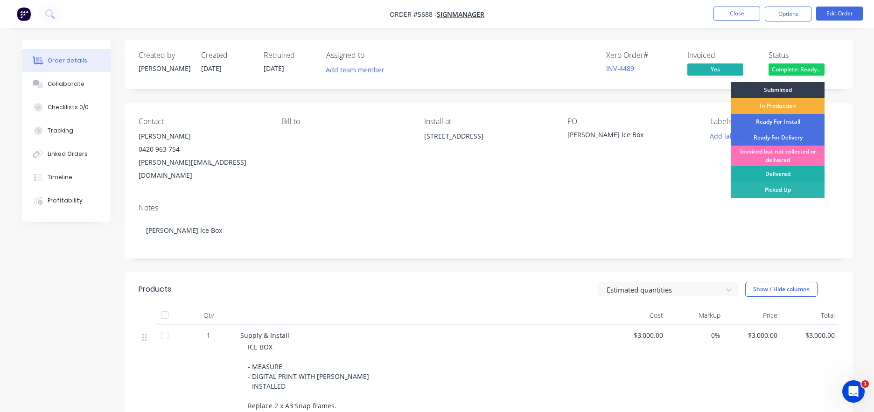
click at [779, 172] on div "Delivered" at bounding box center [777, 174] width 93 height 16
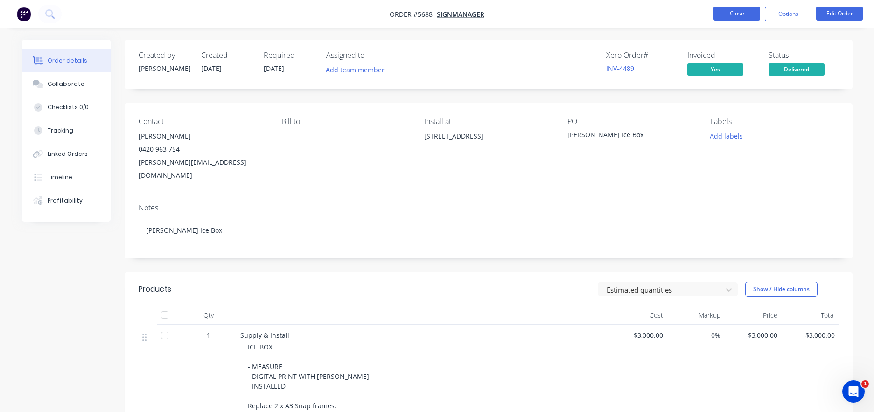
click at [731, 18] on button "Close" at bounding box center [736, 14] width 47 height 14
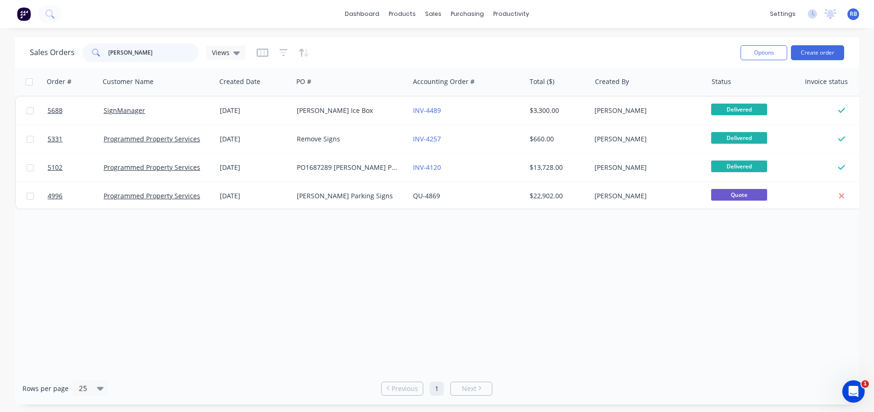
drag, startPoint x: 168, startPoint y: 56, endPoint x: 47, endPoint y: 55, distance: 121.3
click at [47, 55] on div "Sales Orders [PERSON_NAME] Views" at bounding box center [138, 52] width 216 height 19
type input "summit"
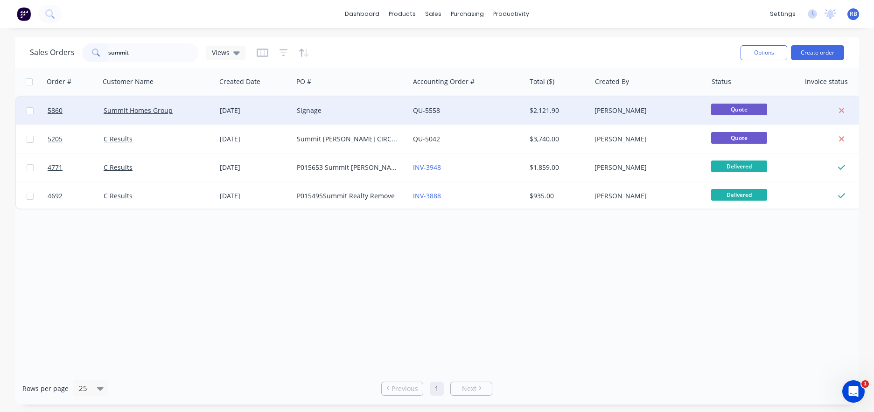
click at [363, 113] on div "Signage" at bounding box center [349, 110] width 104 height 9
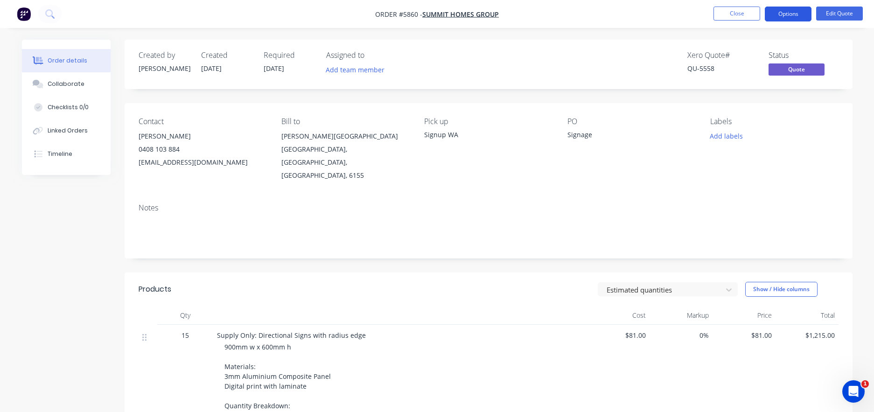
click at [791, 11] on button "Options" at bounding box center [788, 14] width 47 height 15
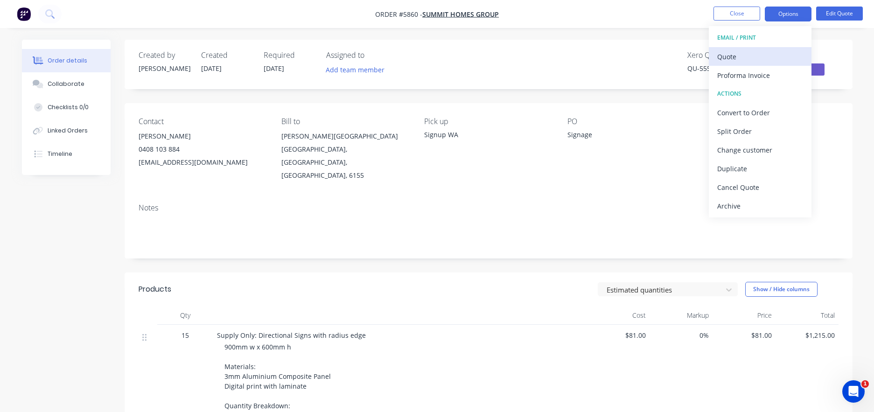
click at [741, 50] on div "Quote" at bounding box center [760, 57] width 86 height 14
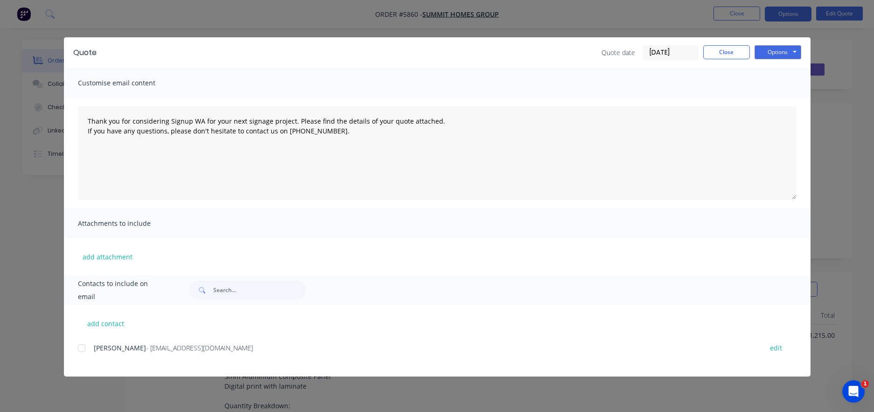
click at [83, 346] on div at bounding box center [81, 348] width 19 height 19
click at [795, 49] on button "Options" at bounding box center [777, 52] width 47 height 14
click at [783, 103] on button "Email" at bounding box center [784, 99] width 60 height 15
click at [714, 51] on button "Close" at bounding box center [726, 52] width 47 height 14
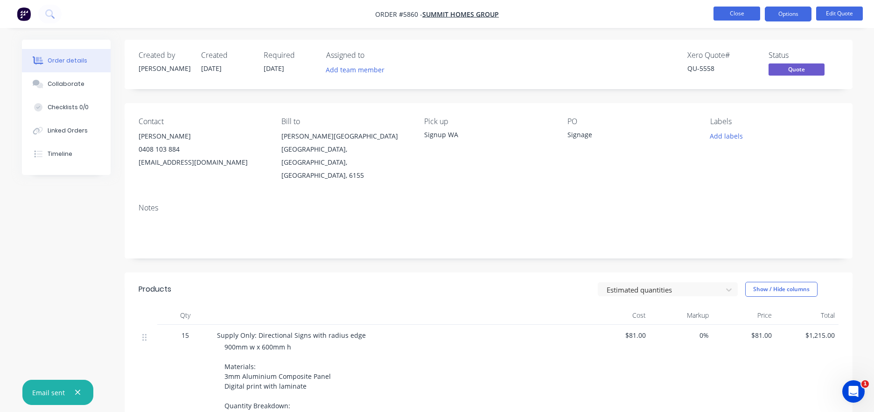
click at [736, 14] on button "Close" at bounding box center [736, 14] width 47 height 14
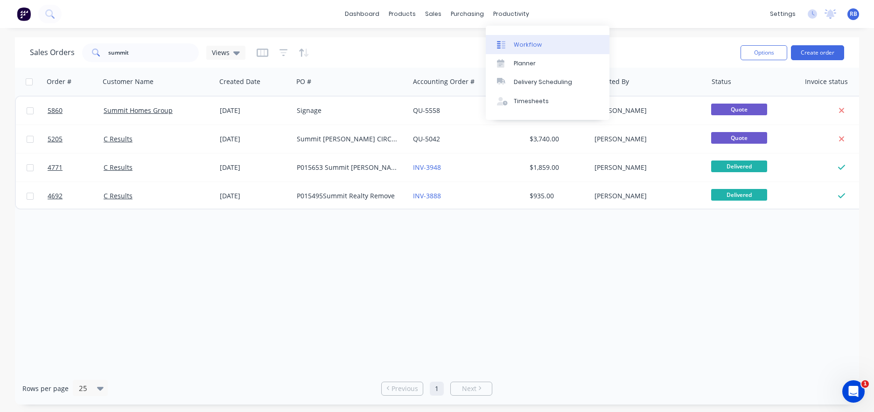
click at [529, 42] on div "Workflow" at bounding box center [528, 45] width 28 height 8
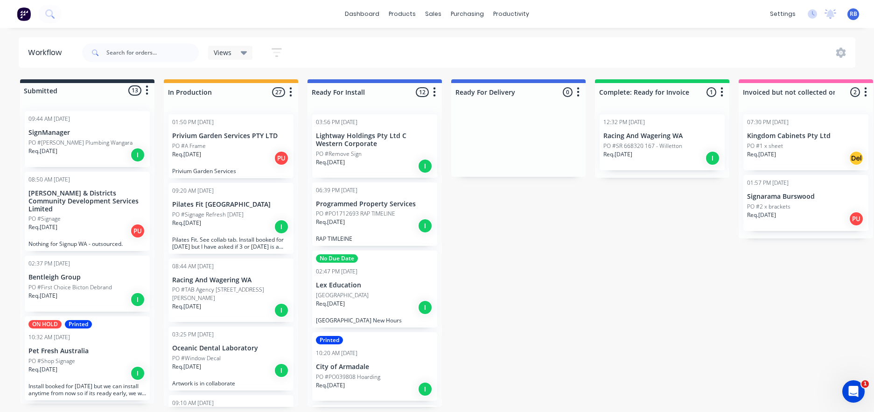
click at [792, 149] on div "PO #1 x sheet" at bounding box center [806, 146] width 118 height 8
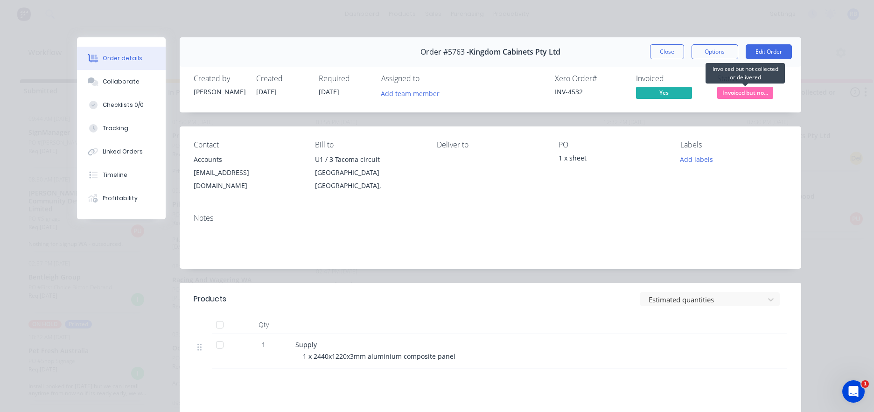
click at [744, 90] on span "Invoiced but no..." at bounding box center [745, 93] width 56 height 12
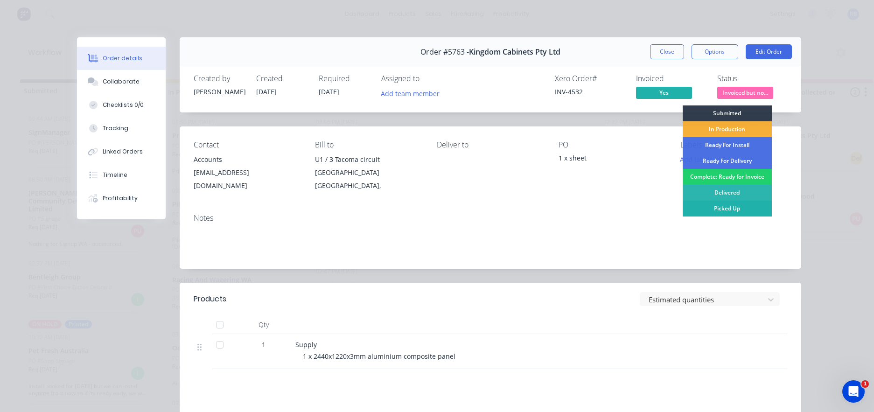
click at [731, 208] on div "Picked Up" at bounding box center [726, 209] width 89 height 16
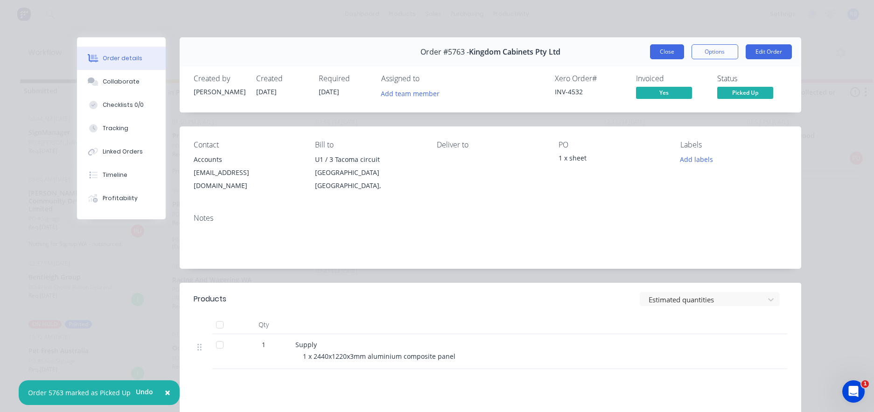
click at [675, 50] on button "Close" at bounding box center [667, 51] width 34 height 15
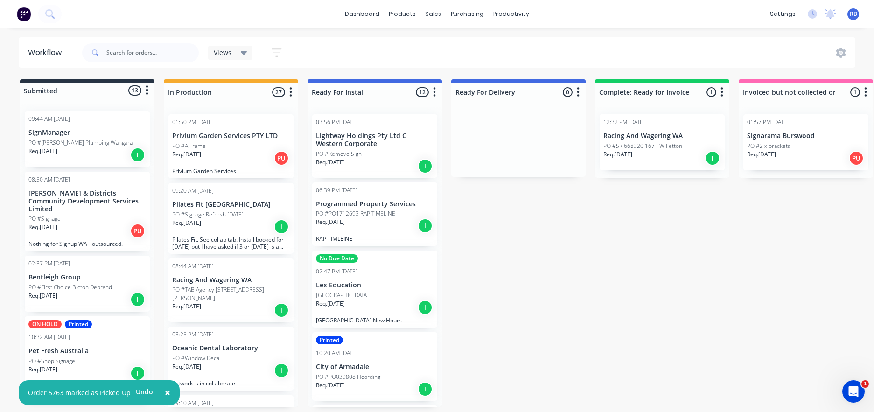
click at [811, 139] on p "Signarama Burswood" at bounding box center [806, 136] width 118 height 8
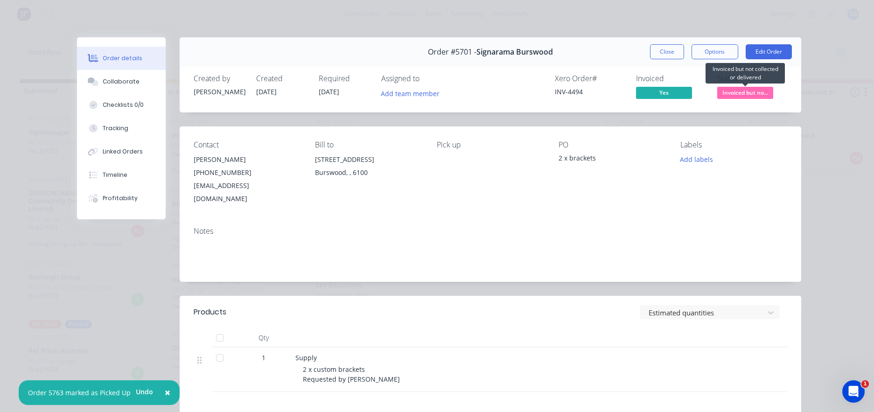
click at [758, 92] on span "Invoiced but no..." at bounding box center [745, 93] width 56 height 12
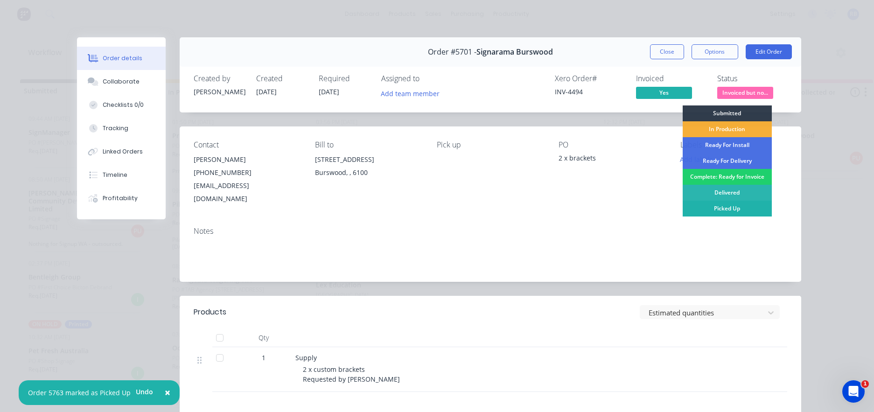
click at [723, 209] on div "Picked Up" at bounding box center [726, 209] width 89 height 16
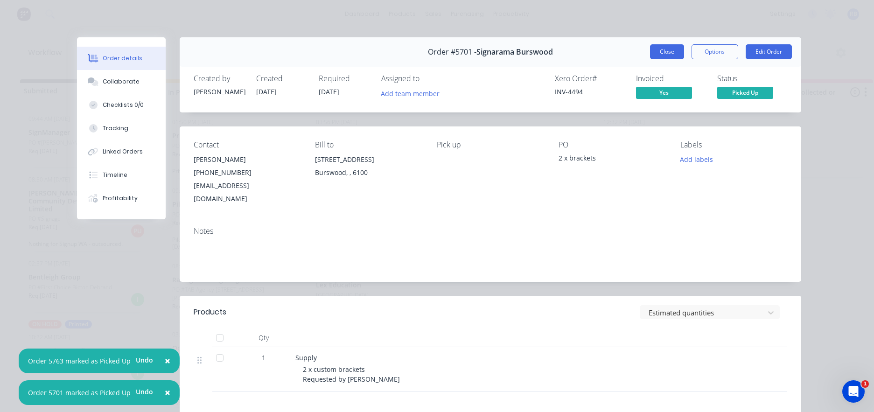
click at [660, 47] on button "Close" at bounding box center [667, 51] width 34 height 15
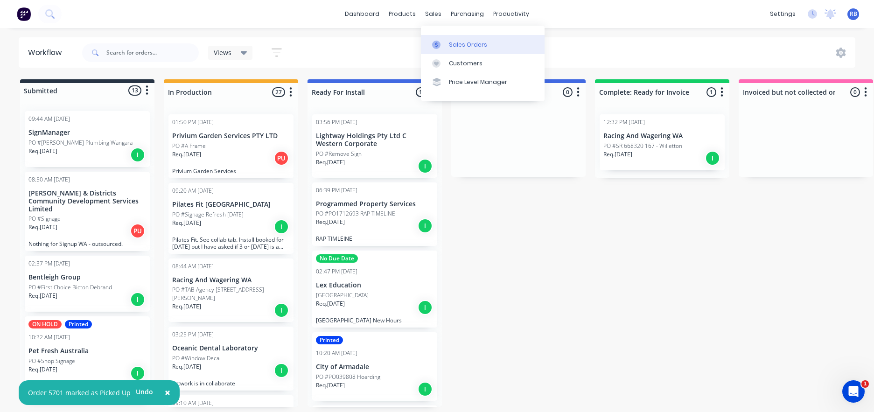
click at [472, 44] on div "Sales Orders" at bounding box center [468, 45] width 38 height 8
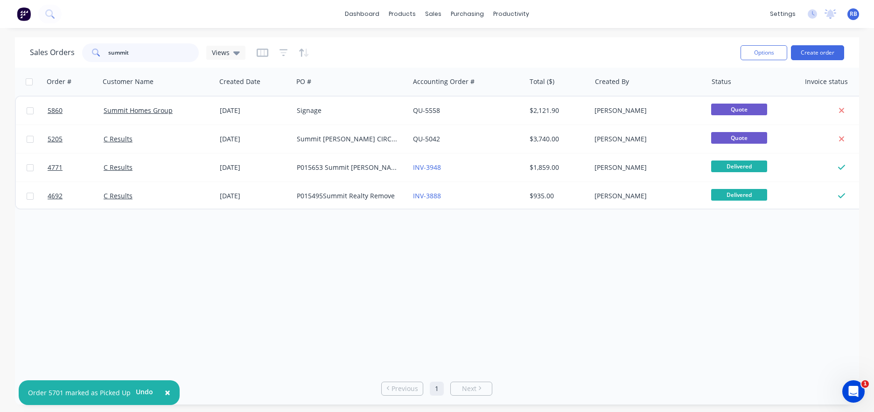
drag, startPoint x: 142, startPoint y: 52, endPoint x: 32, endPoint y: 50, distance: 110.1
click at [46, 50] on div "Sales Orders summit Views" at bounding box center [138, 52] width 216 height 19
type input "willetton"
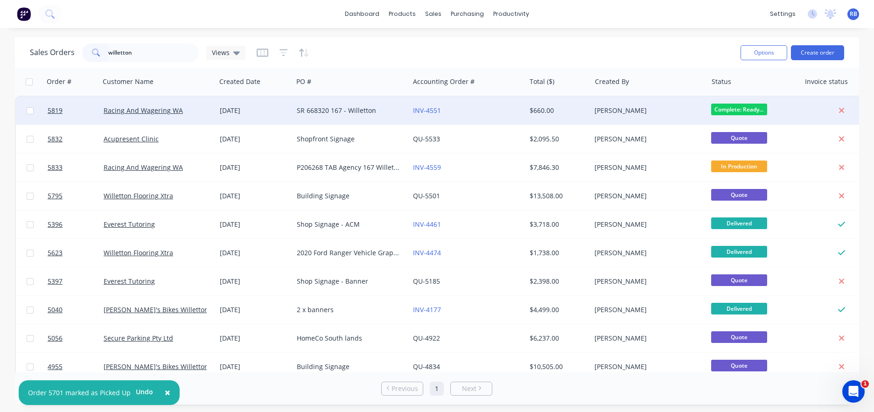
click at [476, 111] on div "INV-4551" at bounding box center [465, 110] width 104 height 9
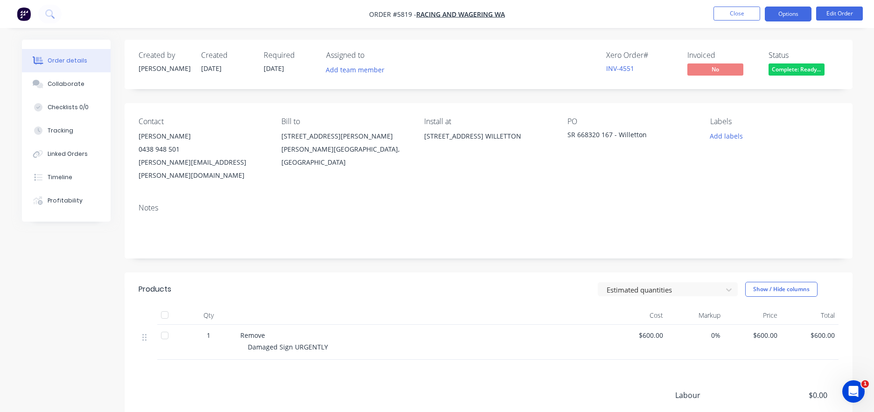
click at [788, 7] on button "Options" at bounding box center [788, 14] width 47 height 15
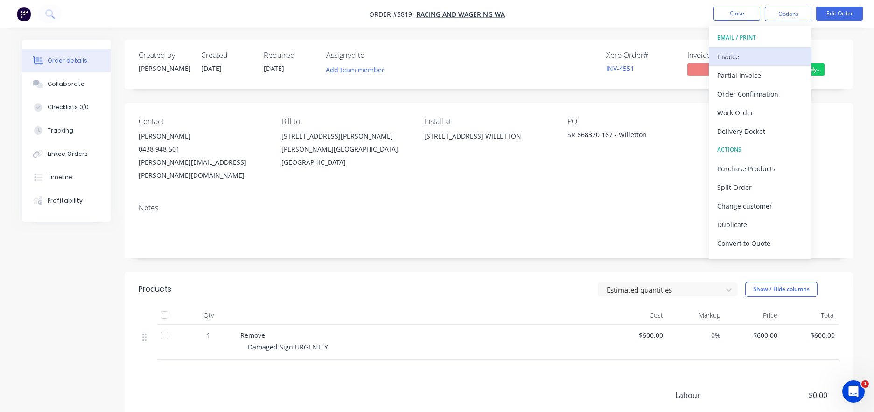
click at [742, 56] on div "Invoice" at bounding box center [760, 57] width 86 height 14
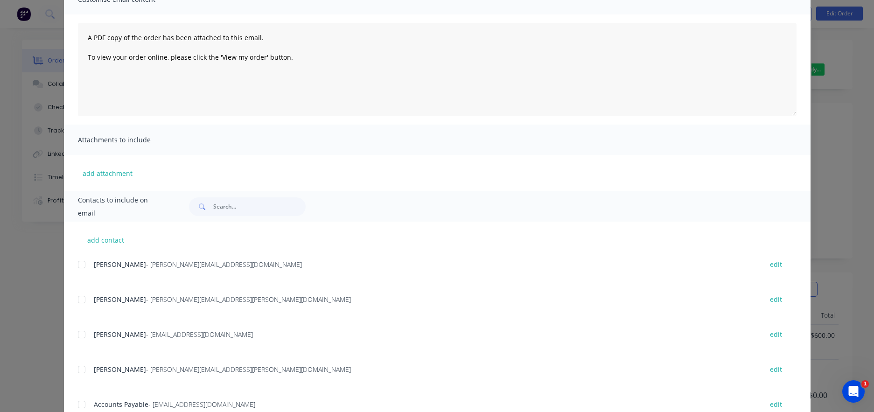
scroll to position [123, 0]
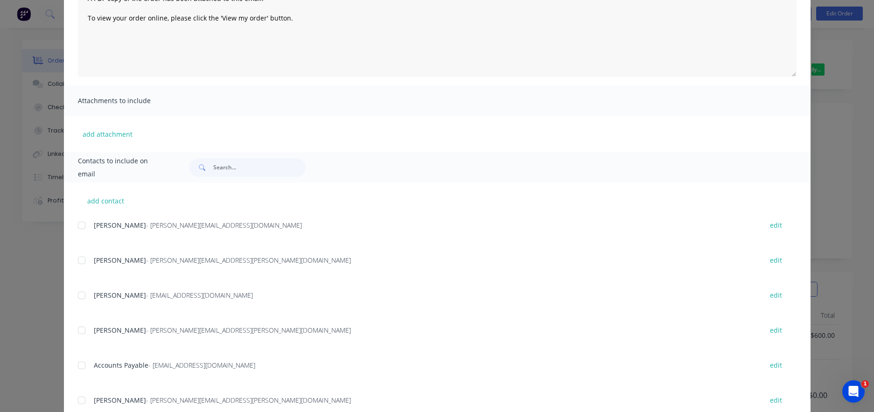
click at [80, 366] on div at bounding box center [81, 365] width 19 height 19
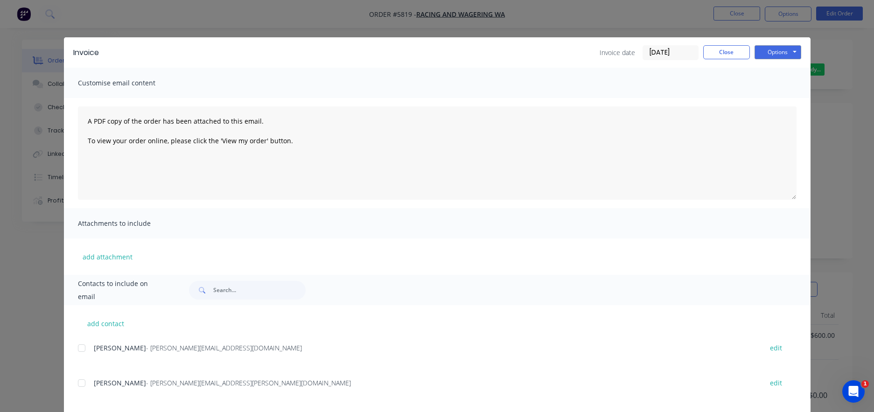
scroll to position [0, 0]
click at [772, 50] on button "Options" at bounding box center [777, 52] width 47 height 14
click at [783, 97] on button "Email" at bounding box center [784, 99] width 60 height 15
click at [722, 56] on button "Close" at bounding box center [726, 52] width 47 height 14
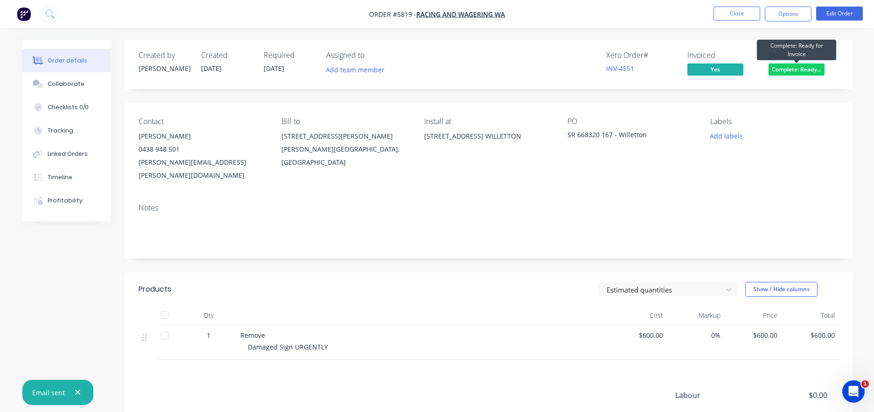
click at [813, 70] on span "Complete: Ready..." at bounding box center [796, 69] width 56 height 12
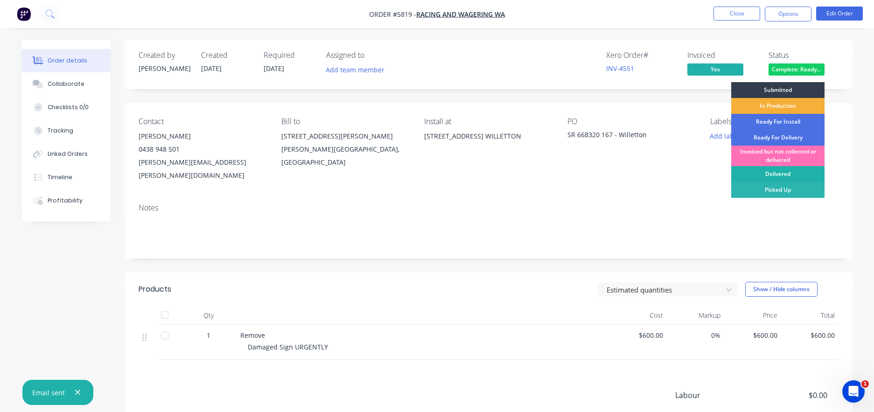
click at [797, 177] on div "Delivered" at bounding box center [777, 174] width 93 height 16
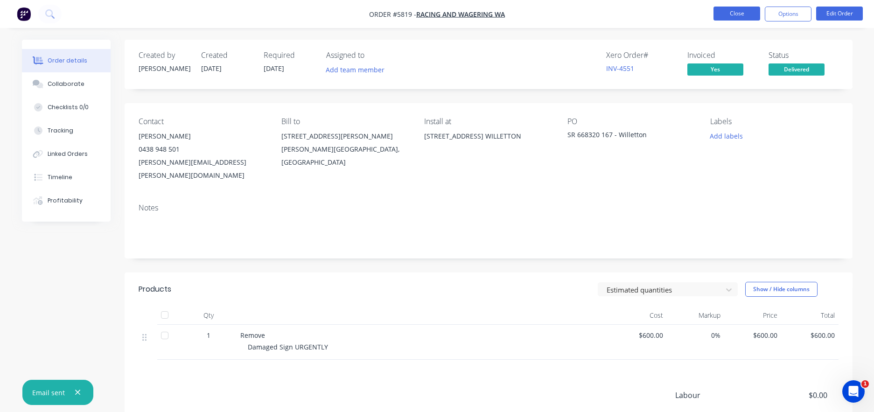
click at [730, 14] on button "Close" at bounding box center [736, 14] width 47 height 14
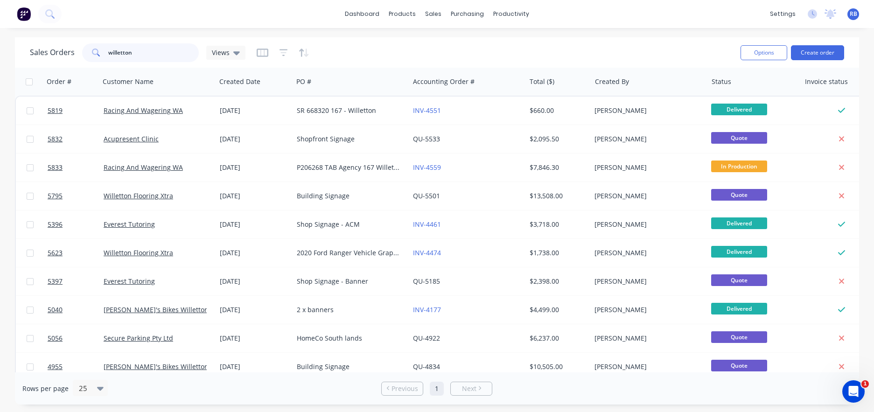
drag, startPoint x: 149, startPoint y: 52, endPoint x: 27, endPoint y: 52, distance: 122.2
click at [27, 52] on div "Sales Orders willetton Views Options Create order" at bounding box center [437, 52] width 844 height 30
type input "timbecon"
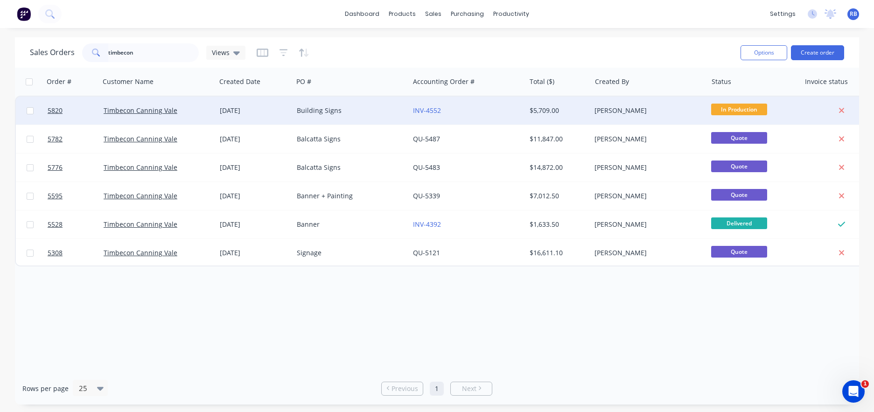
click at [481, 111] on div "INV-4552" at bounding box center [465, 110] width 104 height 9
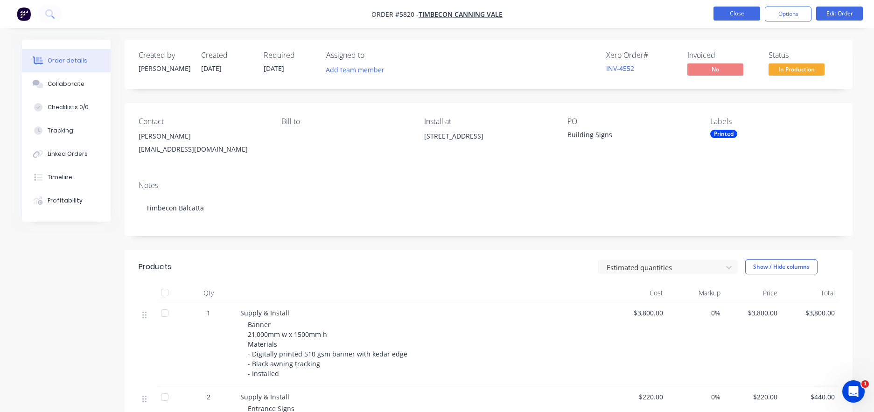
click at [725, 10] on button "Close" at bounding box center [736, 14] width 47 height 14
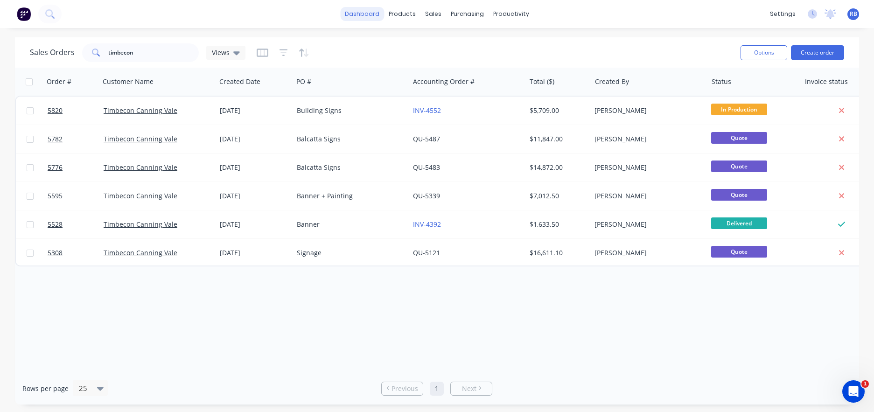
click at [363, 14] on link "dashboard" at bounding box center [362, 14] width 44 height 14
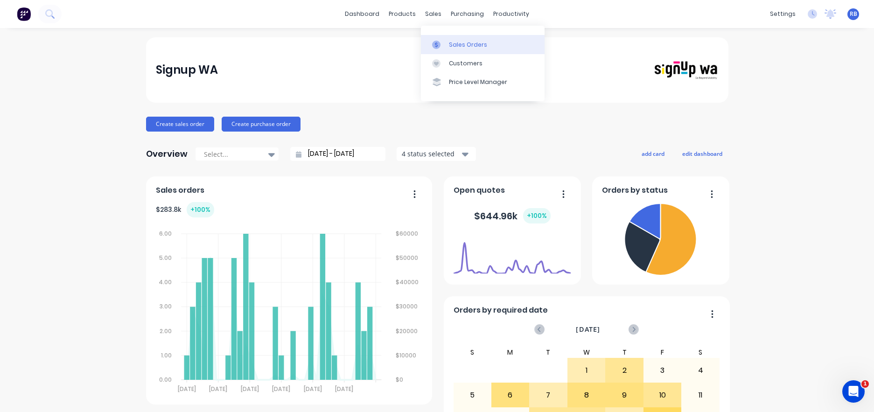
click at [461, 46] on div "Sales Orders" at bounding box center [468, 45] width 38 height 8
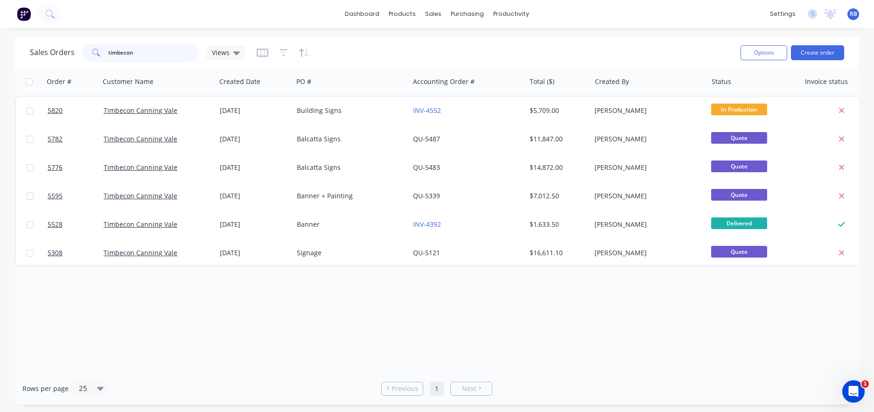
drag, startPoint x: 153, startPoint y: 50, endPoint x: 42, endPoint y: 45, distance: 110.7
click at [43, 46] on div "Sales Orders timbecon Views" at bounding box center [138, 52] width 216 height 19
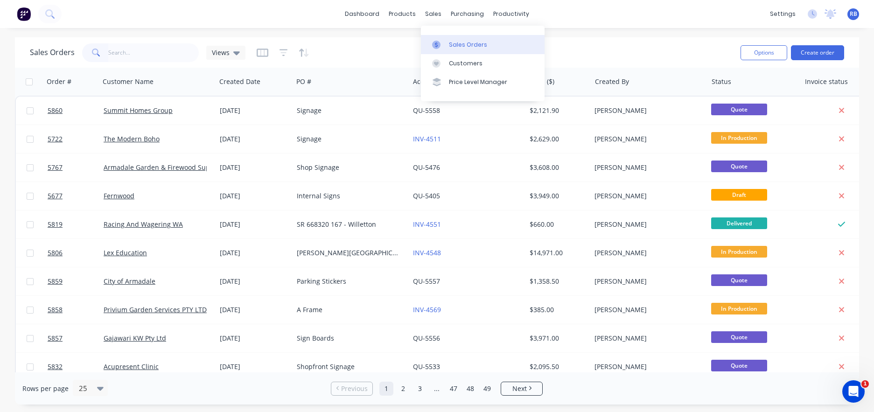
click at [461, 48] on div "Sales Orders" at bounding box center [468, 45] width 38 height 8
click at [119, 57] on input "text" at bounding box center [153, 52] width 91 height 19
type input "armadale"
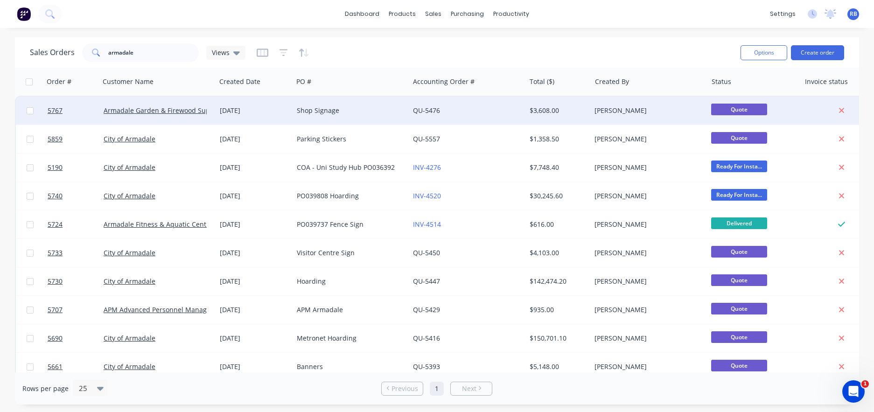
click at [362, 113] on div "Shop Signage" at bounding box center [349, 110] width 104 height 9
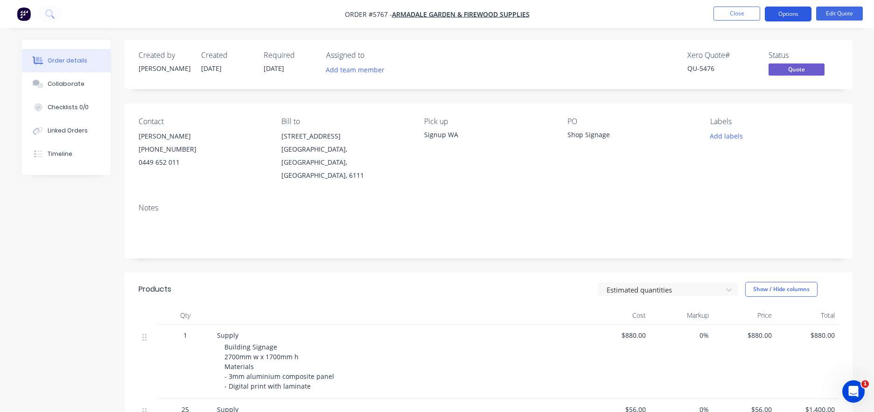
click at [784, 15] on button "Options" at bounding box center [788, 14] width 47 height 15
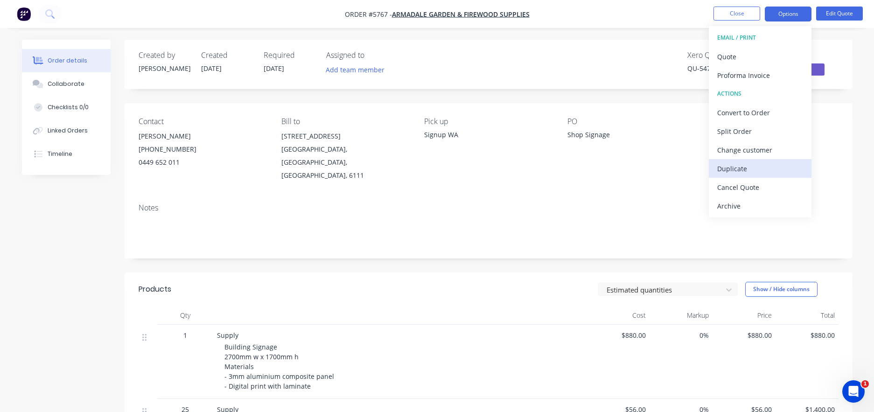
click at [753, 167] on div "Duplicate" at bounding box center [760, 169] width 86 height 14
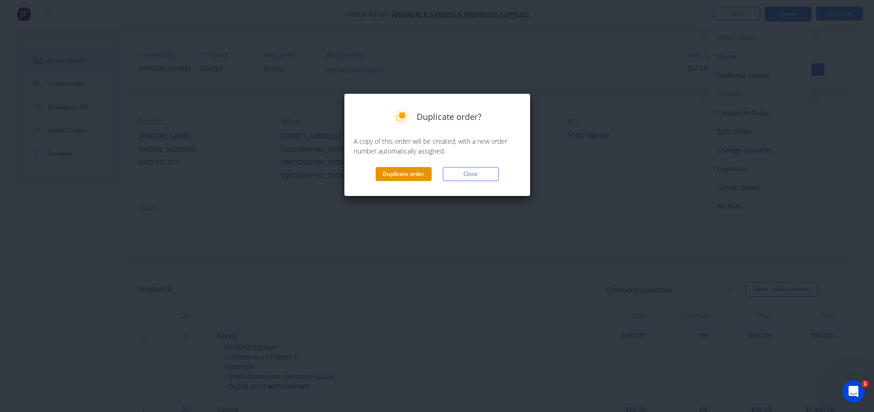
click at [402, 175] on button "Duplicate order" at bounding box center [404, 174] width 56 height 14
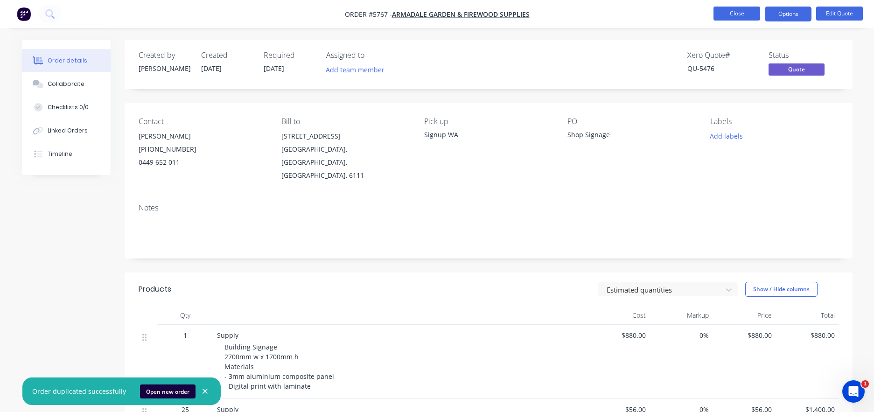
click at [738, 10] on button "Close" at bounding box center [736, 14] width 47 height 14
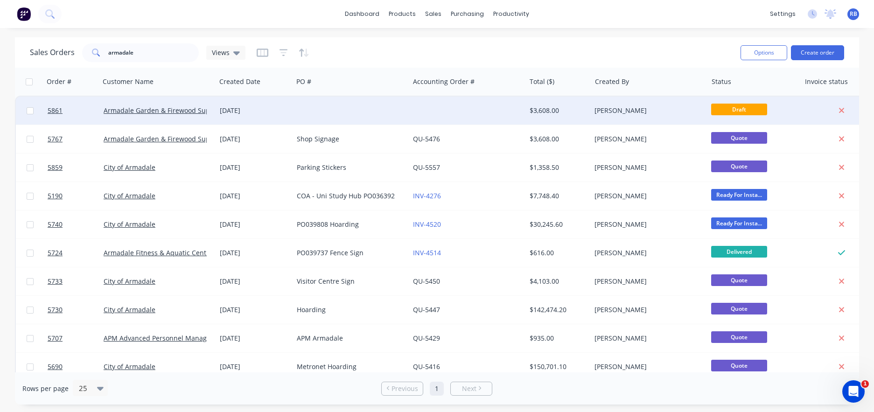
click at [301, 115] on div at bounding box center [351, 111] width 116 height 28
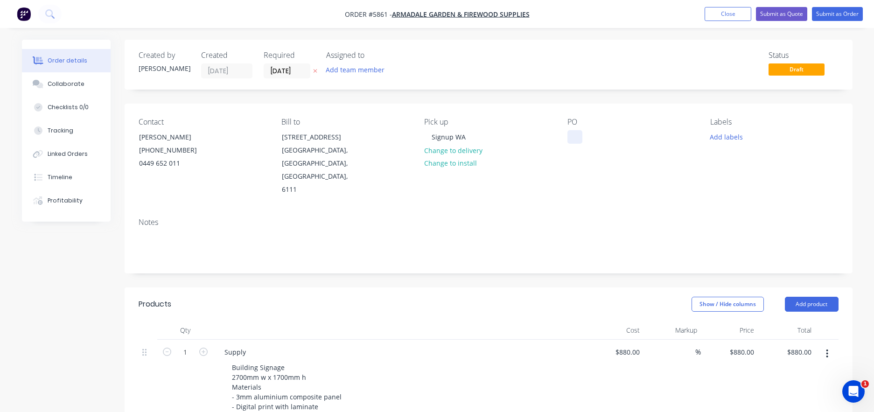
click at [576, 138] on div at bounding box center [574, 137] width 15 height 14
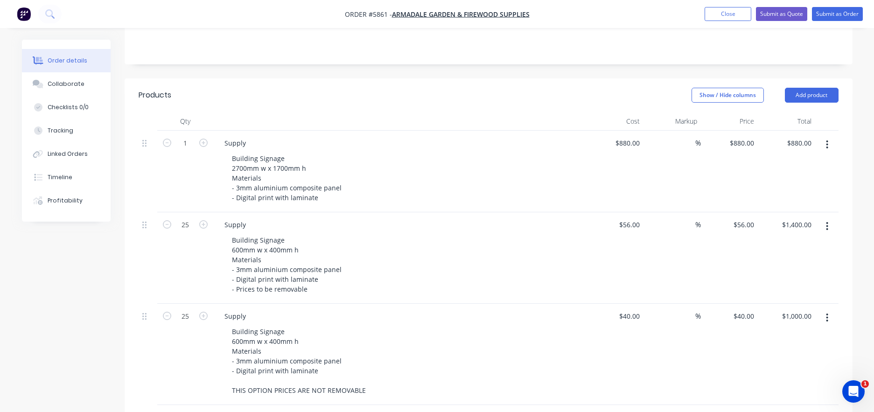
scroll to position [255, 0]
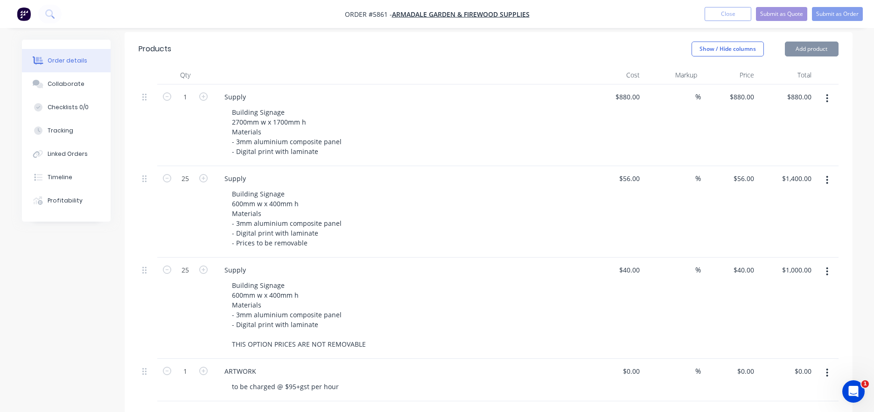
click at [827, 267] on icon "button" at bounding box center [827, 271] width 2 height 8
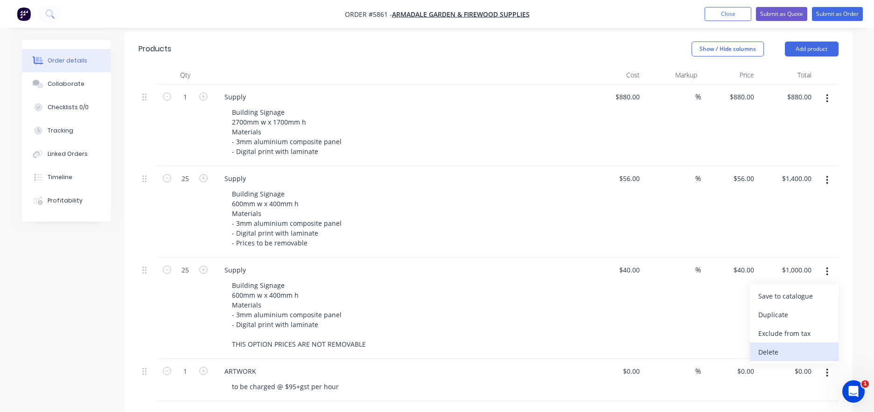
click at [773, 345] on div "Delete" at bounding box center [794, 352] width 72 height 14
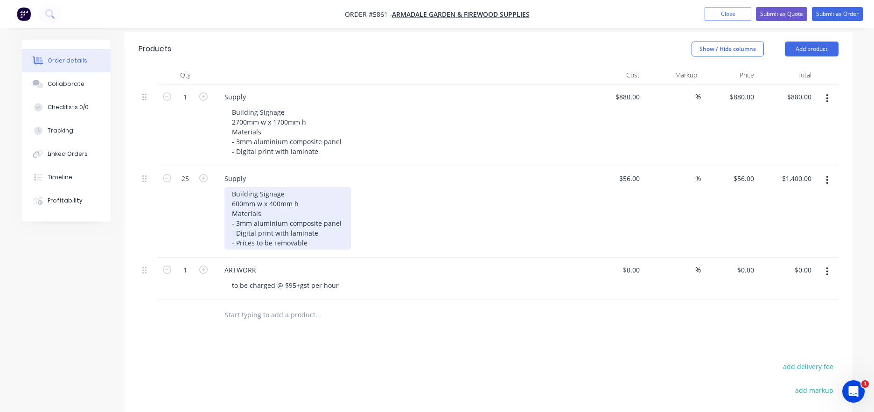
click at [305, 219] on div "Building Signage 600mm w x 400mm h Materials - 3mm aluminium composite panel - …" at bounding box center [287, 218] width 126 height 63
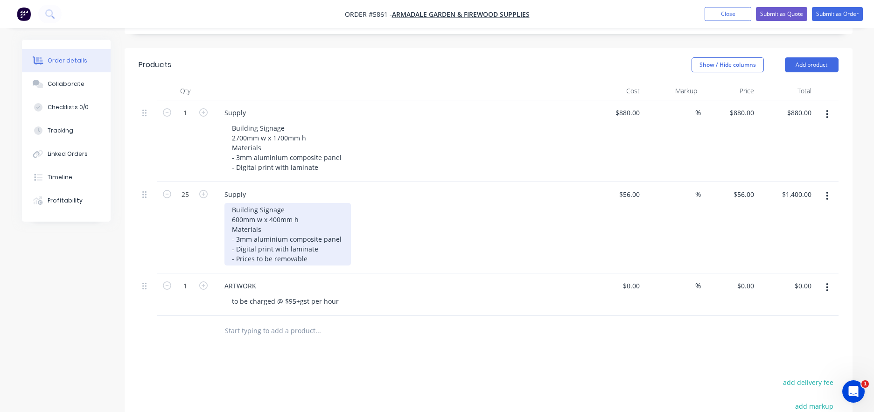
scroll to position [253, 0]
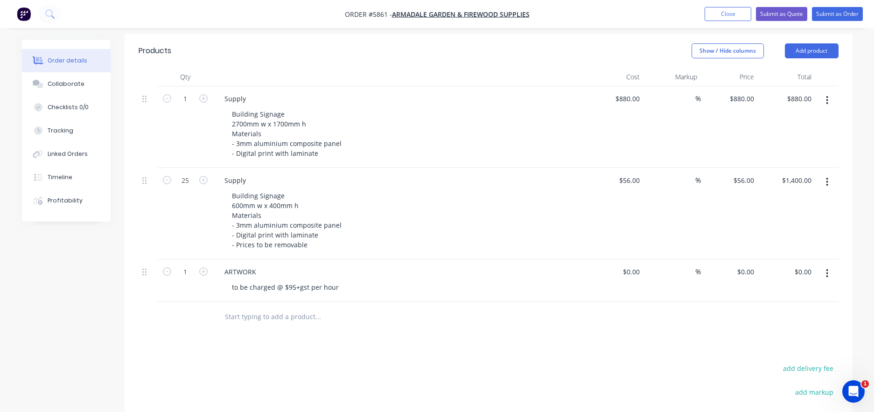
click at [244, 307] on input "text" at bounding box center [317, 316] width 187 height 19
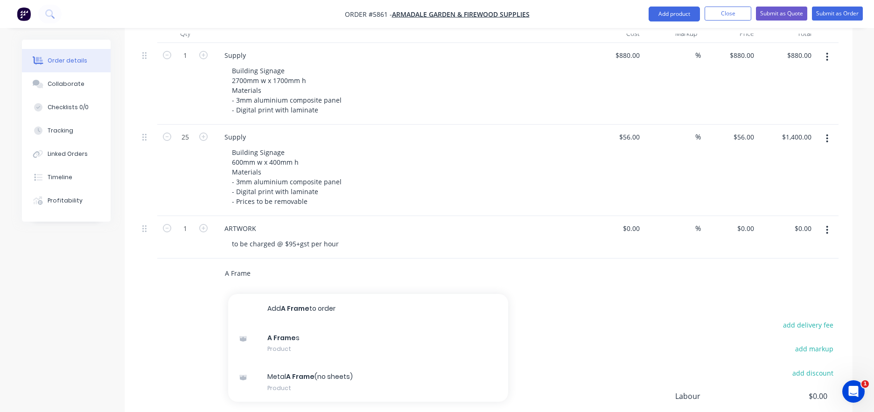
scroll to position [301, 0]
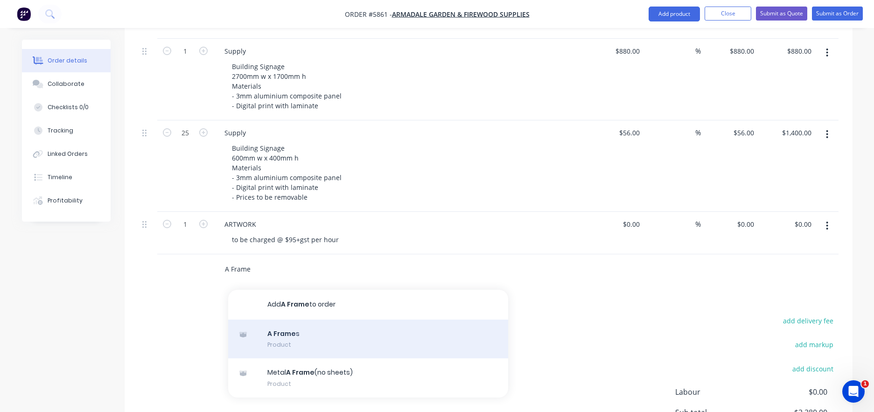
type input "A Frame"
click at [264, 320] on div "A Frame s Product" at bounding box center [368, 339] width 280 height 39
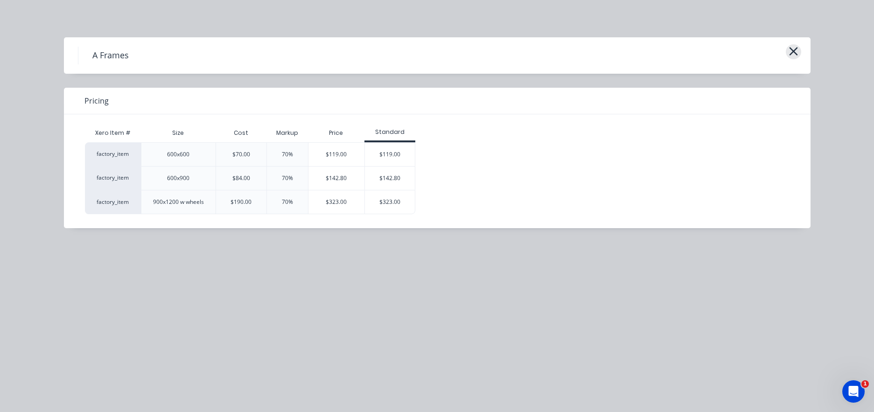
click at [794, 51] on icon "button" at bounding box center [793, 51] width 8 height 8
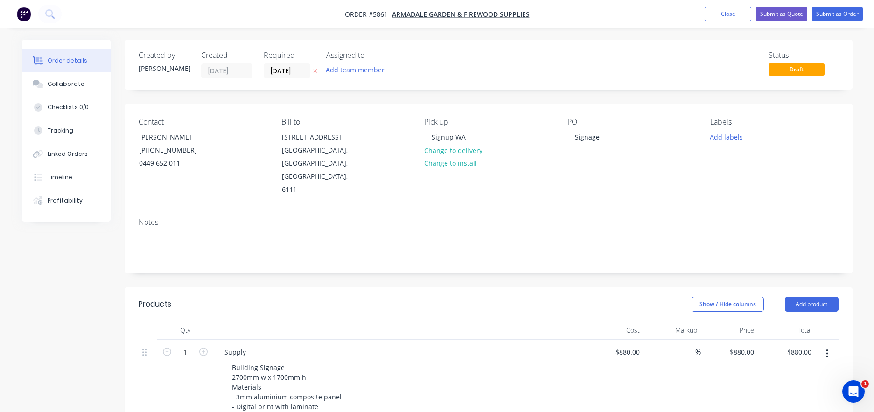
scroll to position [0, 0]
click at [723, 18] on button "Close" at bounding box center [727, 14] width 47 height 14
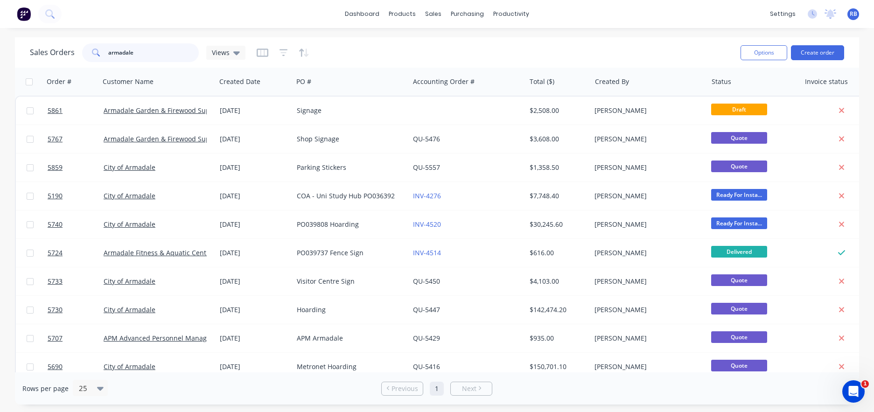
drag, startPoint x: 142, startPoint y: 56, endPoint x: 71, endPoint y: 50, distance: 71.1
click at [71, 50] on div "Sales Orders armadale Views" at bounding box center [138, 52] width 216 height 19
type input "summi"
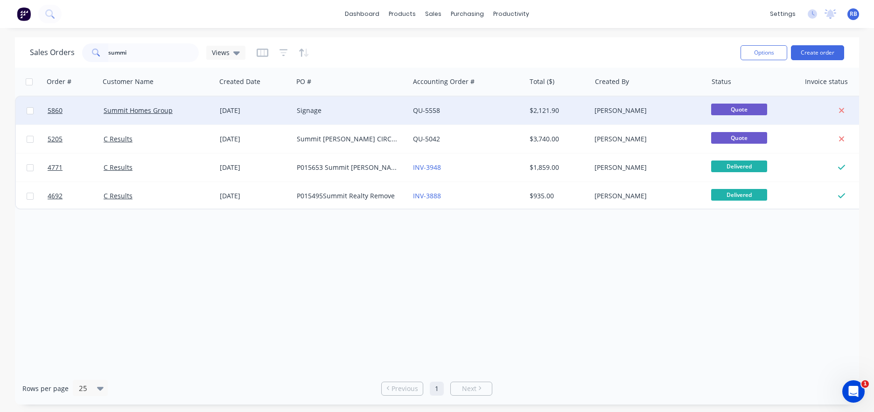
click at [327, 113] on div "Signage" at bounding box center [349, 110] width 104 height 9
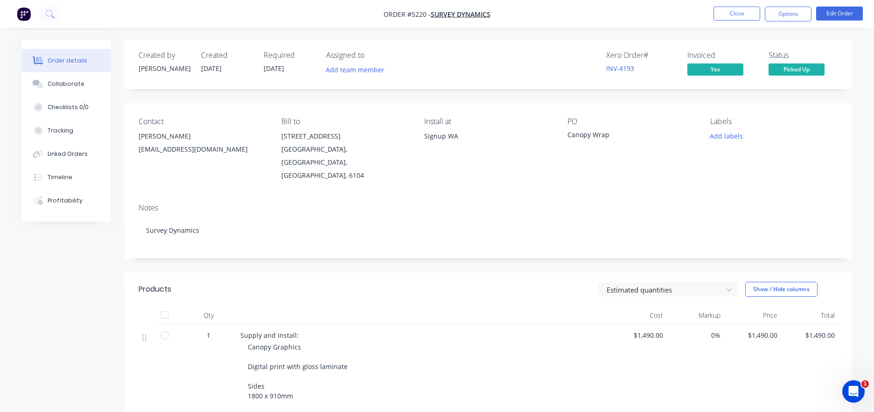
click at [709, 12] on ul "Close Options Edit Order" at bounding box center [788, 14] width 172 height 15
click at [730, 13] on button "Close" at bounding box center [736, 14] width 47 height 14
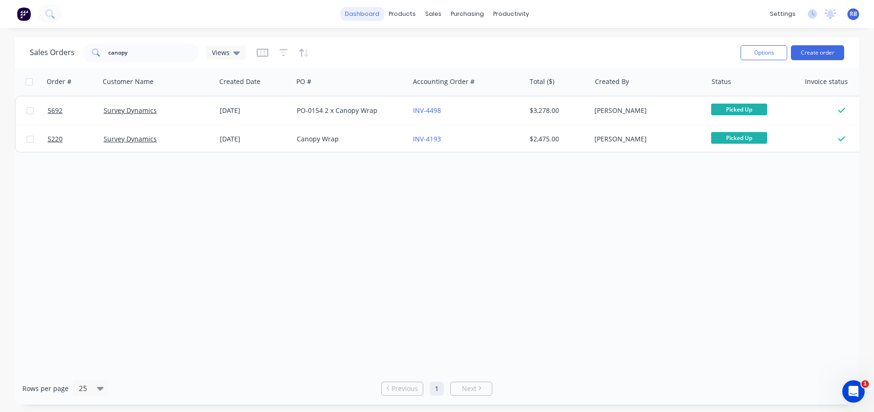
click at [362, 16] on link "dashboard" at bounding box center [362, 14] width 44 height 14
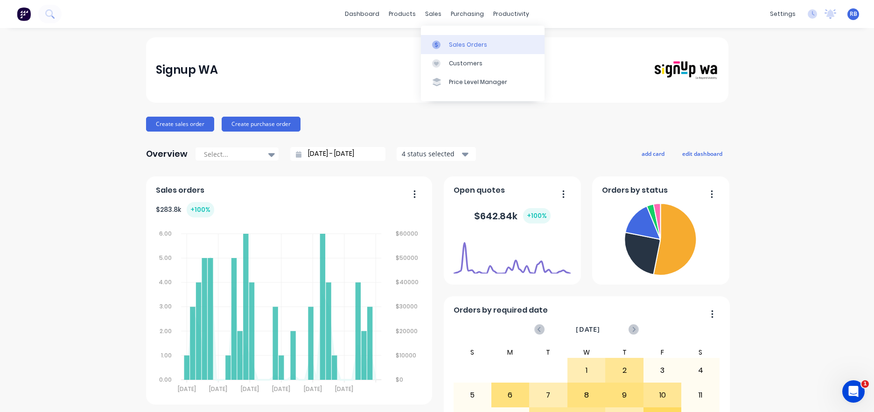
click at [468, 42] on div "Sales Orders" at bounding box center [468, 45] width 38 height 8
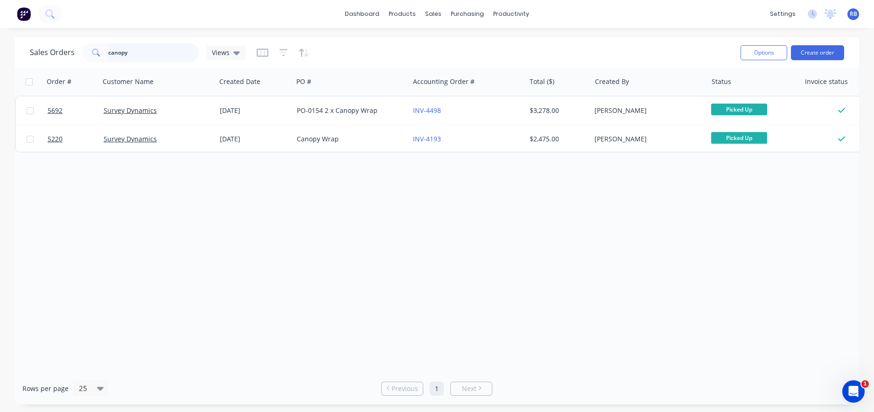
drag, startPoint x: 154, startPoint y: 52, endPoint x: 62, endPoint y: 52, distance: 91.9
click at [62, 52] on div "Sales Orders canopy Views" at bounding box center [138, 52] width 216 height 19
click at [454, 62] on div "Customers" at bounding box center [466, 63] width 34 height 8
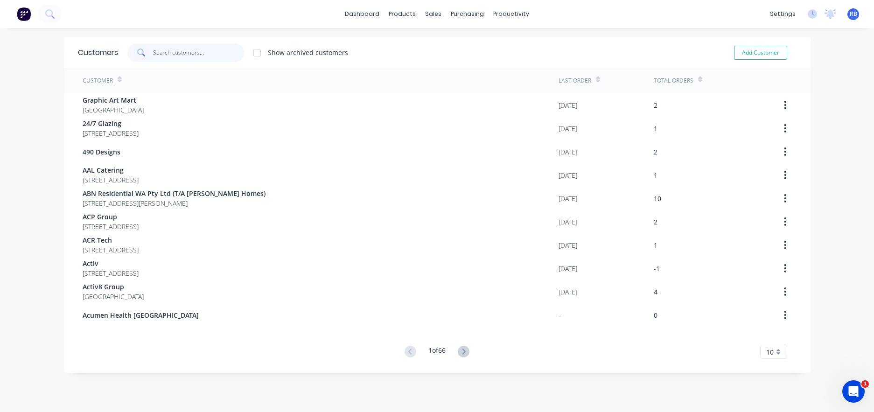
click at [159, 58] on input "text" at bounding box center [198, 52] width 91 height 19
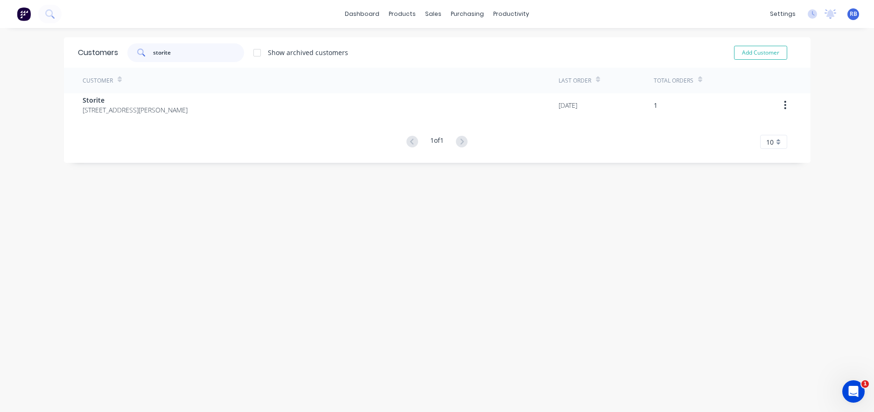
type input "storite"
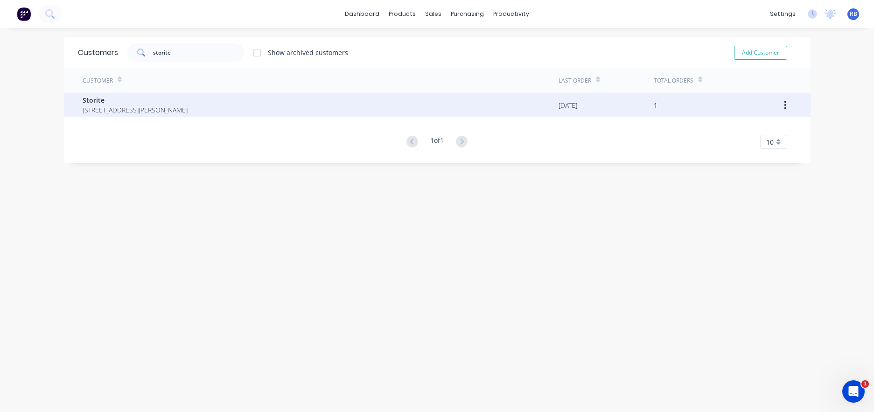
click at [160, 111] on span "63 Catalano Circuit Canning Vale Western Australia Australia 6155" at bounding box center [135, 110] width 105 height 10
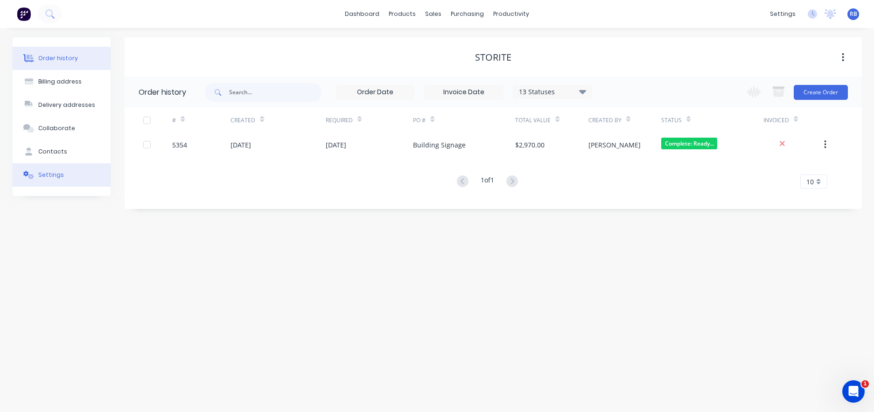
click at [62, 174] on button "Settings" at bounding box center [62, 174] width 98 height 23
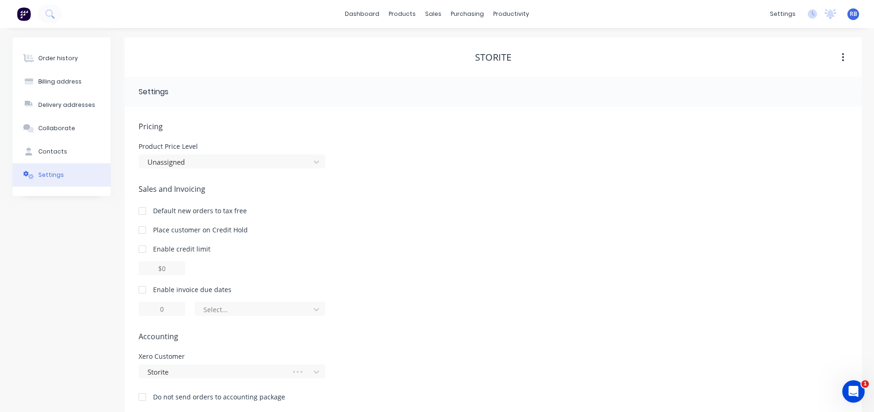
click at [146, 289] on div at bounding box center [142, 289] width 19 height 19
drag, startPoint x: 160, startPoint y: 312, endPoint x: 120, endPoint y: 310, distance: 39.2
click at [121, 310] on div "Order history Billing address Delivery addresses Collaborate Contacts Settings …" at bounding box center [437, 226] width 849 height 379
type input "7"
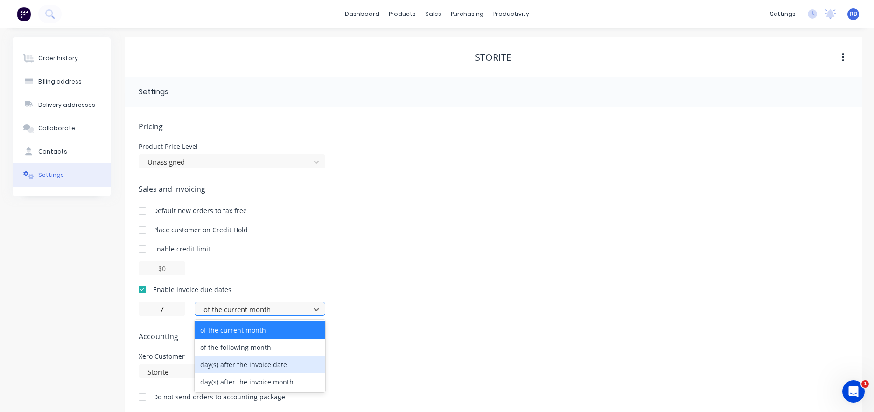
click at [231, 366] on div "day(s) after the invoice date" at bounding box center [260, 364] width 131 height 17
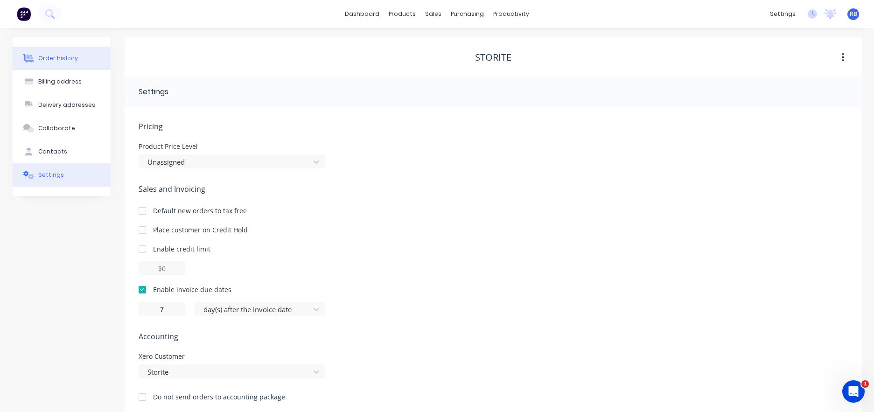
click at [62, 56] on div "Order history" at bounding box center [58, 58] width 40 height 8
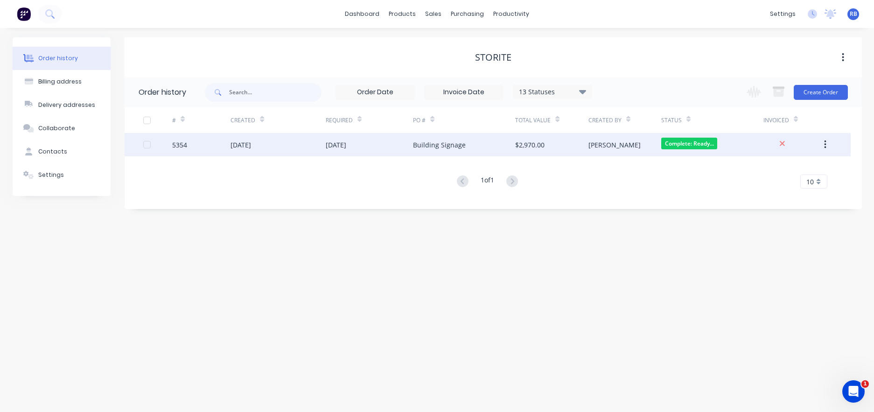
click at [517, 145] on div "$2,970.00" at bounding box center [529, 145] width 29 height 10
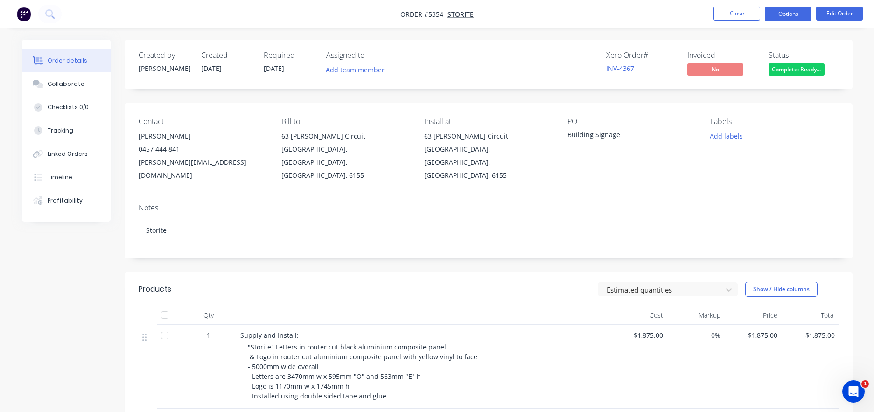
click at [791, 16] on button "Options" at bounding box center [788, 14] width 47 height 15
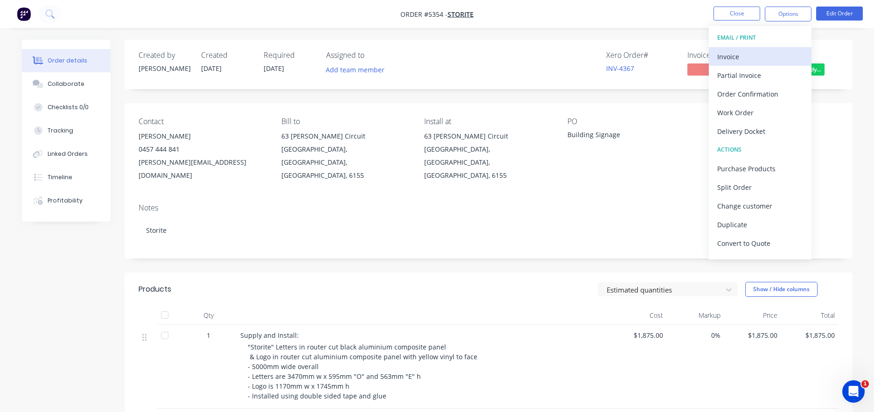
click at [733, 51] on div "Invoice" at bounding box center [760, 57] width 86 height 14
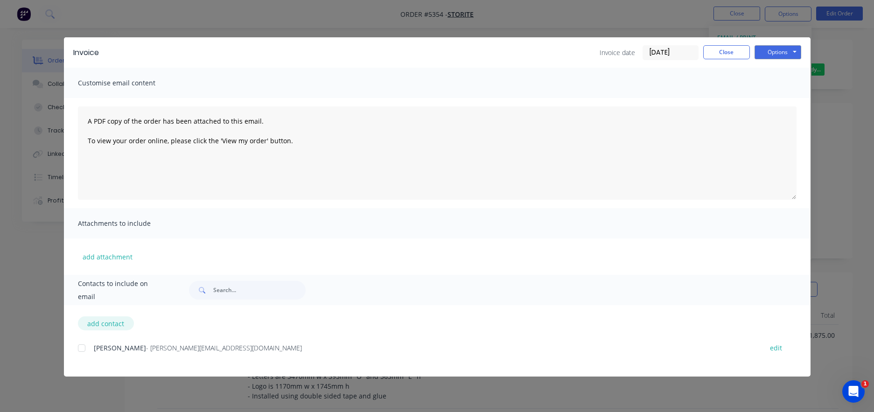
click at [97, 324] on button "add contact" at bounding box center [106, 323] width 56 height 14
select select "AU"
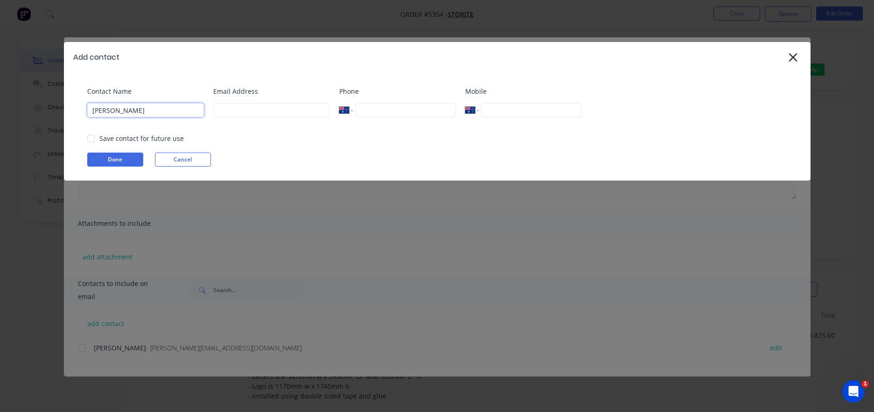
type input "Darwin Judd"
click at [91, 138] on div at bounding box center [91, 138] width 19 height 19
type input "darwin.judd@storite.com.au"
click at [104, 162] on button "Done" at bounding box center [115, 160] width 56 height 14
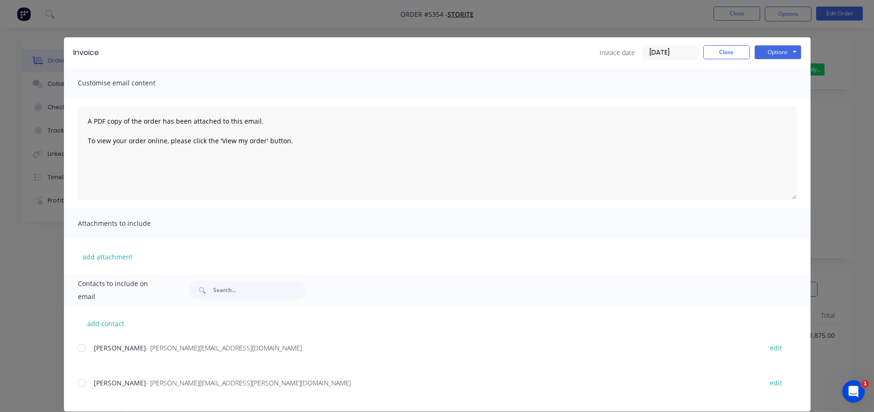
click at [80, 347] on div at bounding box center [81, 348] width 19 height 19
click at [83, 383] on div at bounding box center [81, 383] width 19 height 19
click at [779, 54] on button "Options" at bounding box center [777, 52] width 47 height 14
click at [790, 98] on button "Email" at bounding box center [784, 99] width 60 height 15
click at [730, 50] on button "Close" at bounding box center [726, 52] width 47 height 14
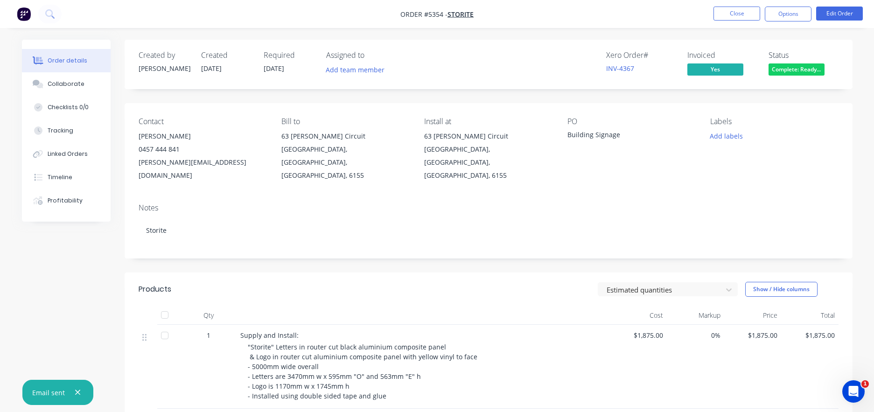
click at [786, 70] on span "Complete: Ready..." at bounding box center [796, 69] width 56 height 12
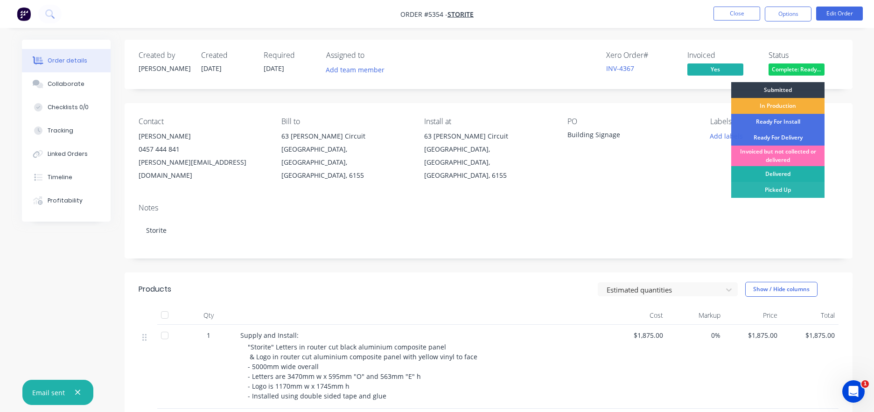
click at [776, 171] on div "Delivered" at bounding box center [777, 174] width 93 height 16
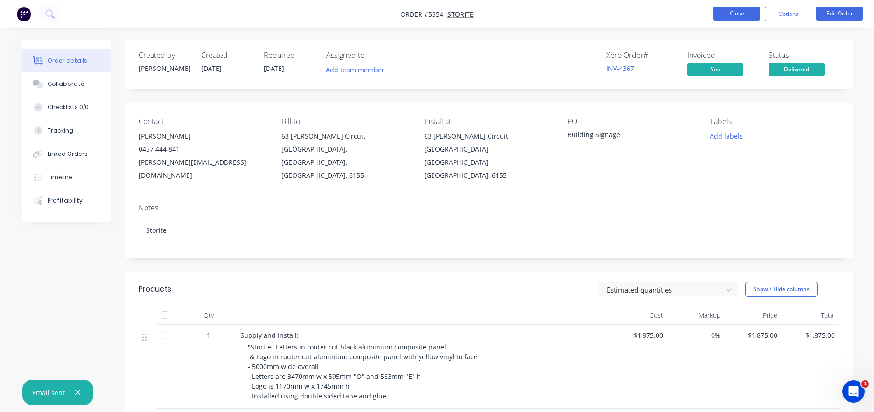
click at [729, 12] on button "Close" at bounding box center [736, 14] width 47 height 14
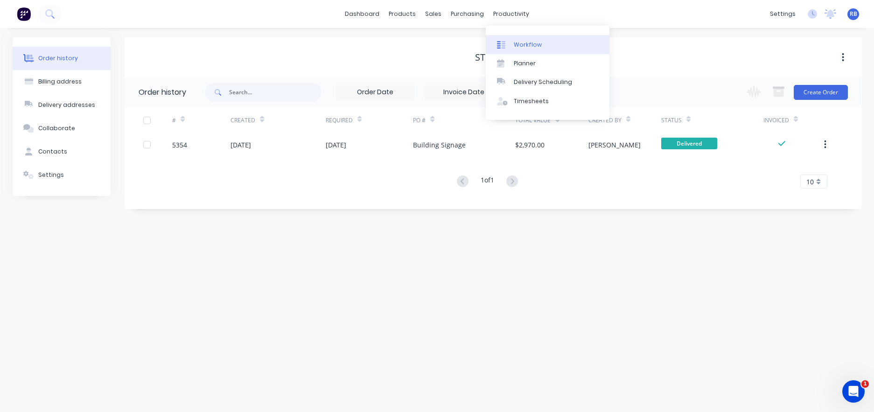
click at [531, 50] on link "Workflow" at bounding box center [548, 44] width 124 height 19
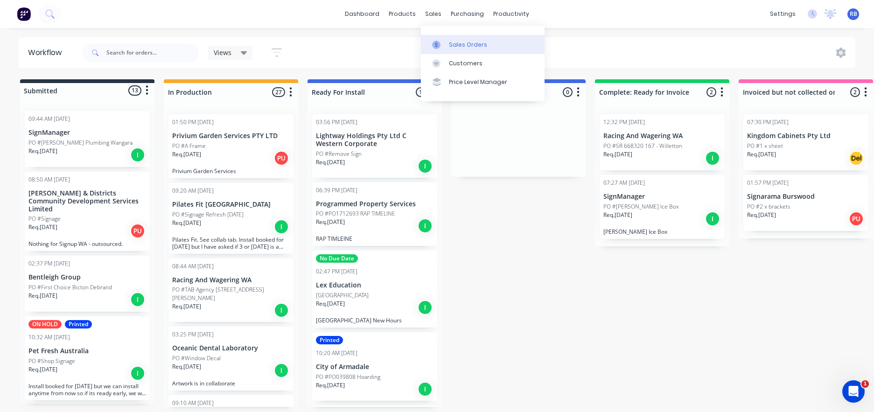
click at [453, 43] on div "Sales Orders" at bounding box center [468, 45] width 38 height 8
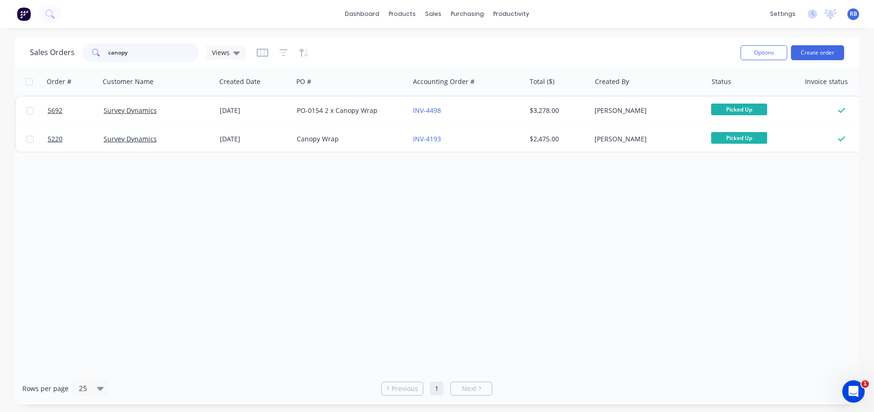
drag, startPoint x: 132, startPoint y: 49, endPoint x: 76, endPoint y: 49, distance: 56.4
click at [76, 49] on div "Sales Orders canopy Views" at bounding box center [138, 52] width 216 height 19
type input "ice box"
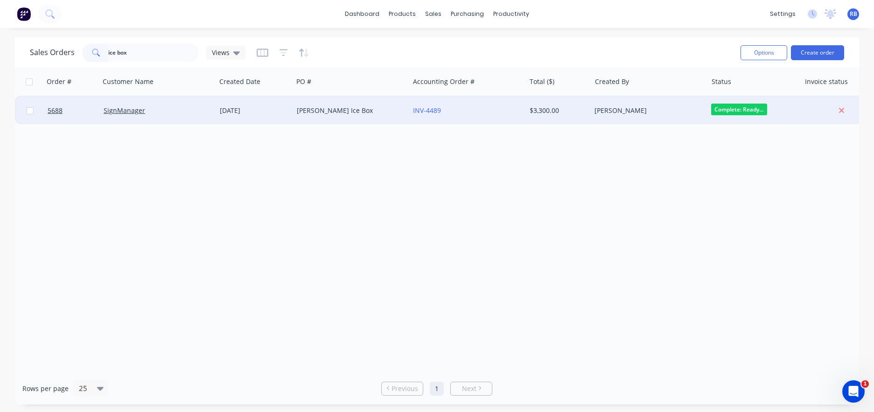
click at [366, 112] on div "[PERSON_NAME] Ice Box" at bounding box center [349, 110] width 104 height 9
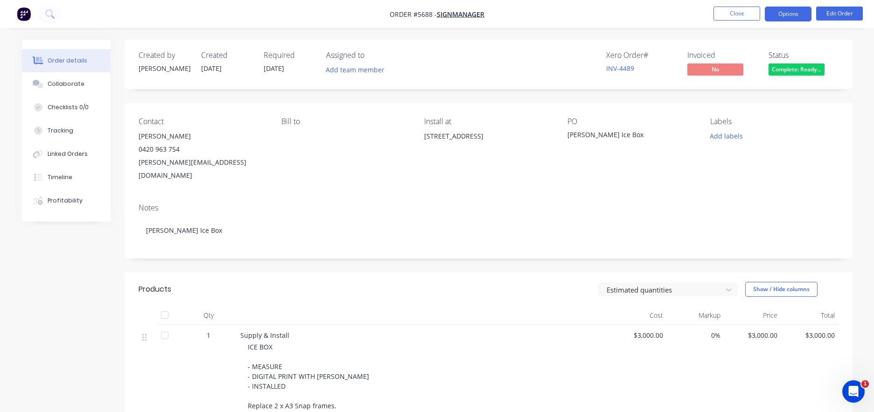
click at [780, 14] on button "Options" at bounding box center [788, 14] width 47 height 15
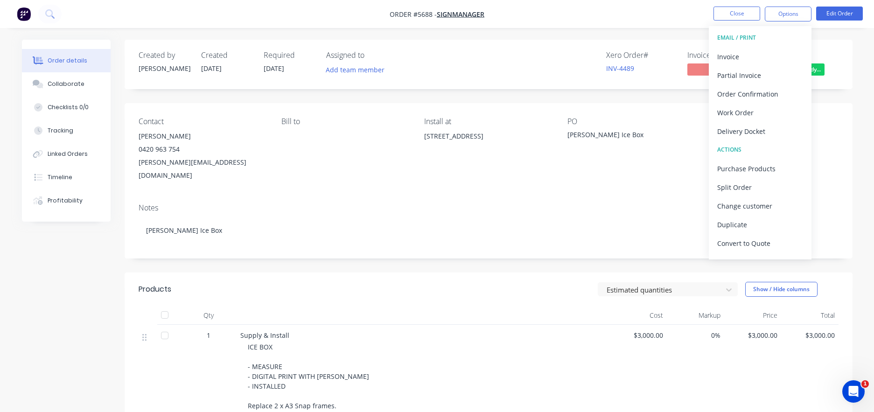
click at [464, 91] on div "Created by James Created 03/09/25 Required 01/10/25 Assigned to Add team member…" at bounding box center [489, 305] width 728 height 531
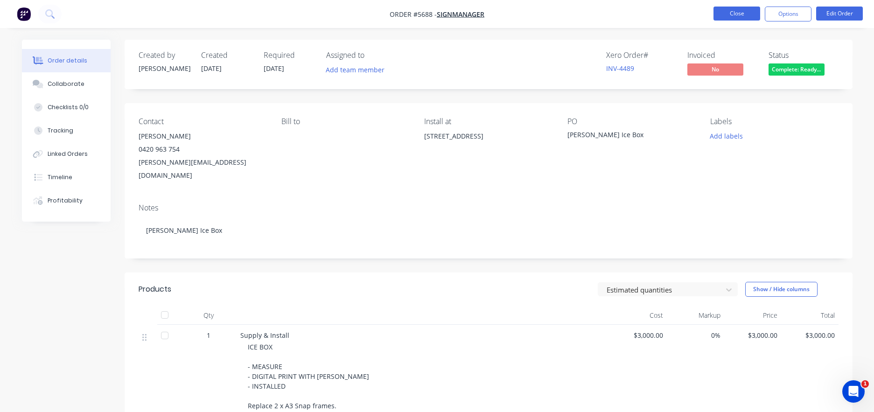
click at [730, 17] on button "Close" at bounding box center [736, 14] width 47 height 14
